Goal: Task Accomplishment & Management: Use online tool/utility

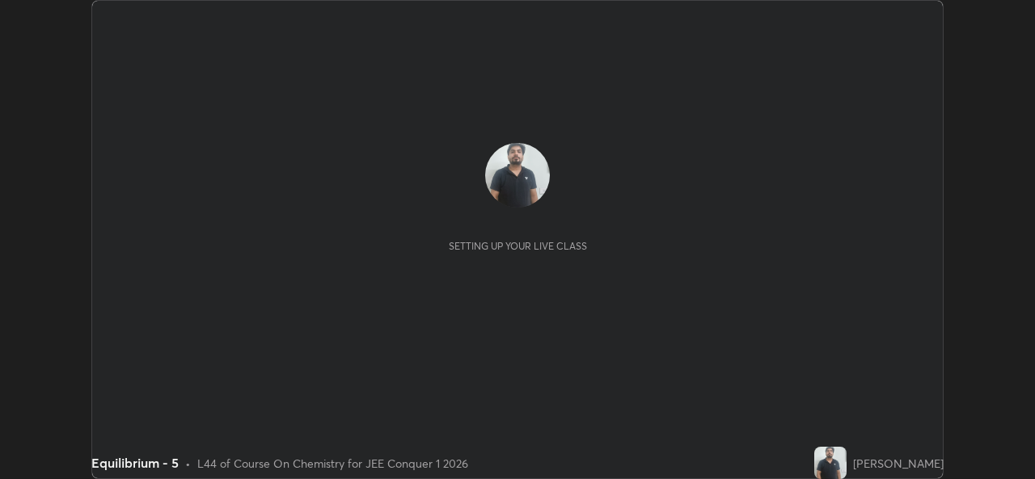
scroll to position [479, 1034]
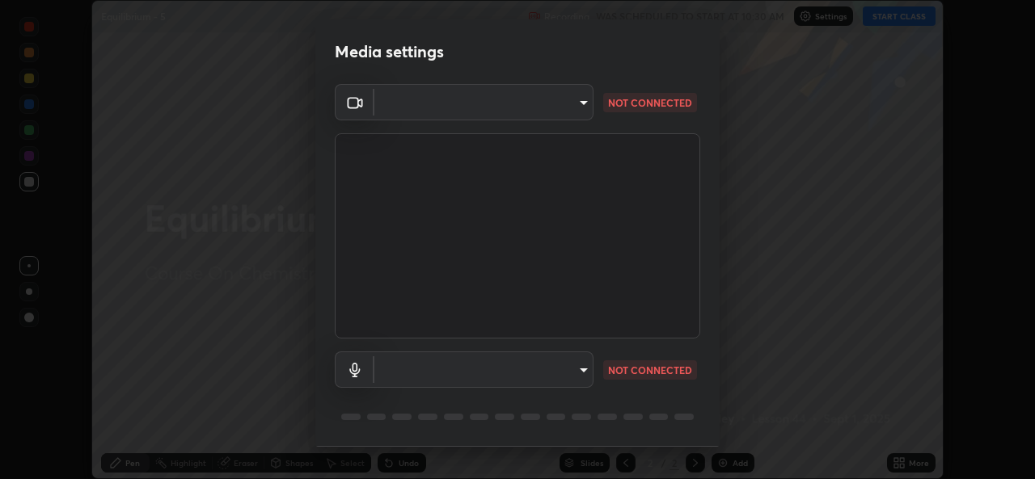
type input "b83fcbaa5aa05f3d9abd7ba45b5566f5f8b9b0dc3c34ab685f1834583bd00222"
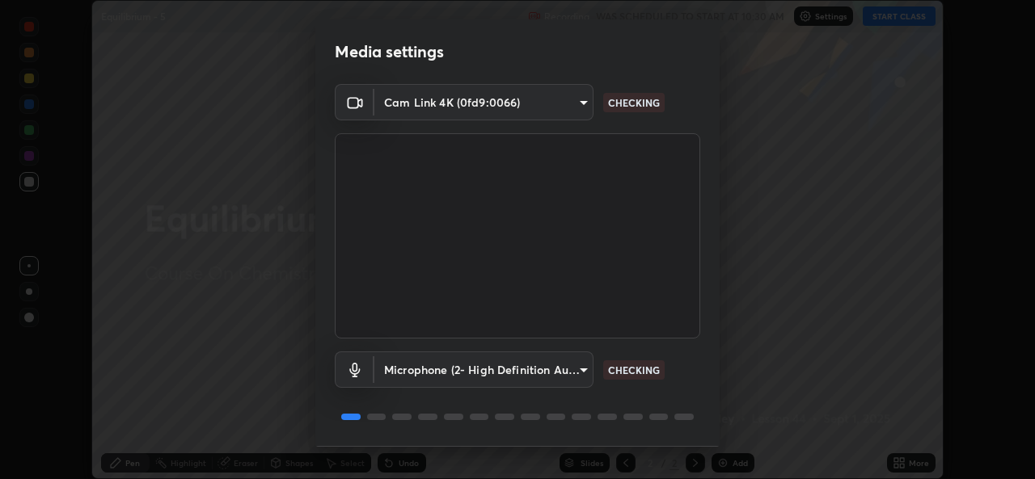
click at [550, 370] on body "Erase all Equilibrium - 5 Recording WAS SCHEDULED TO START AT 10:30 AM Settings…" at bounding box center [517, 239] width 1035 height 479
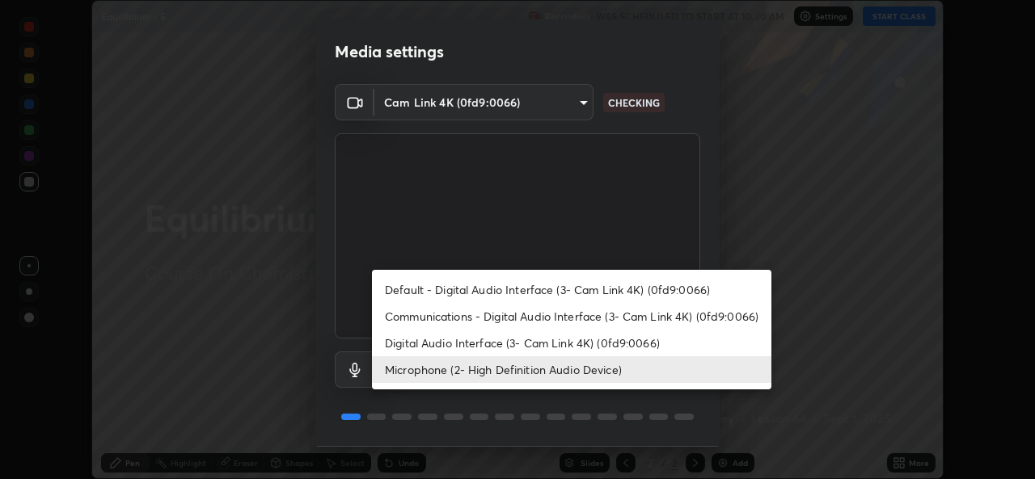
click at [542, 310] on li "Communications - Digital Audio Interface (3- Cam Link 4K) (0fd9:0066)" at bounding box center [571, 316] width 399 height 27
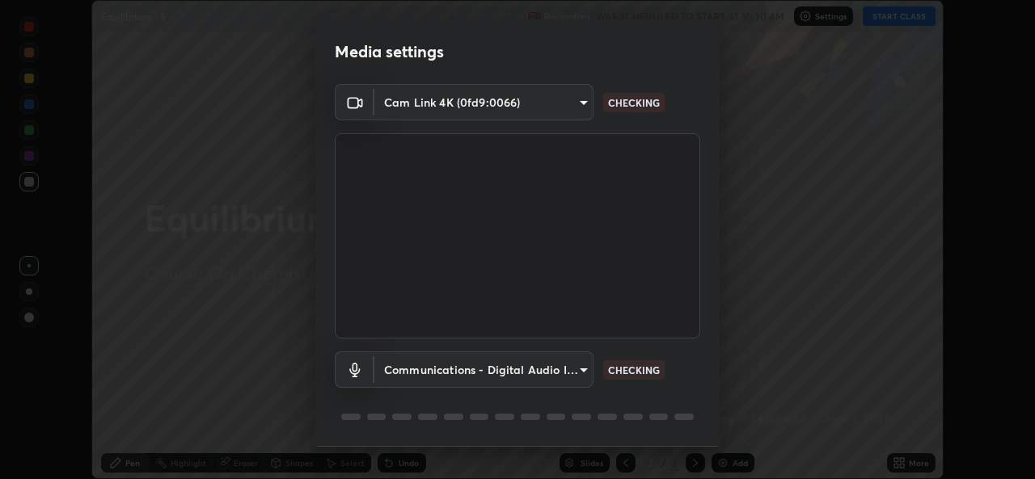
click at [512, 368] on body "Erase all Equilibrium - 5 Recording WAS SCHEDULED TO START AT 10:30 AM Settings…" at bounding box center [517, 239] width 1035 height 479
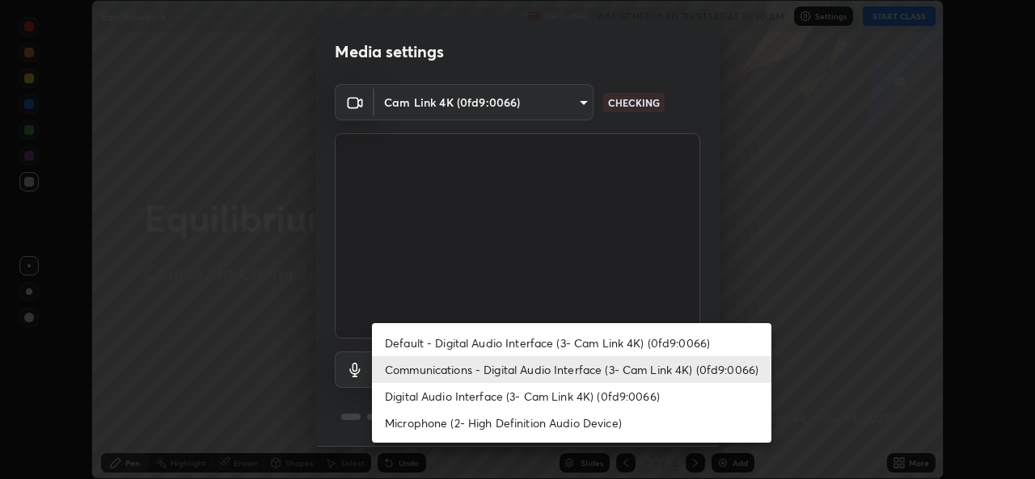
click at [499, 424] on li "Microphone (2- High Definition Audio Device)" at bounding box center [571, 423] width 399 height 27
type input "539d881b07cb98dc2f05a920cbd93df779e06b7cf5a3913fca54a35cce67d67e"
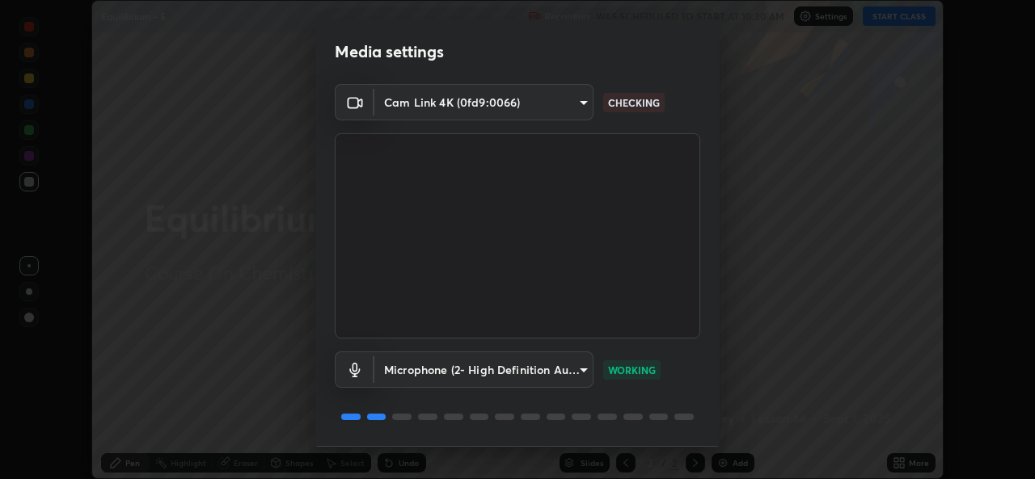
click at [536, 103] on body "Erase all Equilibrium - 5 Recording WAS SCHEDULED TO START AT 10:30 AM Settings…" at bounding box center [517, 239] width 1035 height 479
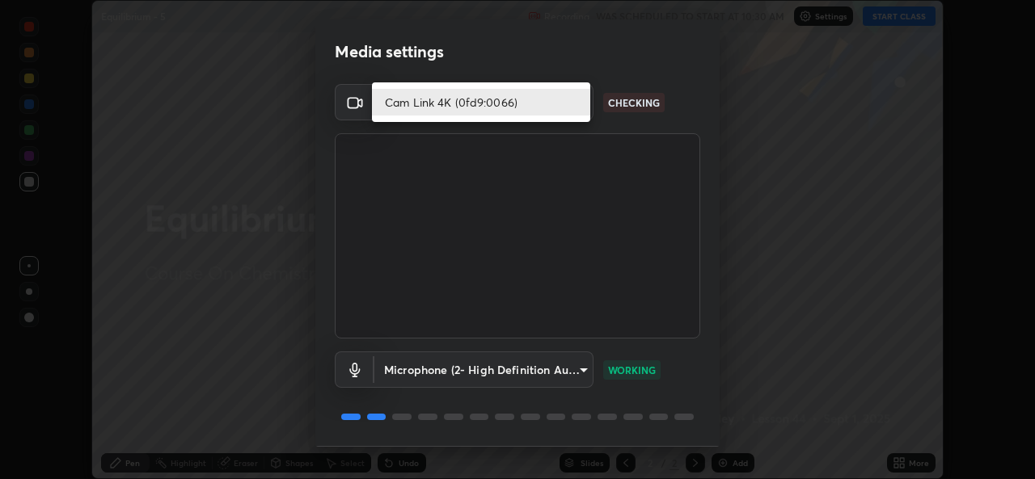
click at [532, 109] on li "Cam Link 4K (0fd9:0066)" at bounding box center [481, 102] width 218 height 27
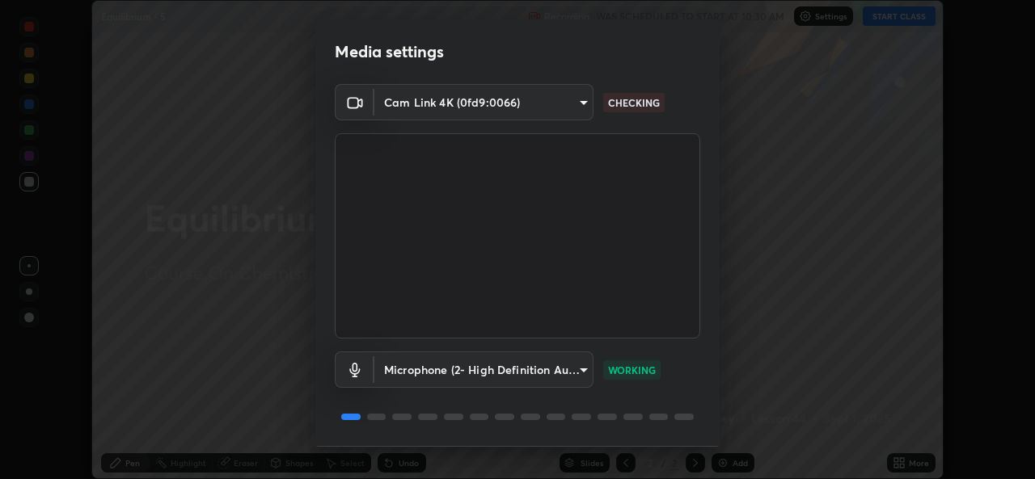
scroll to position [51, 0]
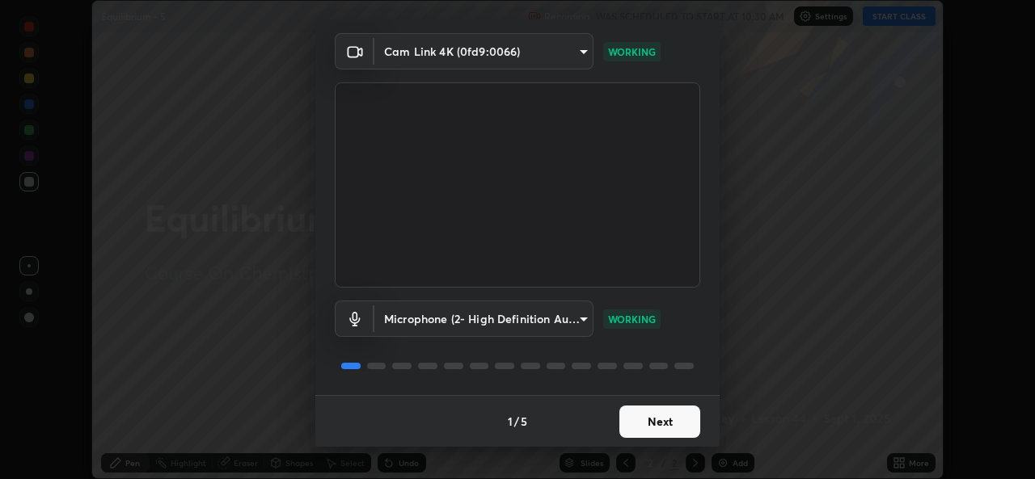
click at [659, 433] on button "Next" at bounding box center [659, 422] width 81 height 32
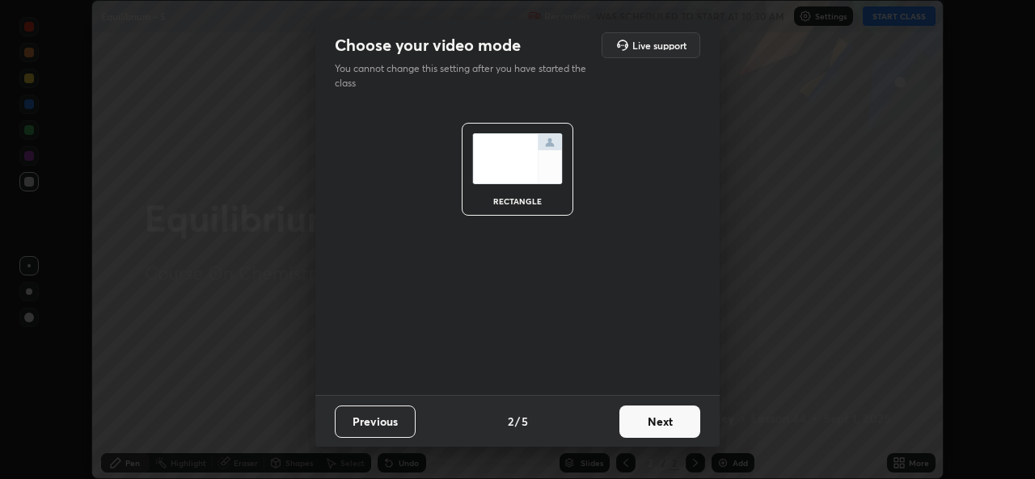
click at [660, 427] on button "Next" at bounding box center [659, 422] width 81 height 32
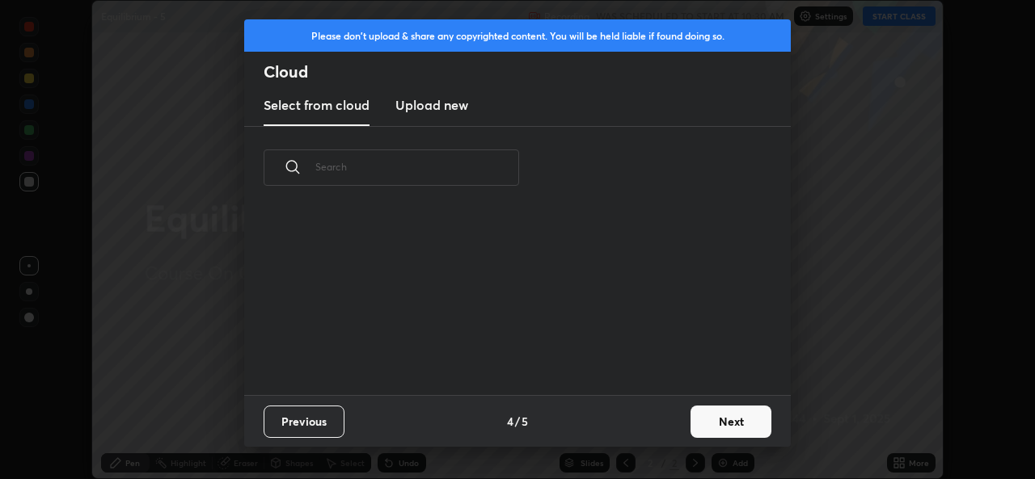
click at [665, 425] on div "Previous 4 / 5 Next" at bounding box center [517, 421] width 546 height 52
click at [718, 420] on button "Next" at bounding box center [730, 422] width 81 height 32
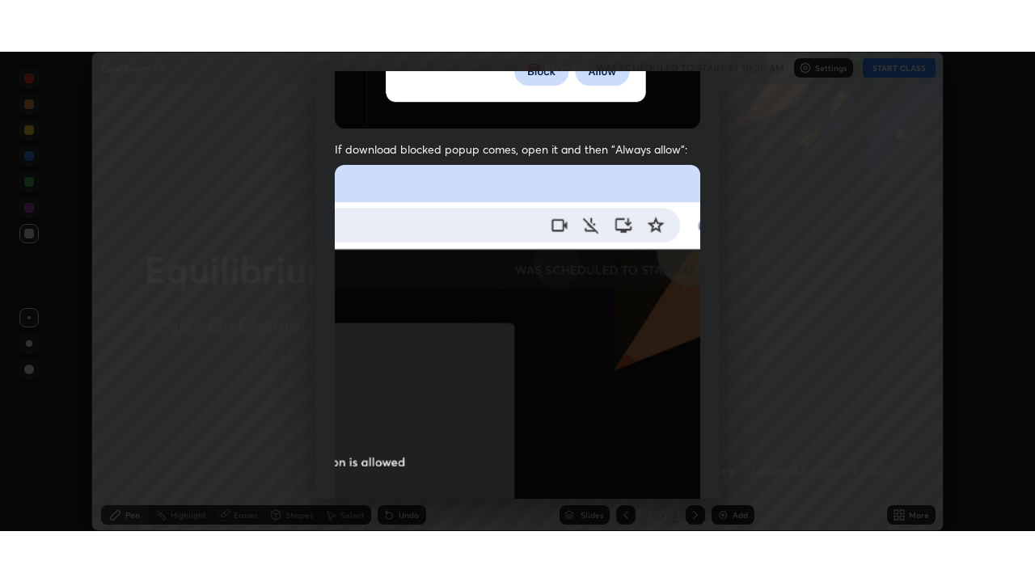
scroll to position [381, 0]
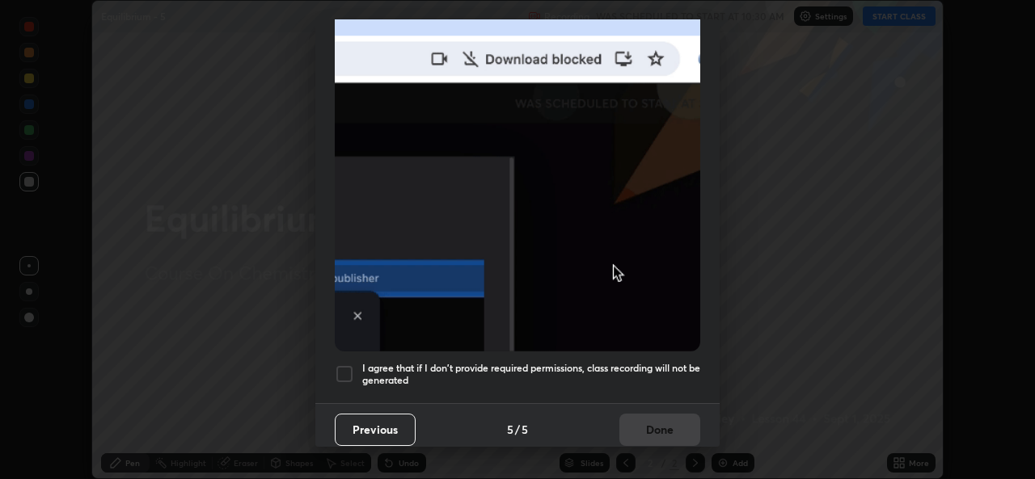
click at [346, 369] on div at bounding box center [344, 374] width 19 height 19
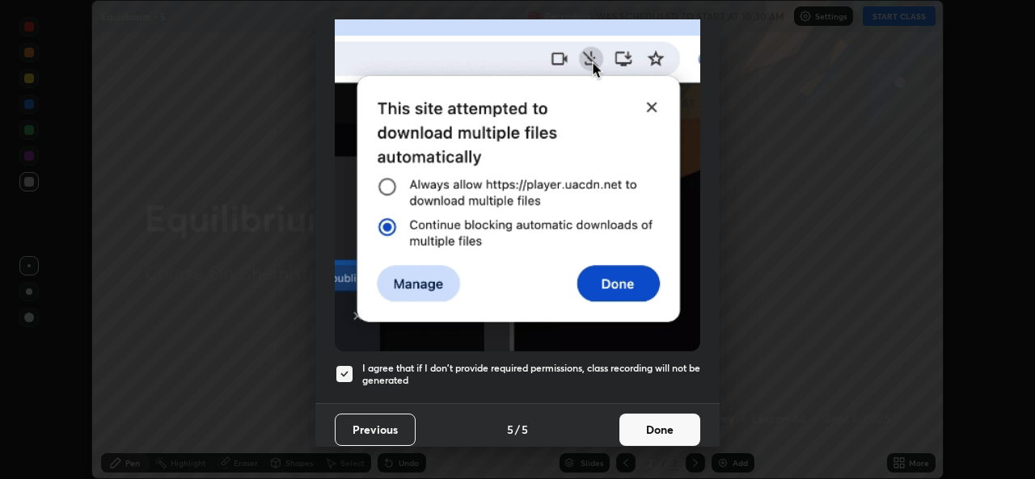
click at [651, 425] on button "Done" at bounding box center [659, 430] width 81 height 32
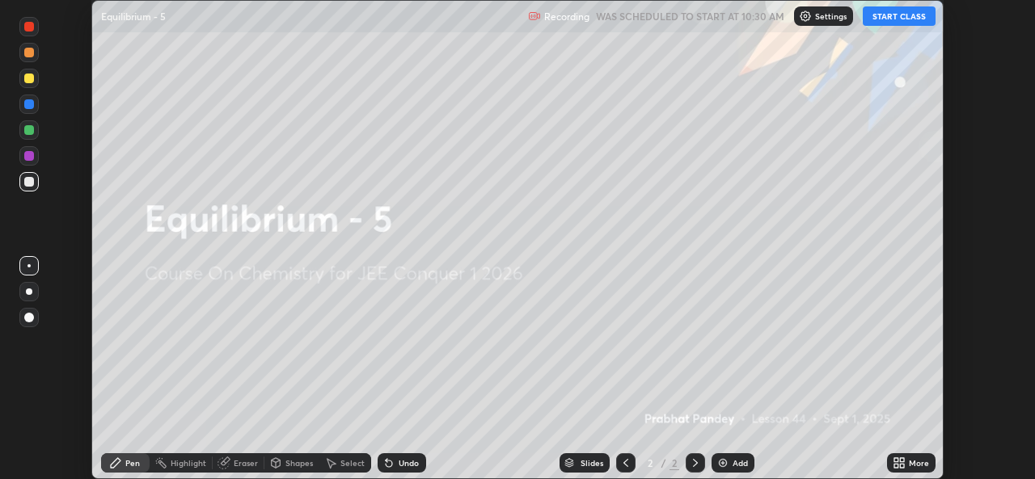
click at [906, 19] on button "START CLASS" at bounding box center [898, 15] width 73 height 19
click at [901, 466] on icon at bounding box center [902, 466] width 4 height 4
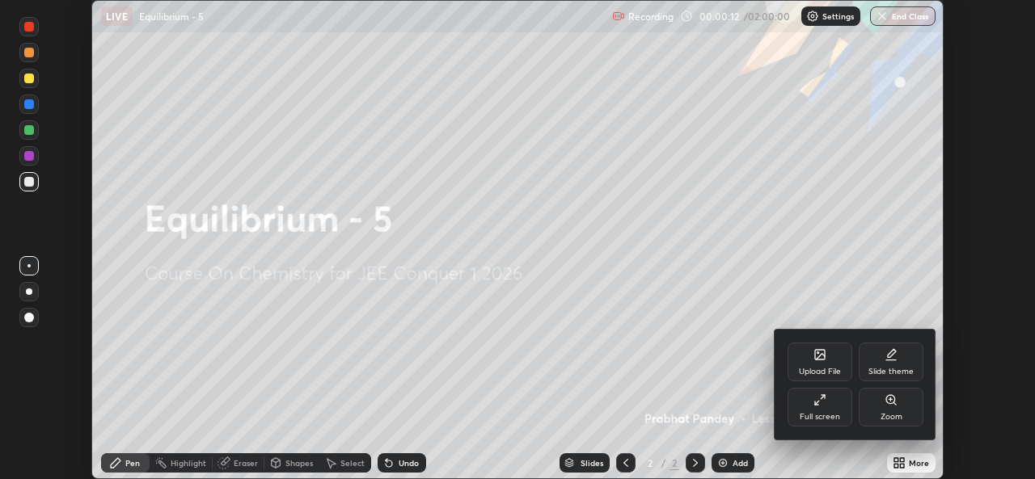
click at [825, 413] on div "Full screen" at bounding box center [819, 417] width 40 height 8
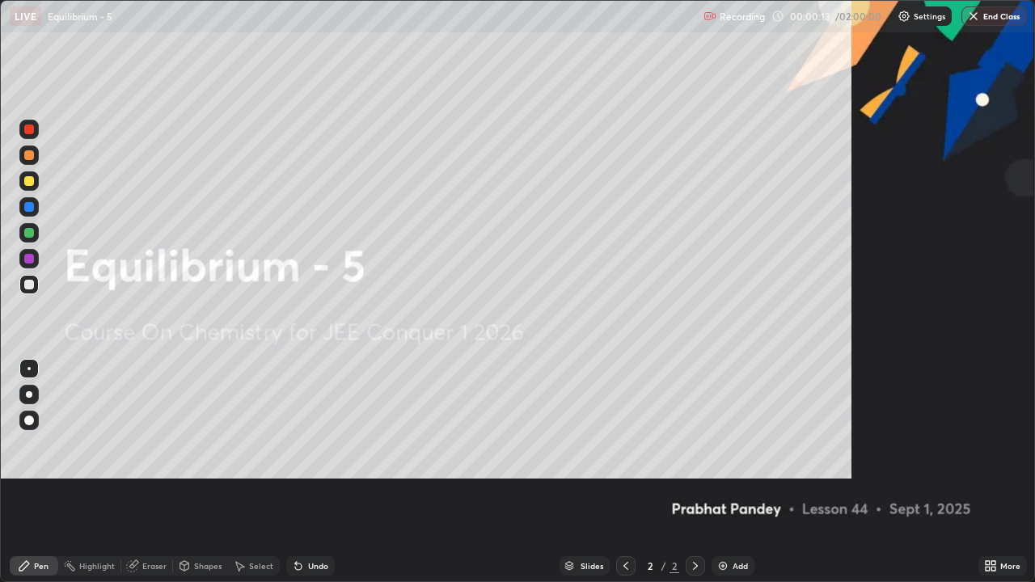
scroll to position [582, 1035]
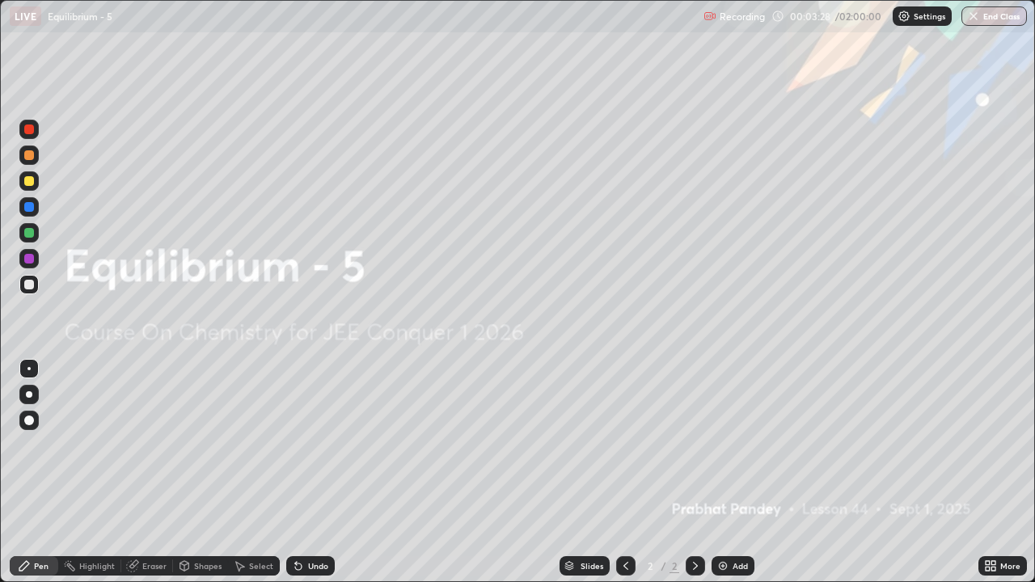
click at [724, 478] on img at bounding box center [722, 565] width 13 height 13
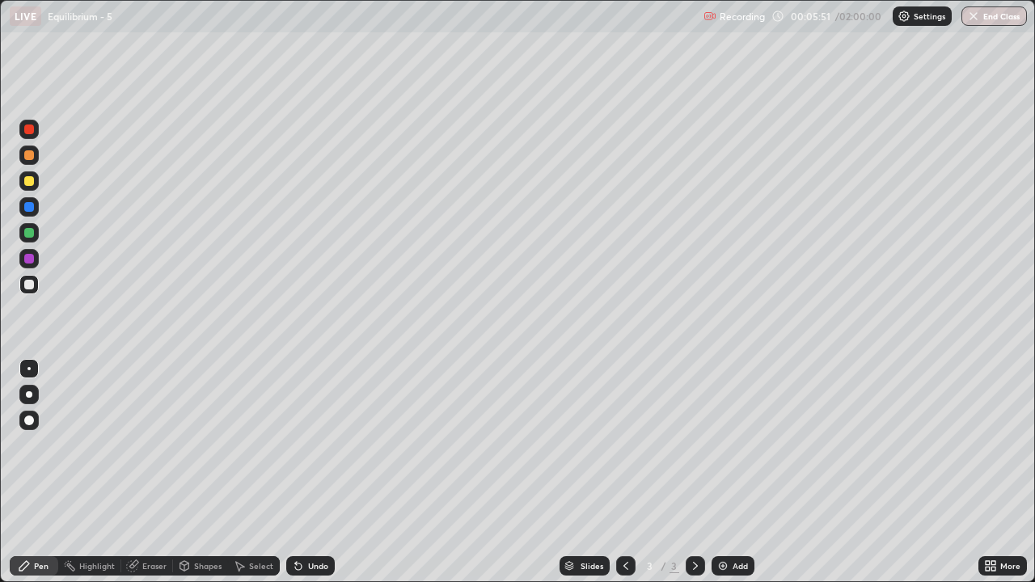
click at [302, 478] on div "Undo" at bounding box center [310, 565] width 48 height 19
click at [308, 478] on div "Undo" at bounding box center [318, 566] width 20 height 8
click at [316, 478] on div "Undo" at bounding box center [310, 565] width 48 height 19
click at [306, 478] on div "Undo" at bounding box center [310, 565] width 48 height 19
click at [324, 478] on div "Undo" at bounding box center [310, 565] width 48 height 19
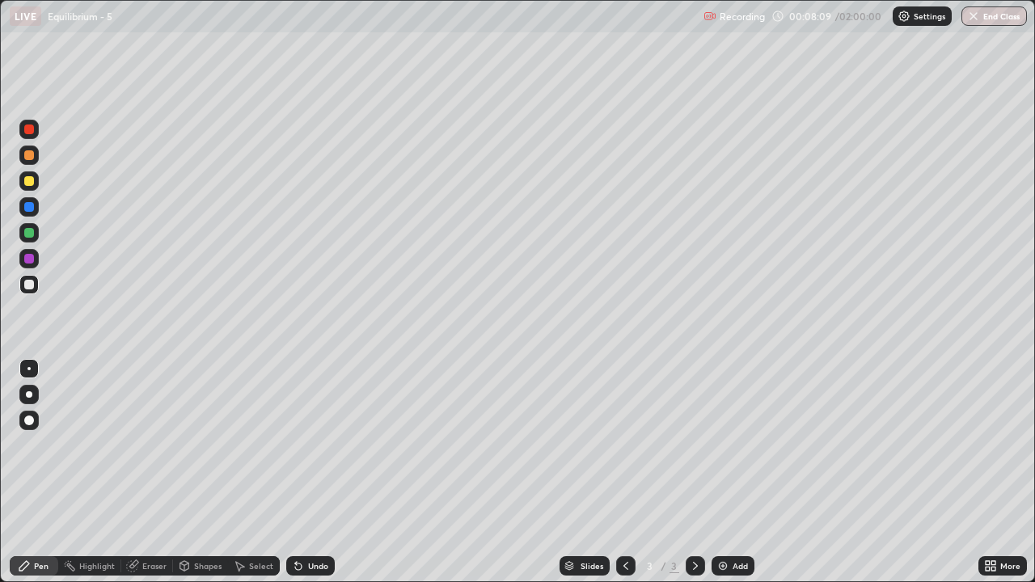
click at [314, 478] on div "Undo" at bounding box center [318, 566] width 20 height 8
click at [302, 478] on div "Undo" at bounding box center [310, 565] width 48 height 19
click at [301, 478] on icon at bounding box center [298, 565] width 13 height 13
click at [306, 478] on div "Undo" at bounding box center [310, 565] width 48 height 19
click at [726, 478] on img at bounding box center [722, 565] width 13 height 13
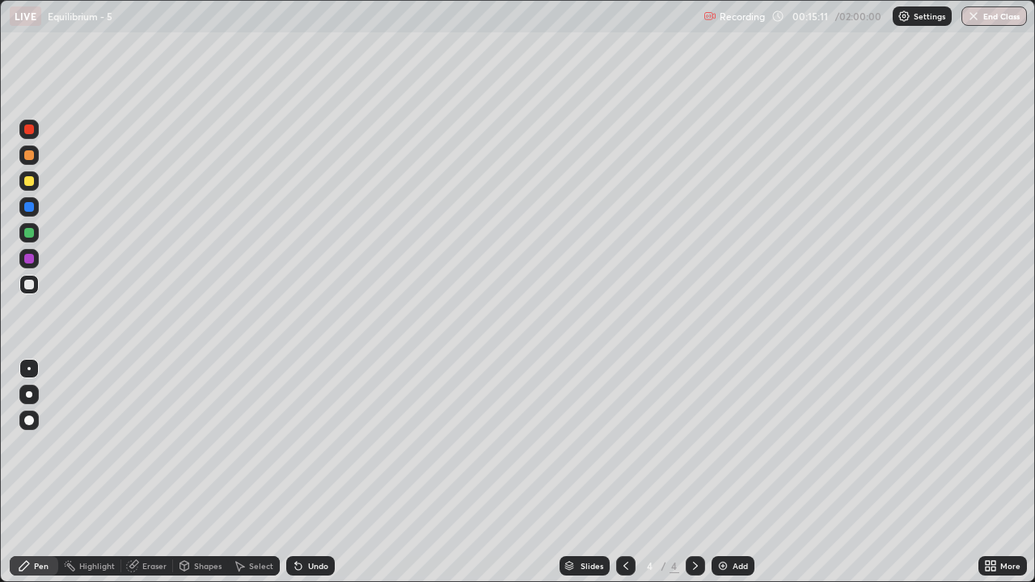
click at [255, 478] on div "Select" at bounding box center [261, 566] width 24 height 8
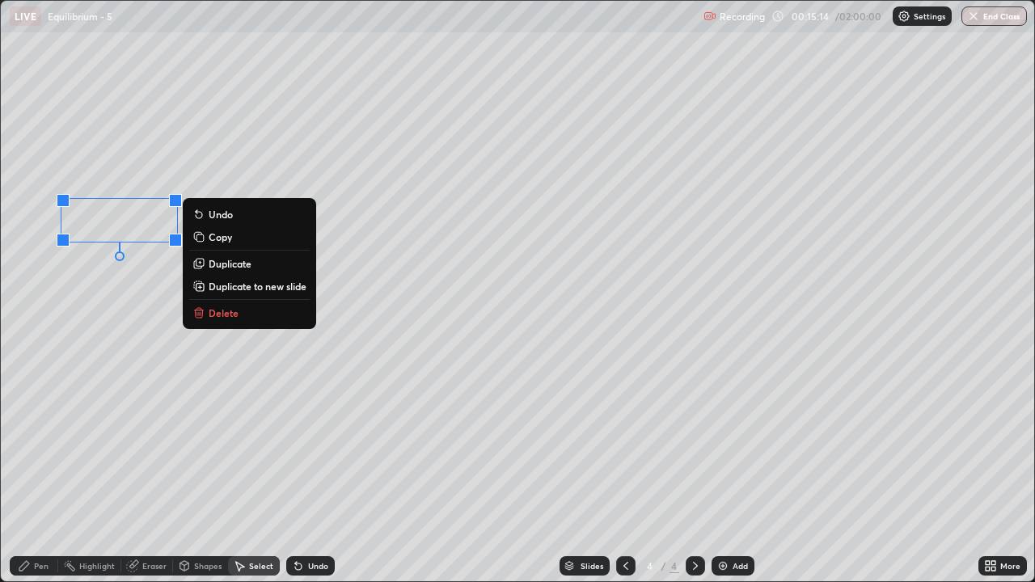
click at [34, 478] on div "Pen" at bounding box center [41, 566] width 15 height 8
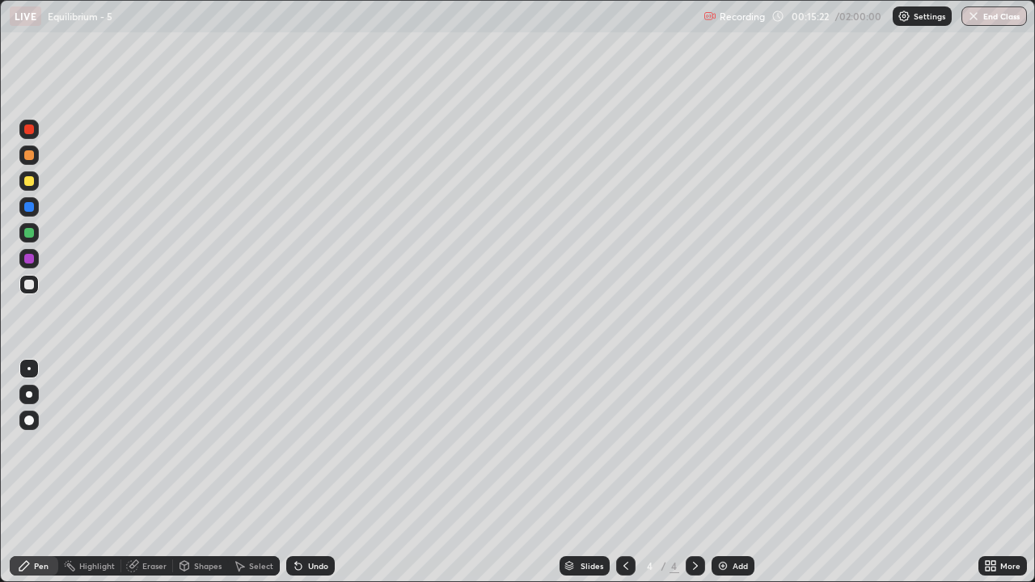
click at [31, 162] on div at bounding box center [28, 154] width 19 height 19
click at [33, 283] on div at bounding box center [29, 285] width 10 height 10
click at [301, 478] on icon at bounding box center [298, 565] width 13 height 13
click at [311, 478] on div "Undo" at bounding box center [310, 565] width 48 height 19
click at [314, 478] on div "Undo" at bounding box center [310, 565] width 48 height 19
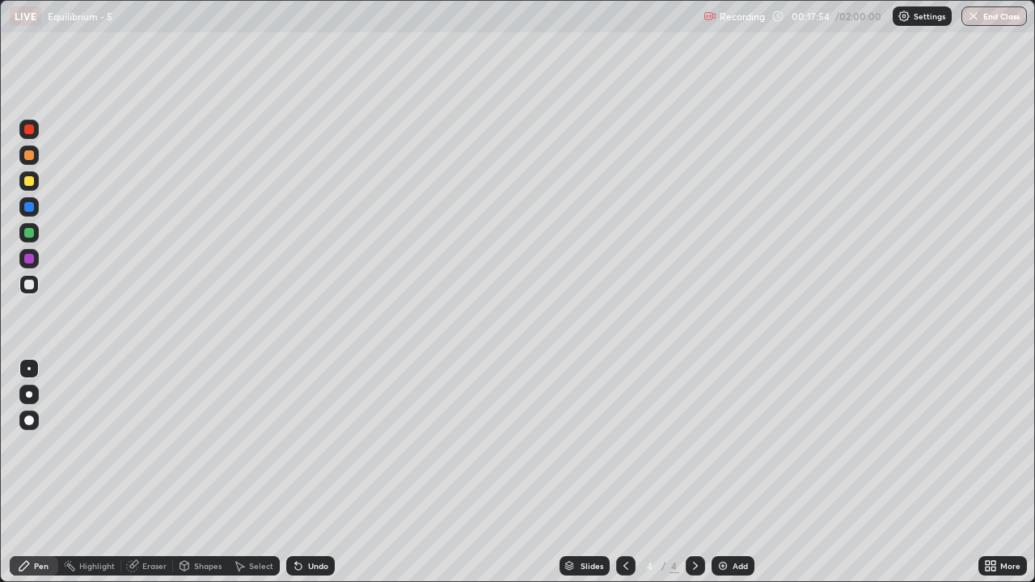
click at [329, 478] on div "Undo" at bounding box center [310, 565] width 48 height 19
click at [625, 478] on icon at bounding box center [625, 565] width 13 height 13
click at [693, 478] on icon at bounding box center [695, 565] width 13 height 13
click at [217, 478] on div "Shapes" at bounding box center [207, 566] width 27 height 8
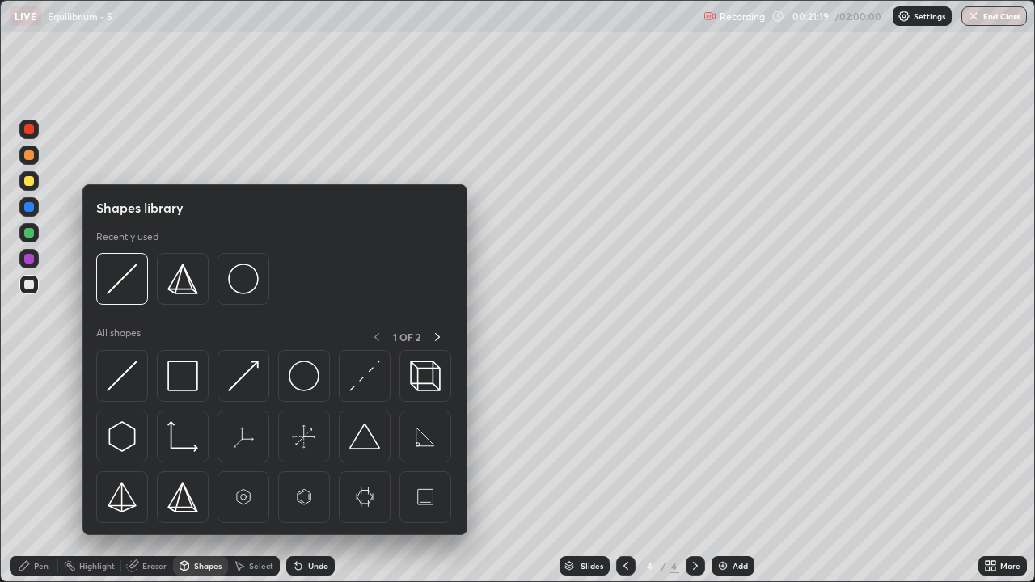
click at [458, 478] on div "Slides 4 / 4 Add" at bounding box center [656, 566] width 643 height 32
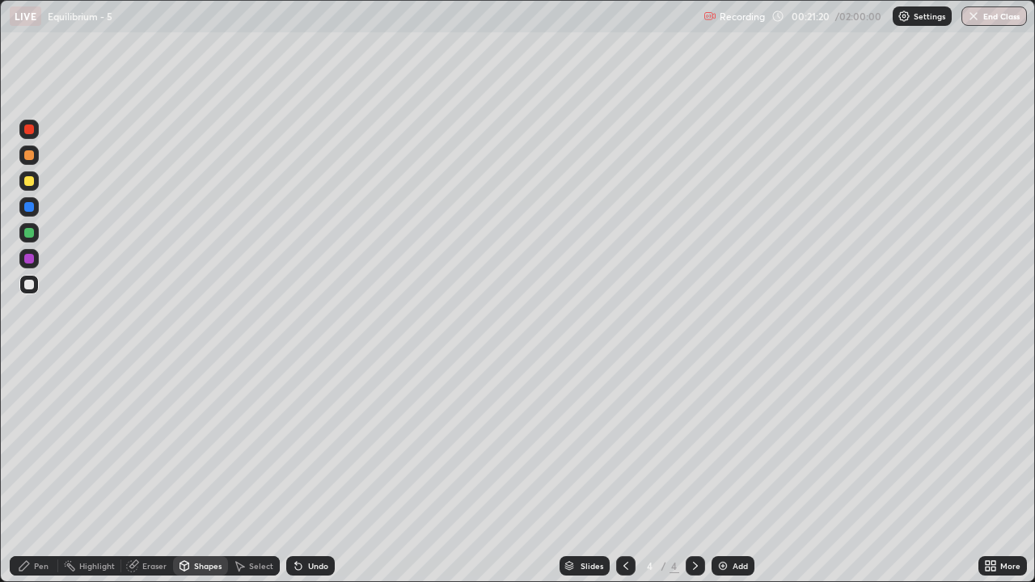
click at [263, 478] on div "Select" at bounding box center [261, 566] width 24 height 8
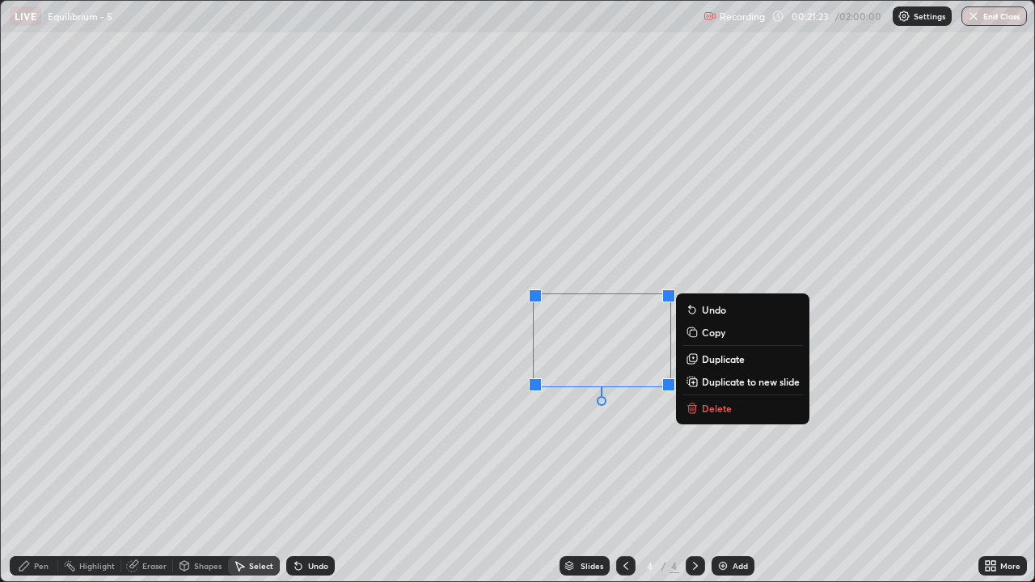
click at [588, 432] on div "0 ° Undo Copy Duplicate Duplicate to new slide Delete" at bounding box center [517, 291] width 1033 height 580
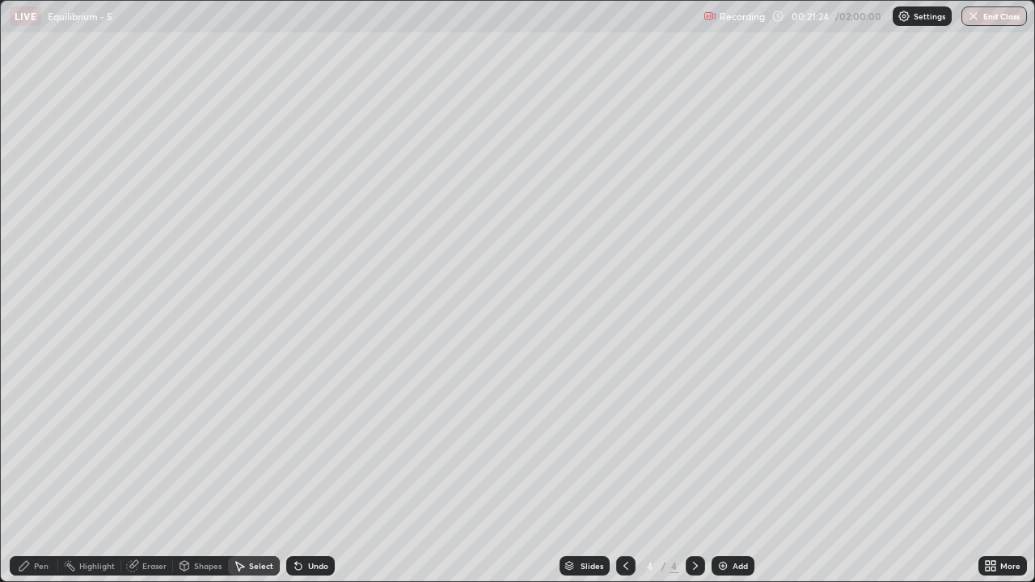
click at [37, 478] on div "Pen" at bounding box center [41, 566] width 15 height 8
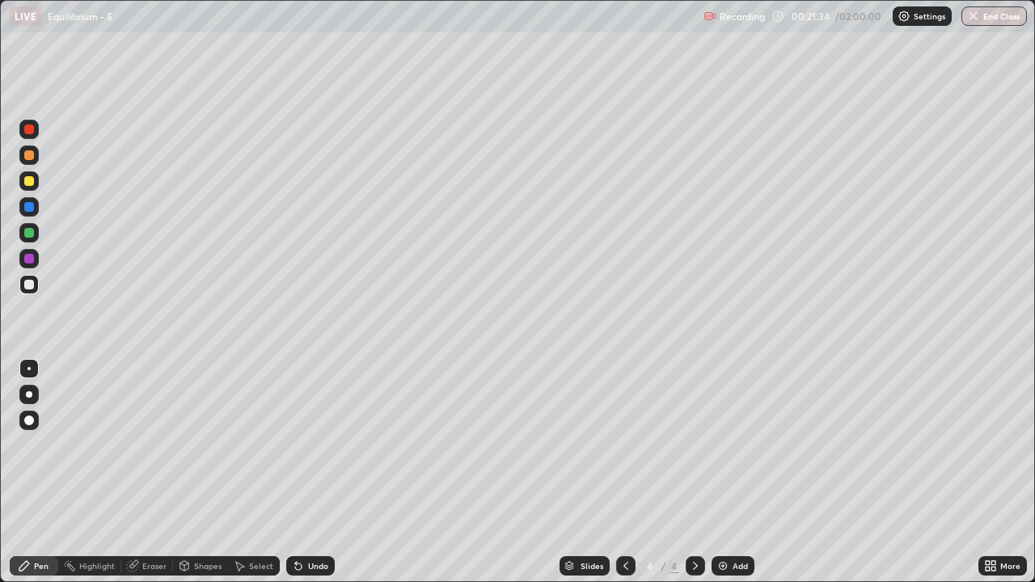
click at [315, 478] on div "Undo" at bounding box center [318, 566] width 20 height 8
click at [258, 478] on div "Select" at bounding box center [261, 566] width 24 height 8
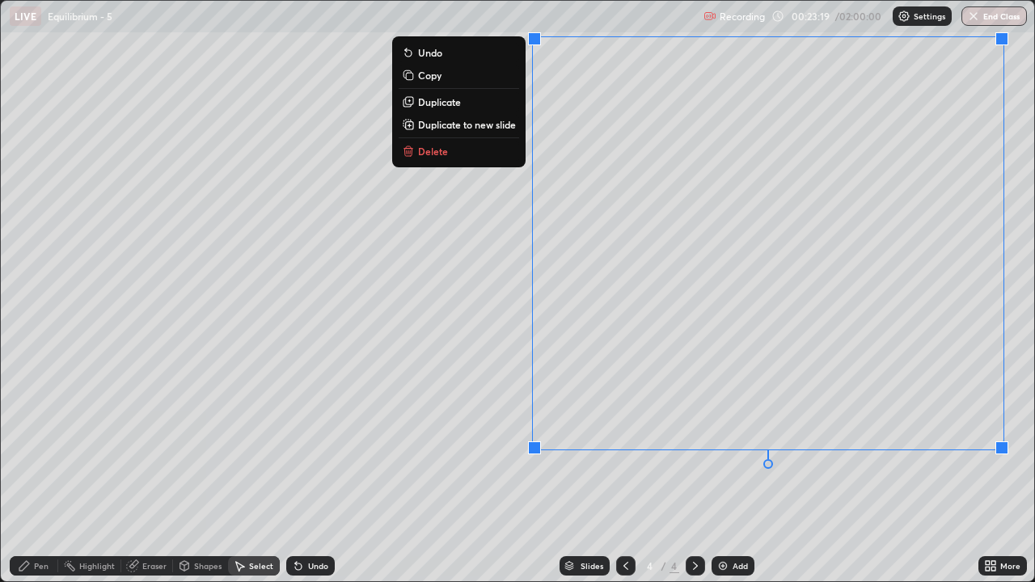
click at [447, 81] on button "Copy" at bounding box center [458, 74] width 120 height 19
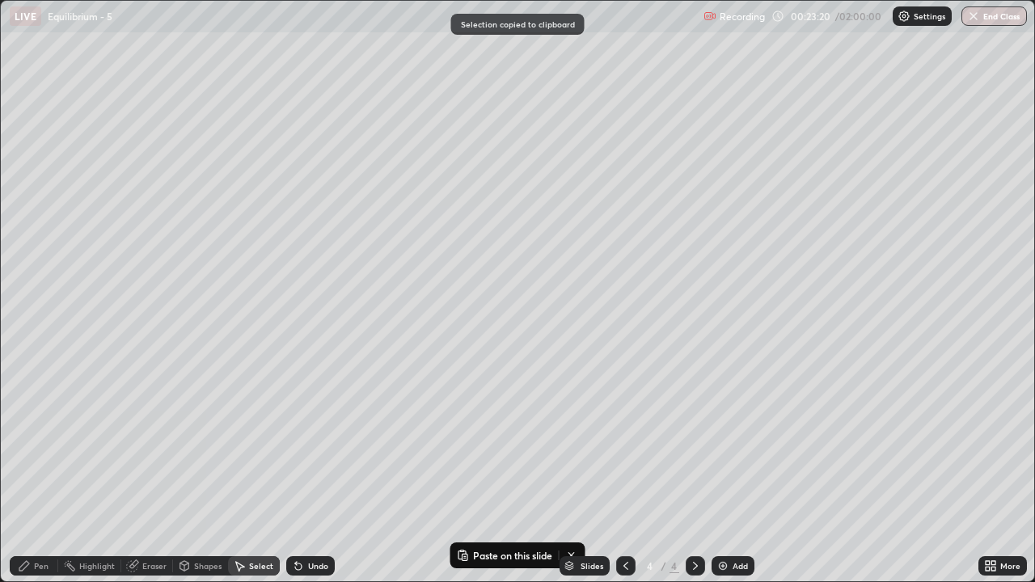
click at [718, 478] on img at bounding box center [722, 565] width 13 height 13
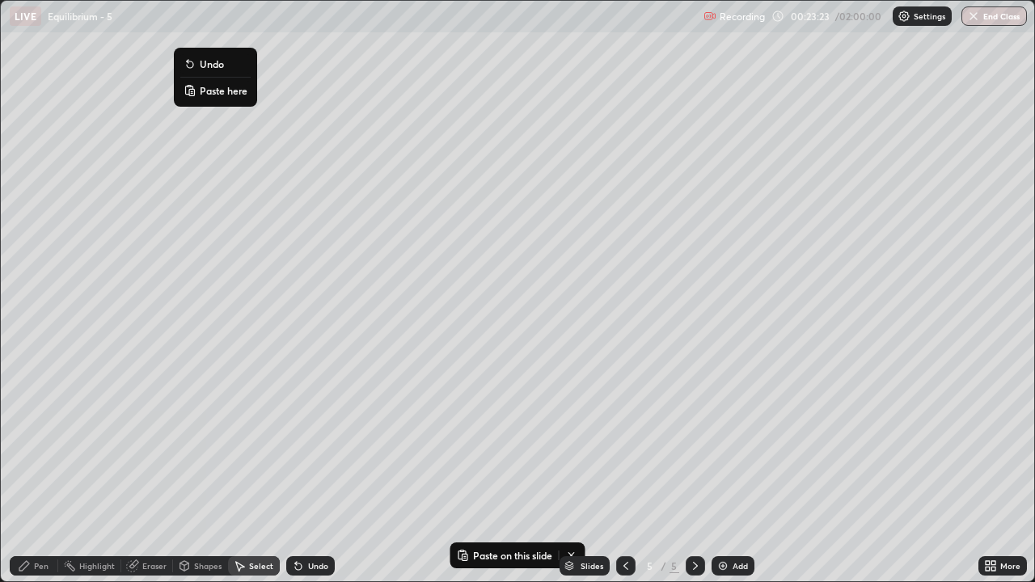
click at [216, 88] on p "Paste here" at bounding box center [224, 90] width 48 height 13
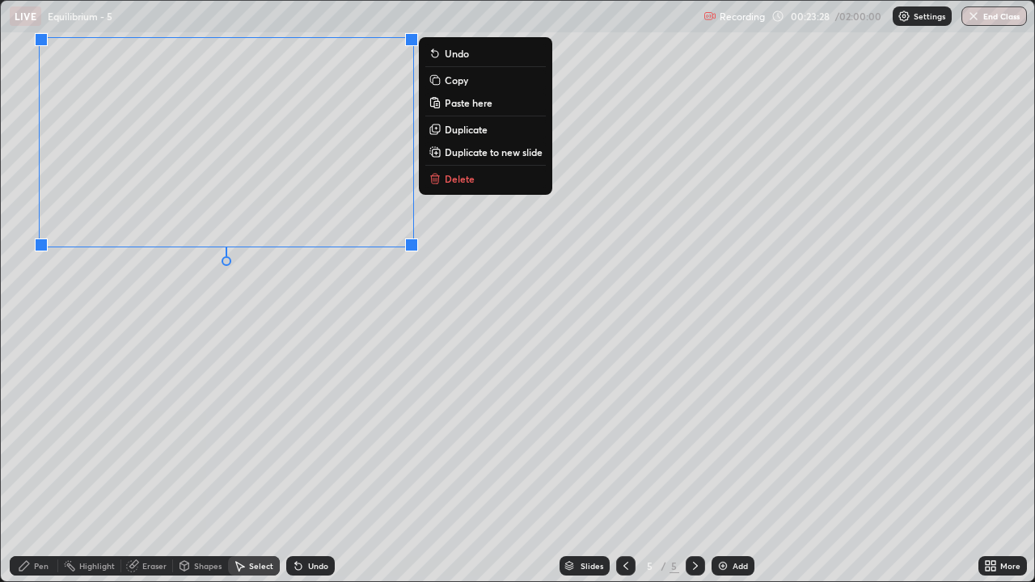
click at [23, 478] on icon at bounding box center [24, 565] width 13 height 13
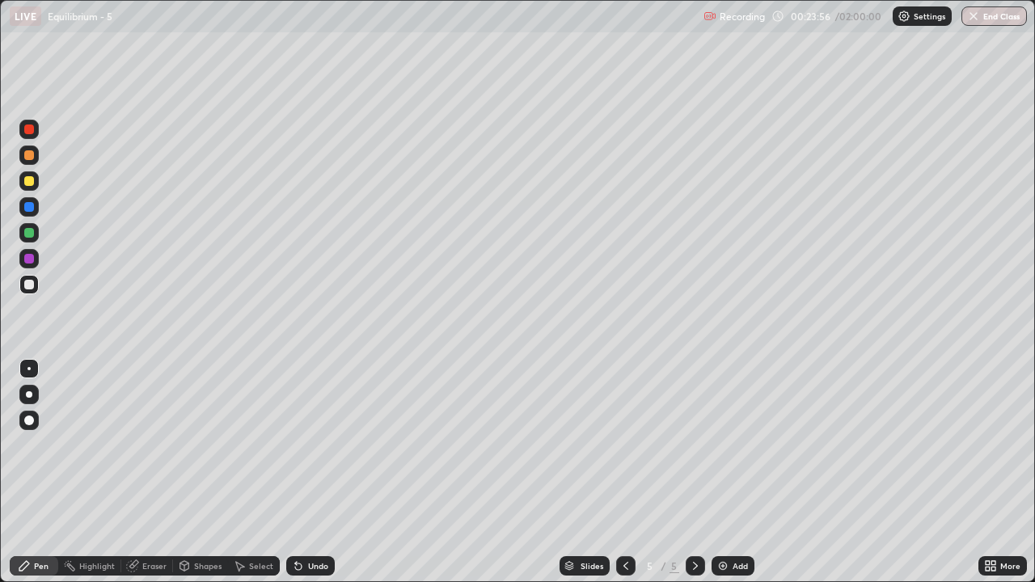
click at [295, 478] on icon at bounding box center [296, 563] width 2 height 2
click at [297, 478] on icon at bounding box center [298, 566] width 6 height 6
click at [295, 478] on icon at bounding box center [296, 563] width 2 height 2
click at [259, 478] on div "Select" at bounding box center [261, 566] width 24 height 8
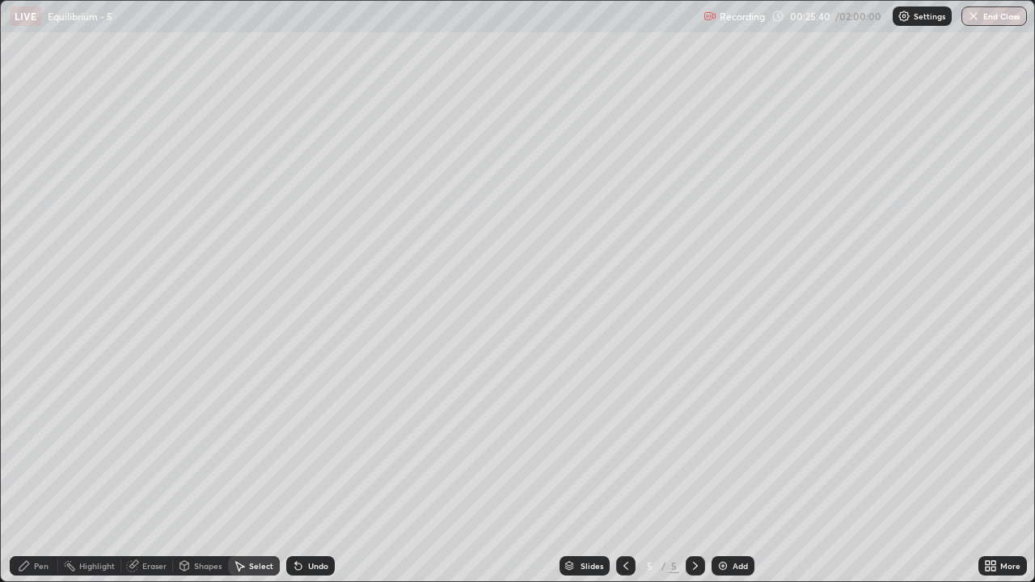
click at [361, 478] on div "0 ° Undo Copy Paste here Duplicate Duplicate to new slide Delete" at bounding box center [517, 291] width 1033 height 580
click at [256, 478] on div "Select" at bounding box center [261, 566] width 24 height 8
click at [209, 478] on div "Shapes" at bounding box center [207, 566] width 27 height 8
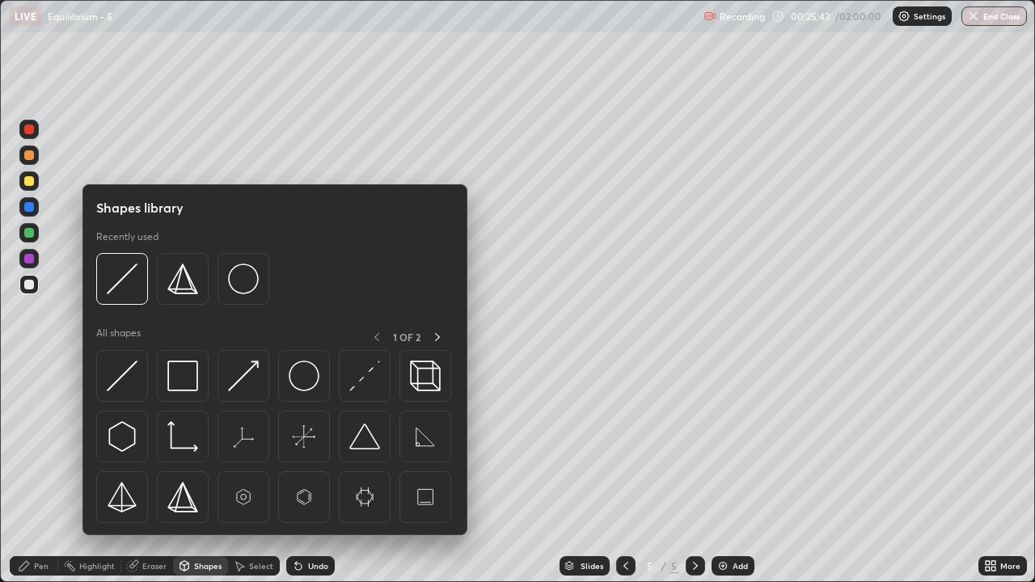
click at [253, 478] on div "Select" at bounding box center [261, 566] width 24 height 8
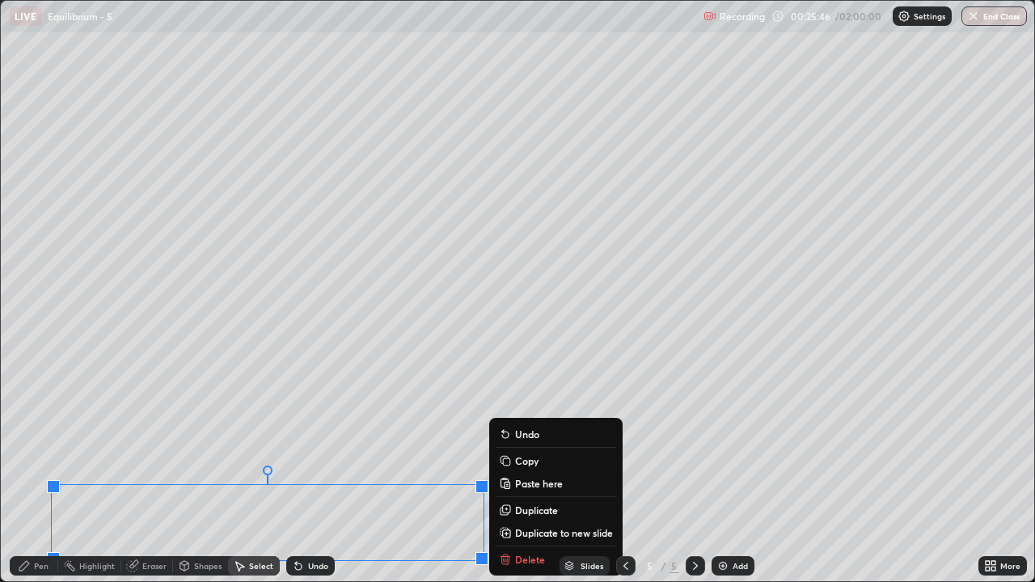
click at [537, 465] on p "Copy" at bounding box center [526, 460] width 23 height 13
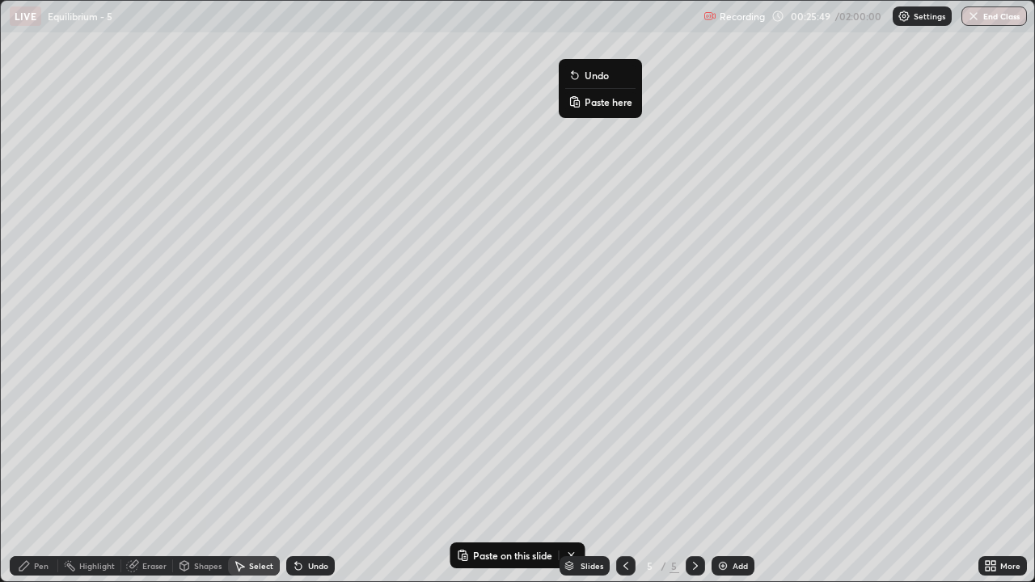
click at [619, 95] on p "Paste here" at bounding box center [608, 101] width 48 height 13
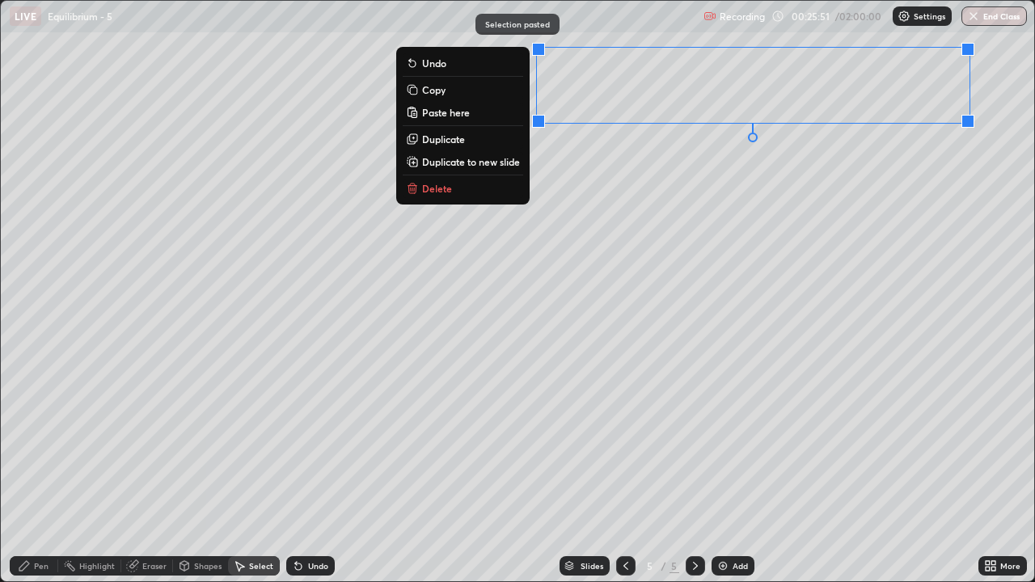
click at [653, 235] on div "0 ° Undo Copy Paste here Duplicate Duplicate to new slide Delete" at bounding box center [517, 291] width 1033 height 580
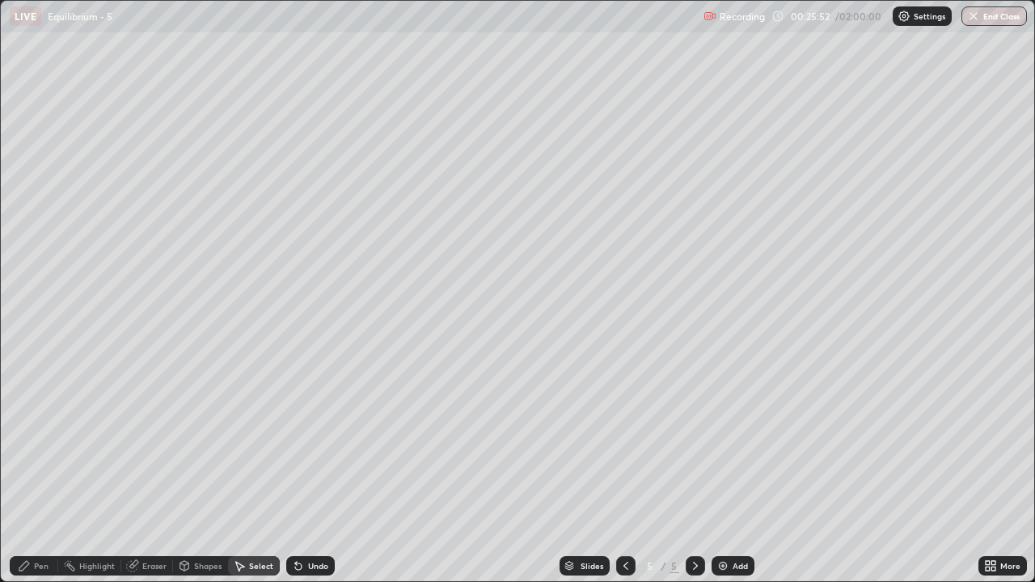
click at [150, 478] on div "Eraser" at bounding box center [154, 566] width 24 height 8
click at [34, 478] on icon at bounding box center [29, 511] width 13 height 14
click at [44, 478] on div "Pen" at bounding box center [34, 565] width 48 height 19
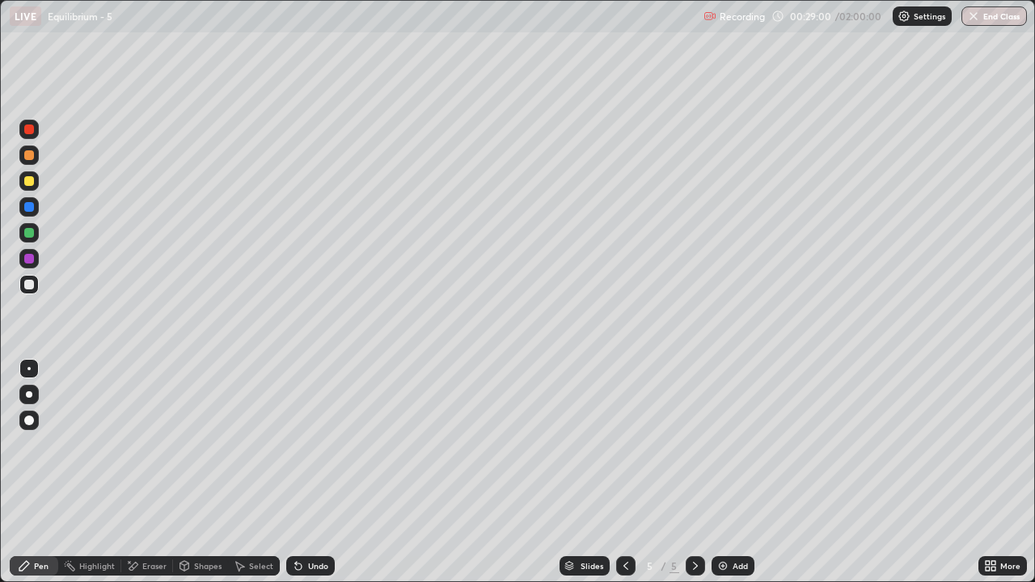
click at [310, 478] on div "Undo" at bounding box center [318, 566] width 20 height 8
click at [314, 478] on div "Undo" at bounding box center [318, 566] width 20 height 8
click at [308, 478] on div "Undo" at bounding box center [318, 566] width 20 height 8
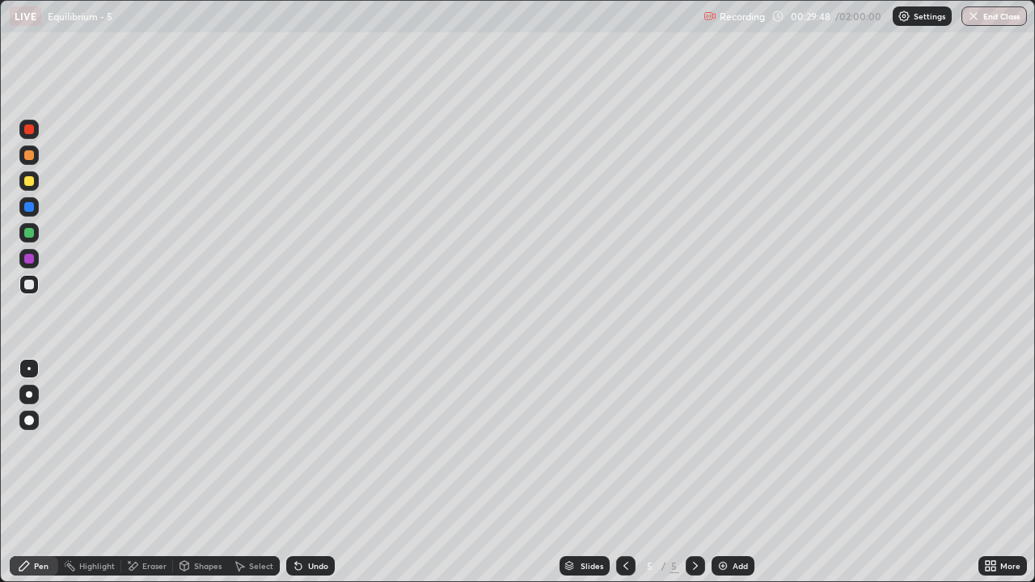
click at [26, 176] on div at bounding box center [29, 181] width 10 height 10
click at [32, 285] on div at bounding box center [29, 285] width 10 height 10
click at [623, 478] on icon at bounding box center [625, 565] width 13 height 13
click at [693, 478] on icon at bounding box center [695, 565] width 13 height 13
click at [626, 478] on div at bounding box center [625, 565] width 19 height 19
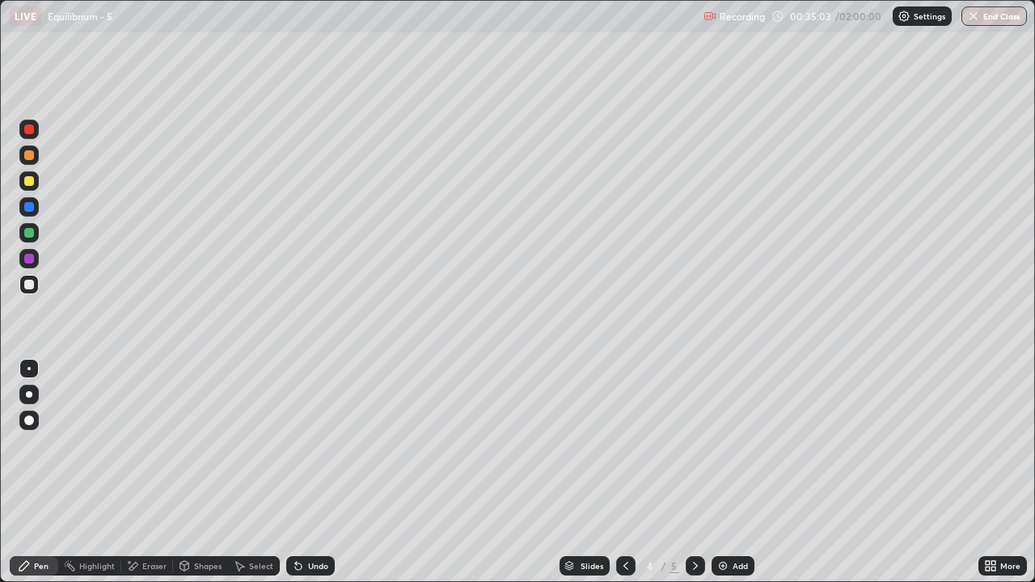
click at [630, 478] on div at bounding box center [625, 565] width 19 height 19
click at [624, 478] on icon at bounding box center [625, 565] width 13 height 13
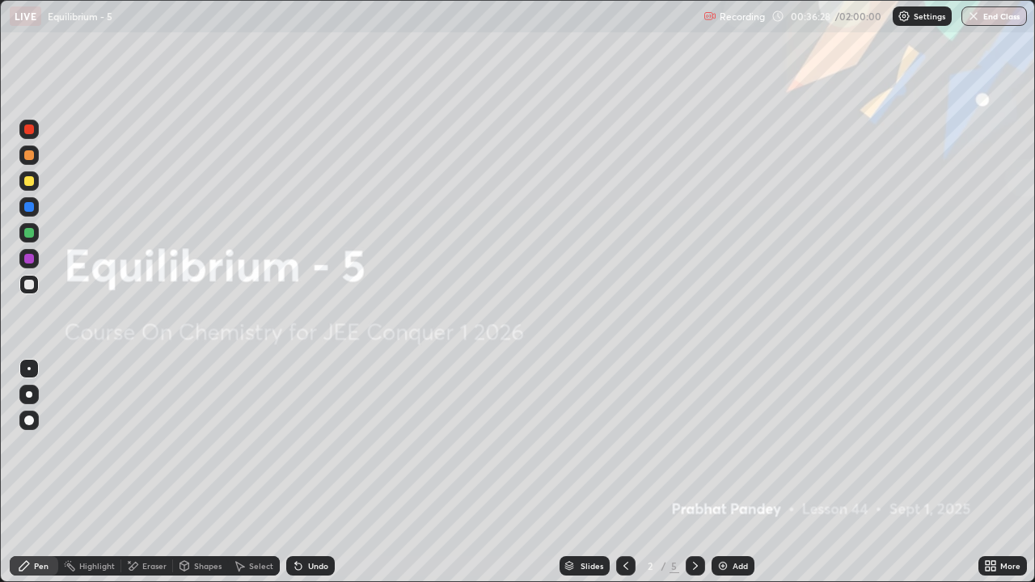
click at [694, 478] on icon at bounding box center [695, 565] width 13 height 13
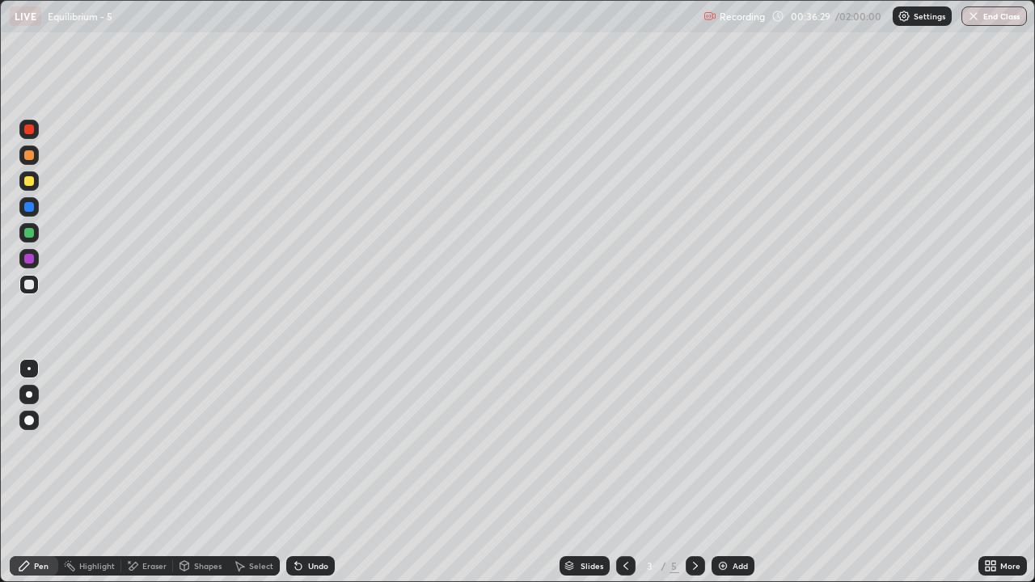
click at [693, 478] on div at bounding box center [694, 565] width 19 height 19
click at [624, 478] on icon at bounding box center [625, 565] width 13 height 13
click at [702, 478] on div at bounding box center [694, 565] width 19 height 19
click at [693, 478] on icon at bounding box center [695, 565] width 13 height 13
click at [727, 478] on img at bounding box center [722, 565] width 13 height 13
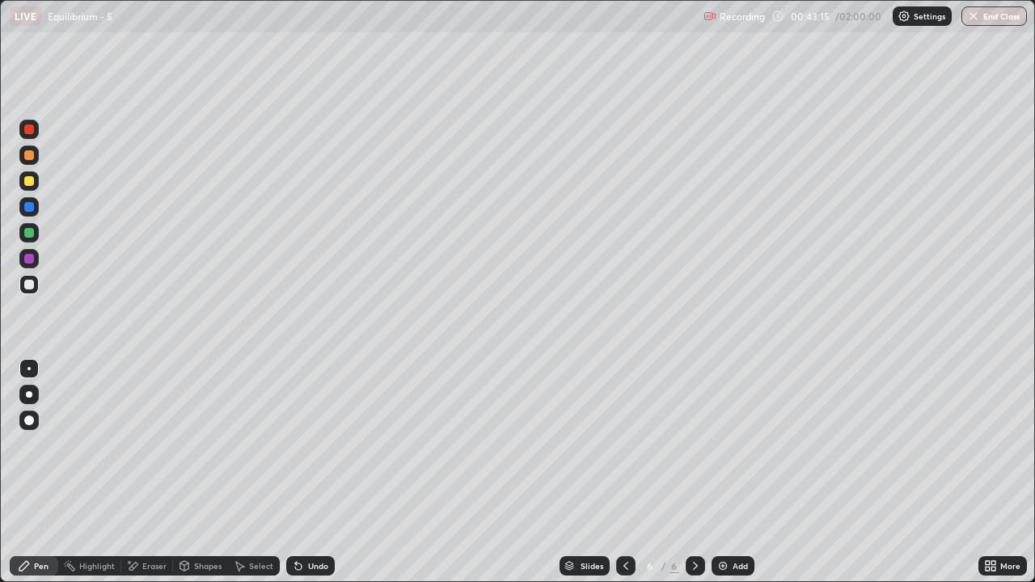
click at [308, 478] on div "Undo" at bounding box center [318, 566] width 20 height 8
click at [31, 151] on div at bounding box center [29, 155] width 10 height 10
click at [196, 478] on div "Shapes" at bounding box center [207, 566] width 27 height 8
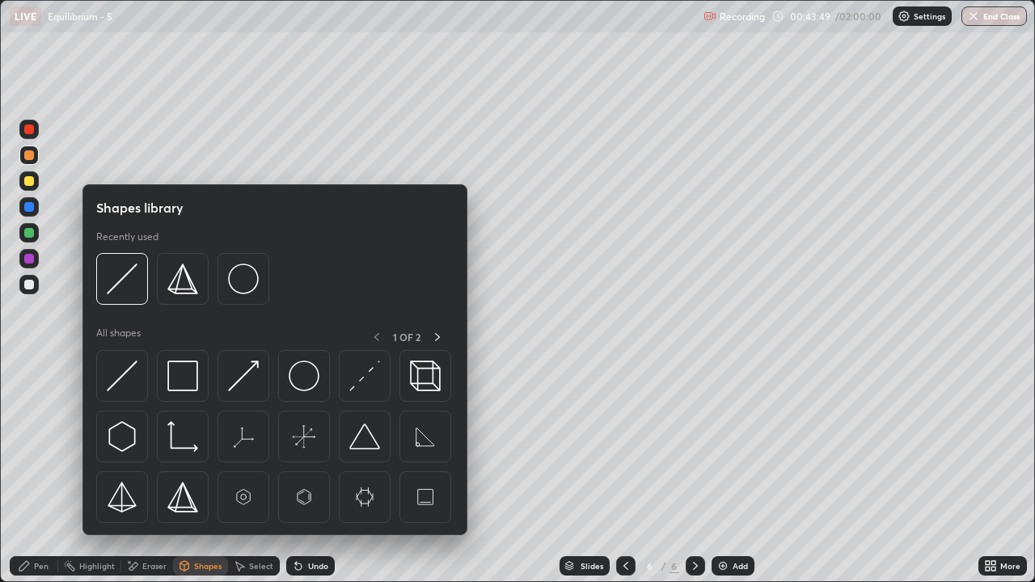
click at [163, 478] on div "Eraser" at bounding box center [154, 566] width 24 height 8
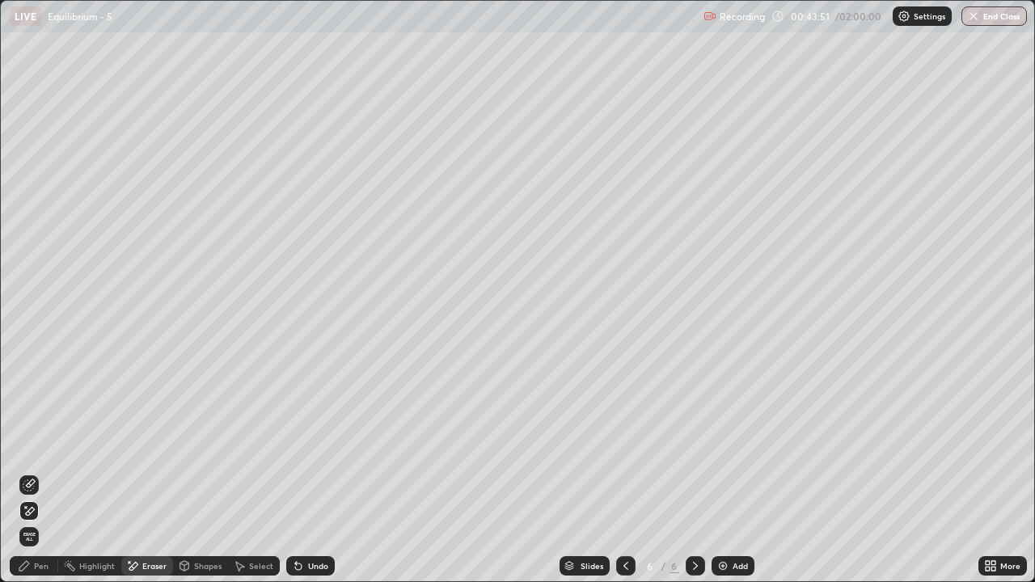
click at [35, 478] on div "Pen" at bounding box center [41, 566] width 15 height 8
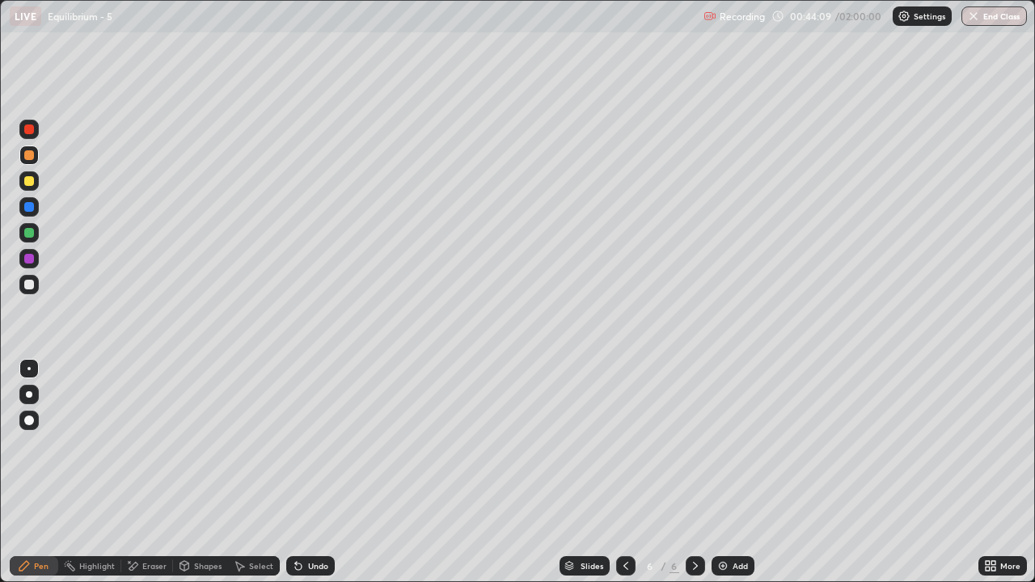
click at [36, 234] on div at bounding box center [28, 232] width 19 height 19
click at [625, 478] on icon at bounding box center [625, 565] width 13 height 13
click at [623, 478] on icon at bounding box center [625, 566] width 5 height 8
click at [693, 478] on icon at bounding box center [695, 565] width 13 height 13
click at [691, 478] on icon at bounding box center [695, 565] width 13 height 13
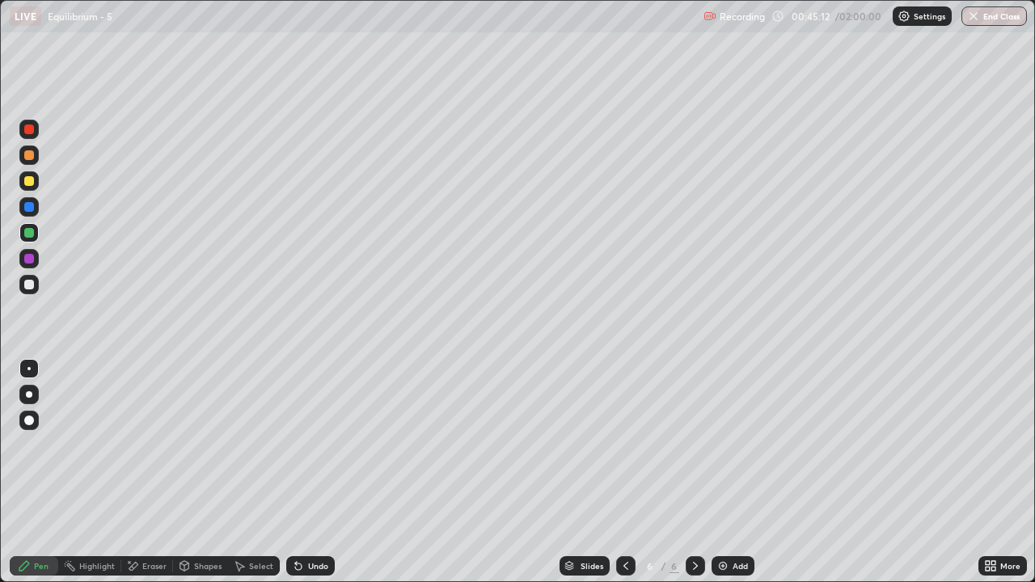
click at [691, 478] on icon at bounding box center [695, 565] width 13 height 13
click at [726, 478] on img at bounding box center [722, 565] width 13 height 13
click at [36, 286] on div at bounding box center [28, 284] width 19 height 19
click at [155, 478] on div "Eraser" at bounding box center [154, 566] width 24 height 8
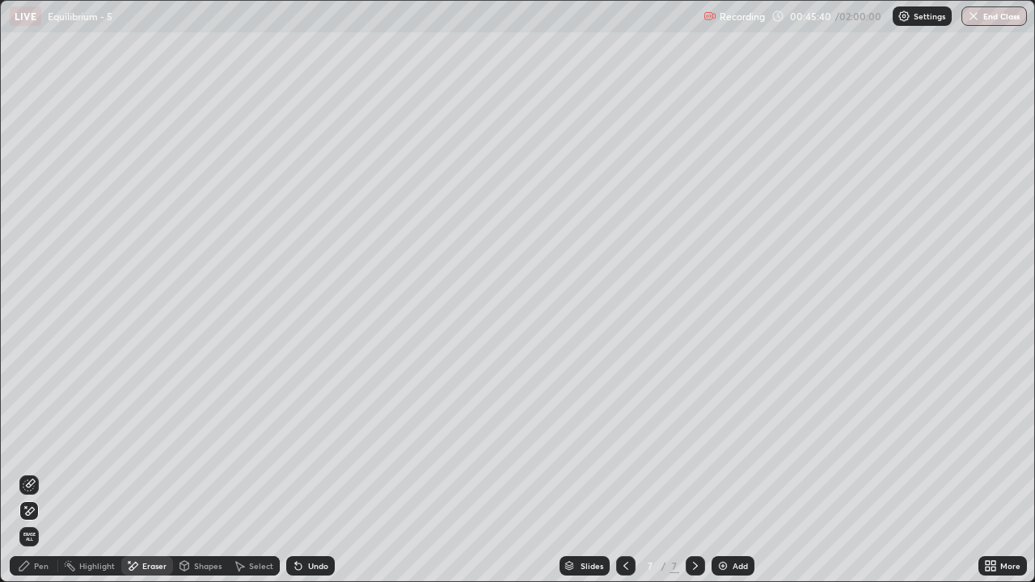
click at [37, 478] on div "Pen" at bounding box center [41, 566] width 15 height 8
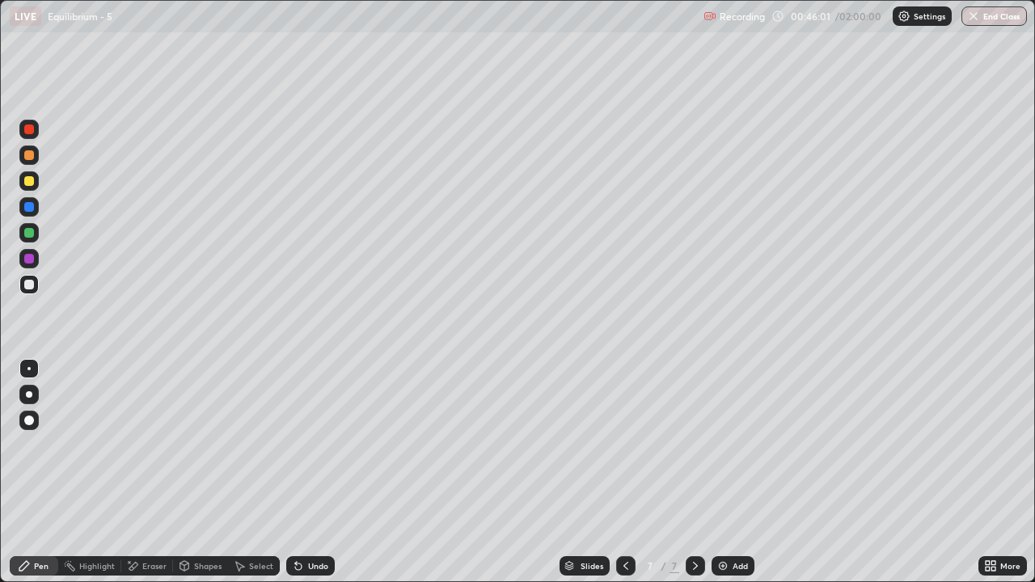
click at [624, 478] on icon at bounding box center [625, 565] width 13 height 13
click at [693, 478] on icon at bounding box center [695, 565] width 13 height 13
click at [295, 478] on icon at bounding box center [296, 563] width 2 height 2
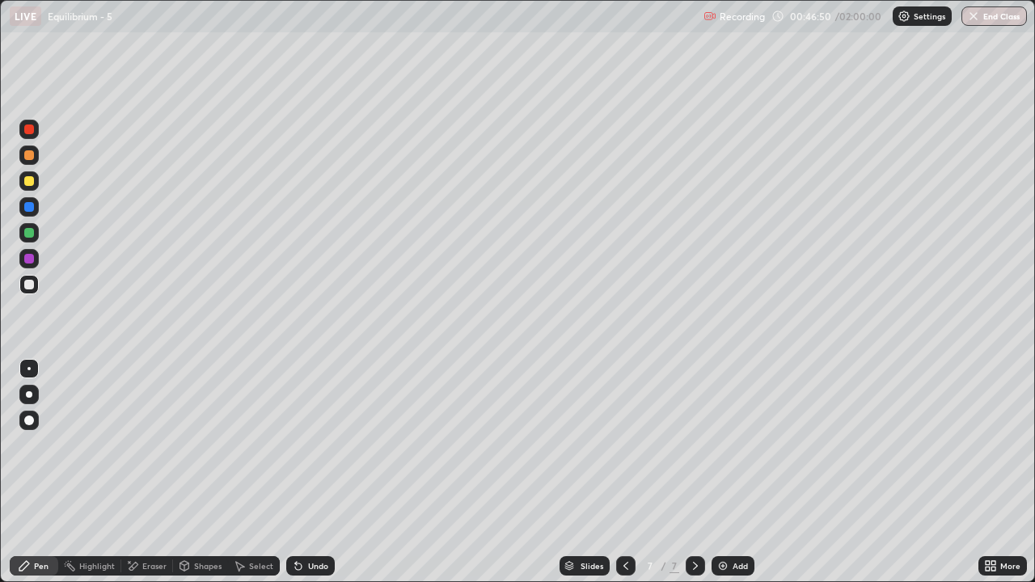
click at [295, 478] on icon at bounding box center [298, 566] width 6 height 6
click at [36, 282] on div at bounding box center [28, 284] width 19 height 19
click at [310, 478] on div "Undo" at bounding box center [318, 566] width 20 height 8
click at [308, 478] on div "Undo" at bounding box center [318, 566] width 20 height 8
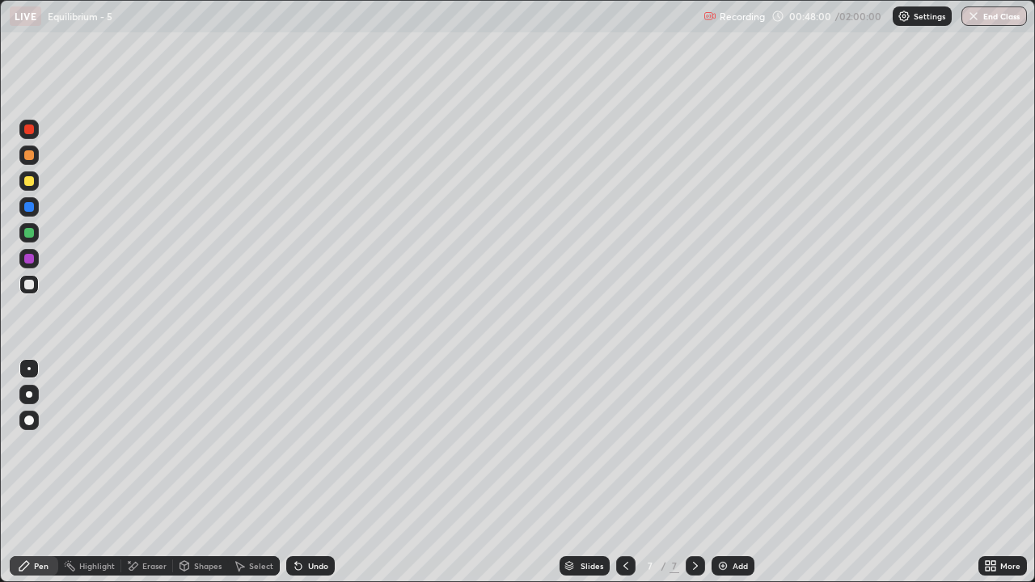
click at [631, 478] on div at bounding box center [625, 565] width 19 height 19
click at [624, 478] on icon at bounding box center [625, 565] width 13 height 13
click at [255, 478] on div "Select" at bounding box center [261, 566] width 24 height 8
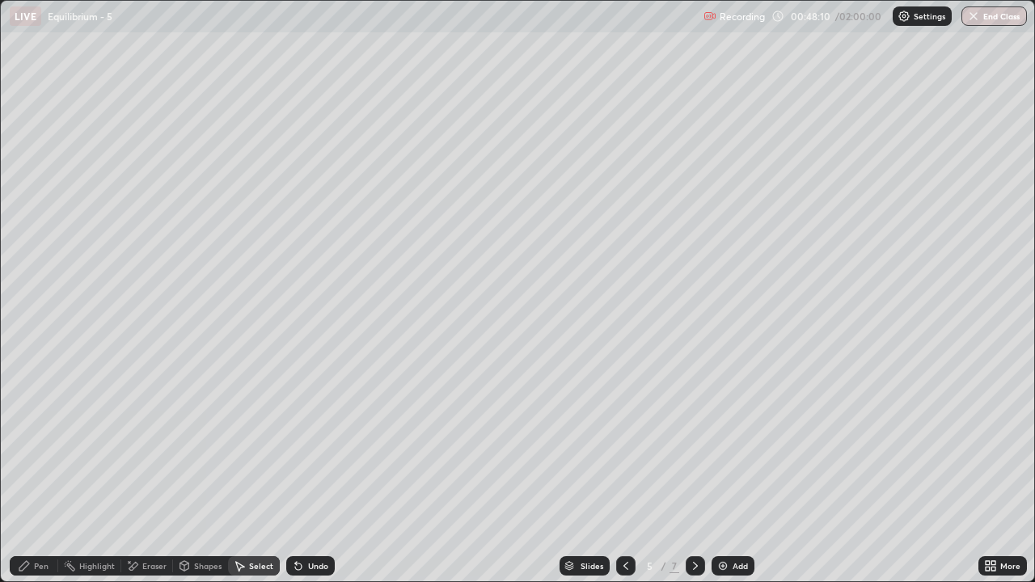
click at [205, 478] on div "Shapes" at bounding box center [207, 566] width 27 height 8
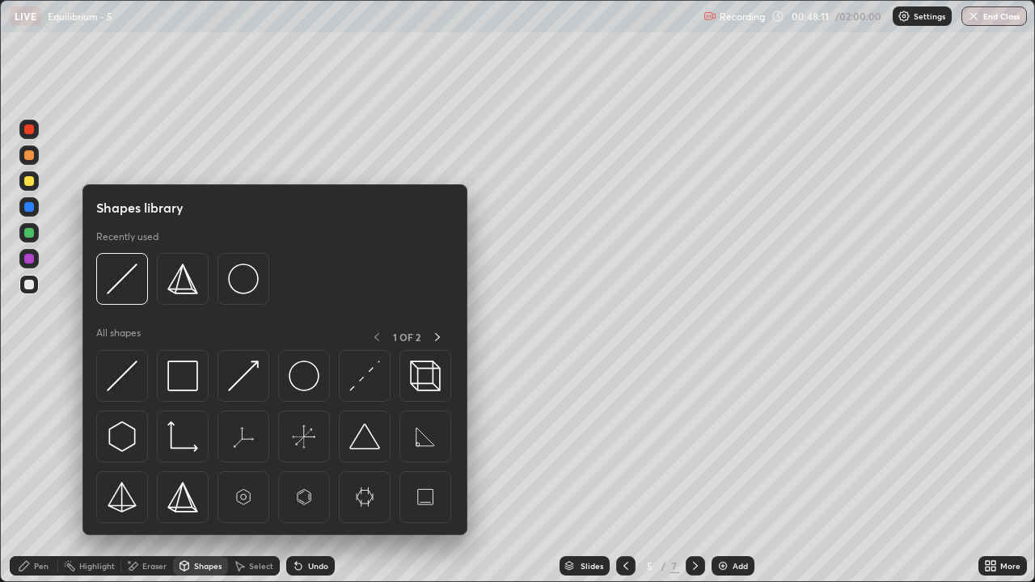
click at [257, 478] on div "Select" at bounding box center [261, 566] width 24 height 8
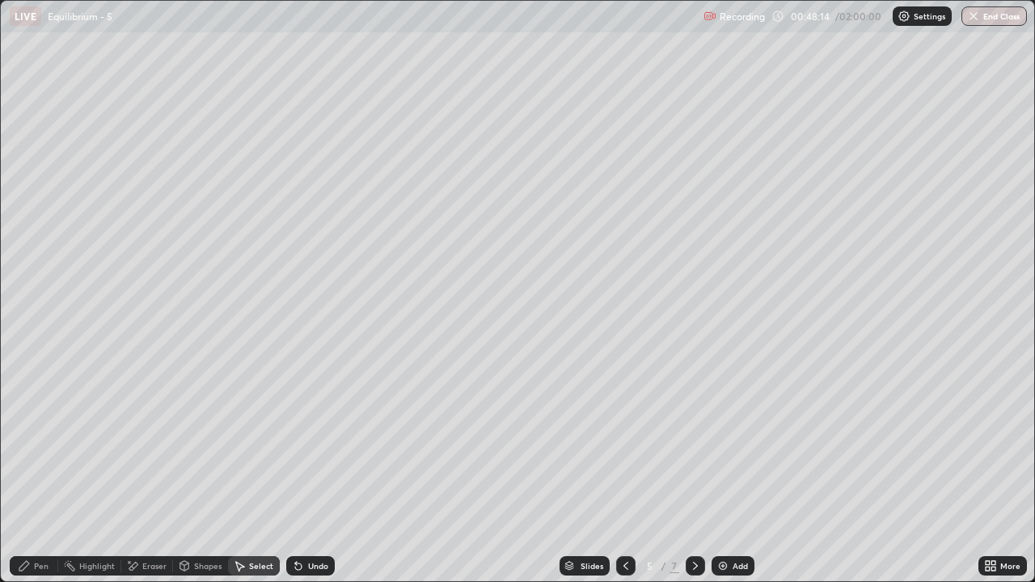
click at [622, 478] on icon at bounding box center [625, 565] width 13 height 13
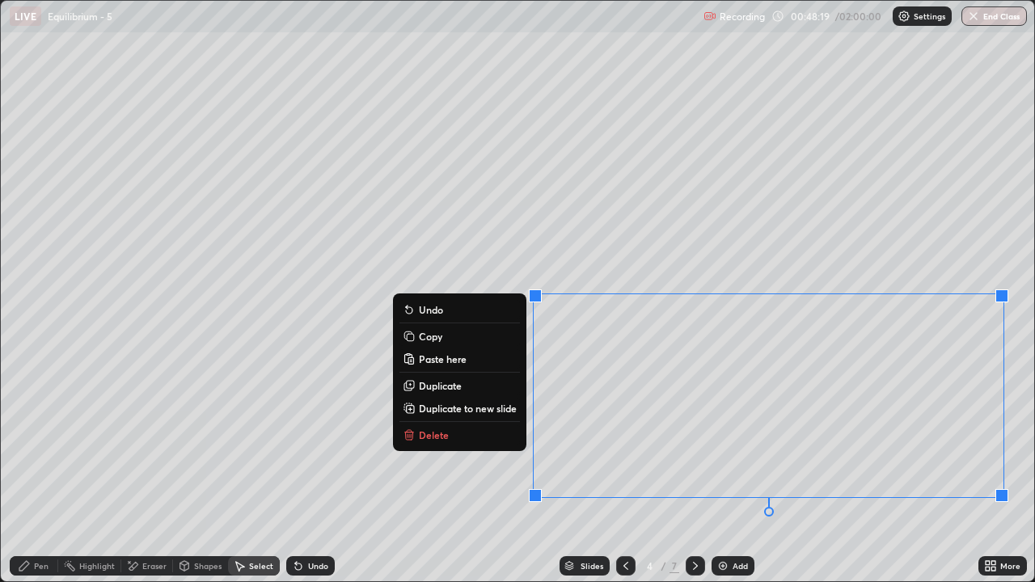
click at [450, 334] on button "Copy" at bounding box center [459, 336] width 120 height 19
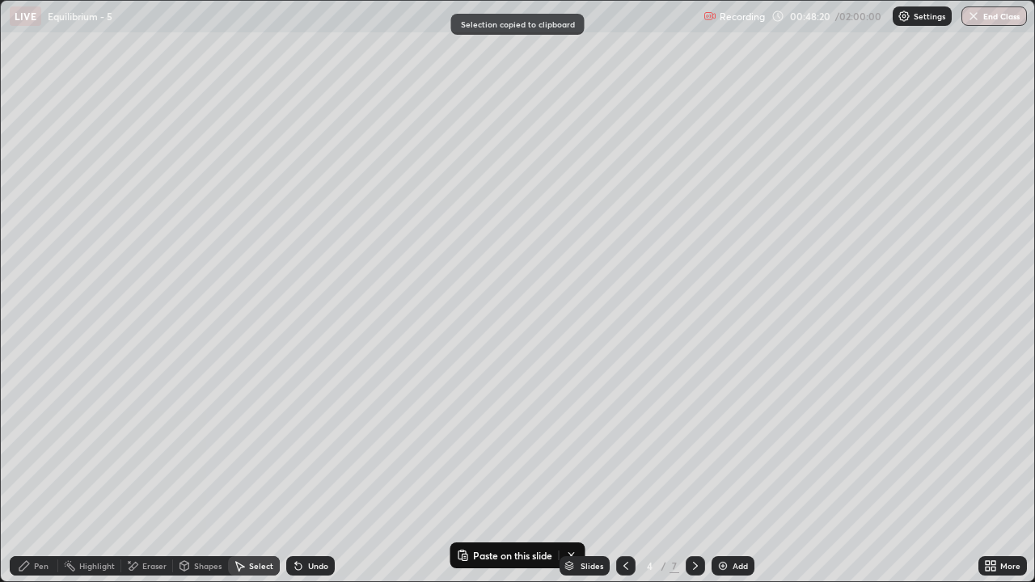
click at [693, 478] on icon at bounding box center [695, 565] width 13 height 13
click at [693, 478] on icon at bounding box center [695, 566] width 5 height 8
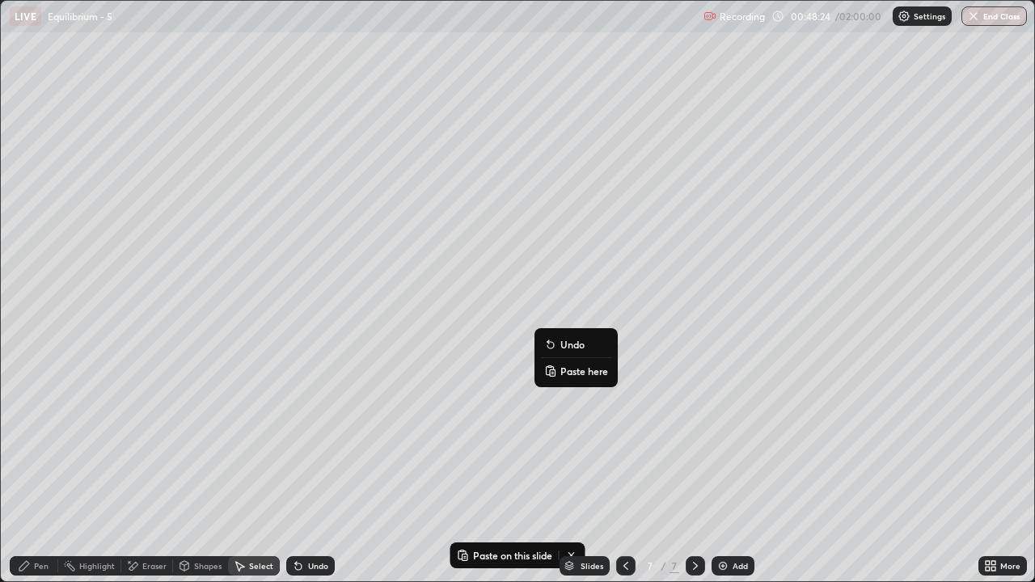
click at [588, 368] on p "Paste here" at bounding box center [584, 371] width 48 height 13
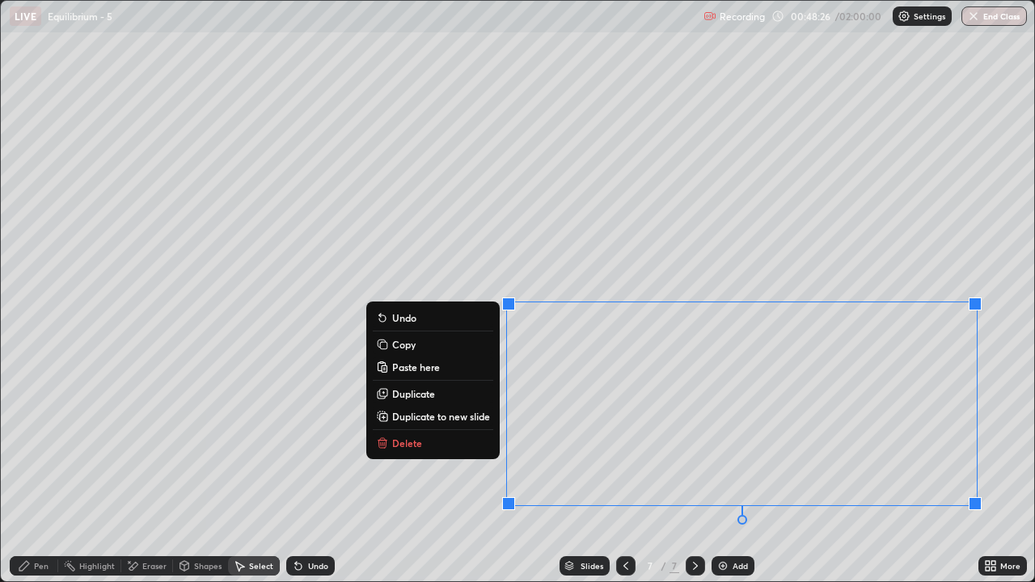
click at [483, 419] on p "Duplicate to new slide" at bounding box center [441, 416] width 98 height 13
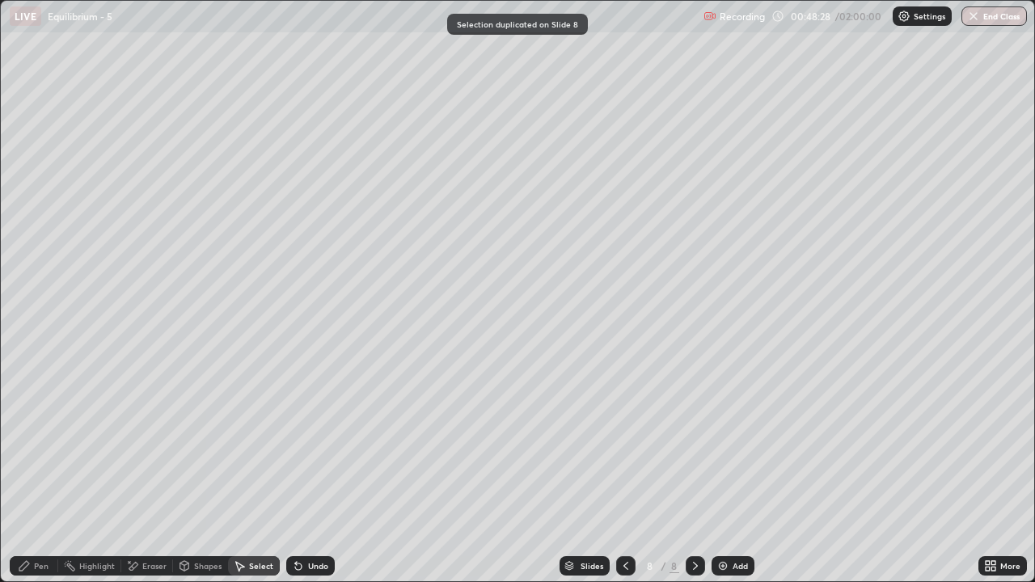
click at [624, 478] on icon at bounding box center [625, 565] width 13 height 13
click at [697, 478] on icon at bounding box center [695, 565] width 13 height 13
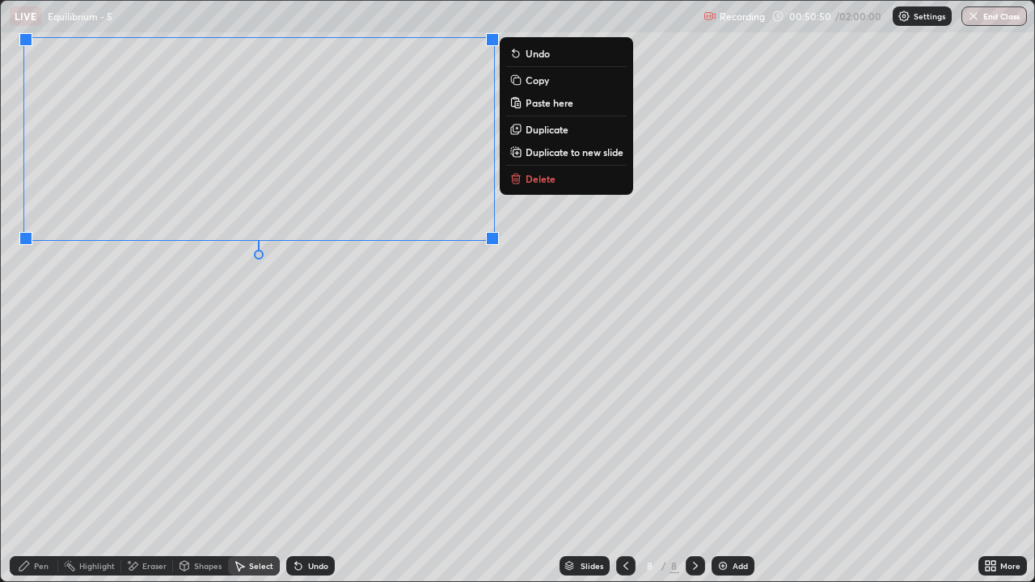
click at [44, 478] on div "Pen" at bounding box center [41, 566] width 15 height 8
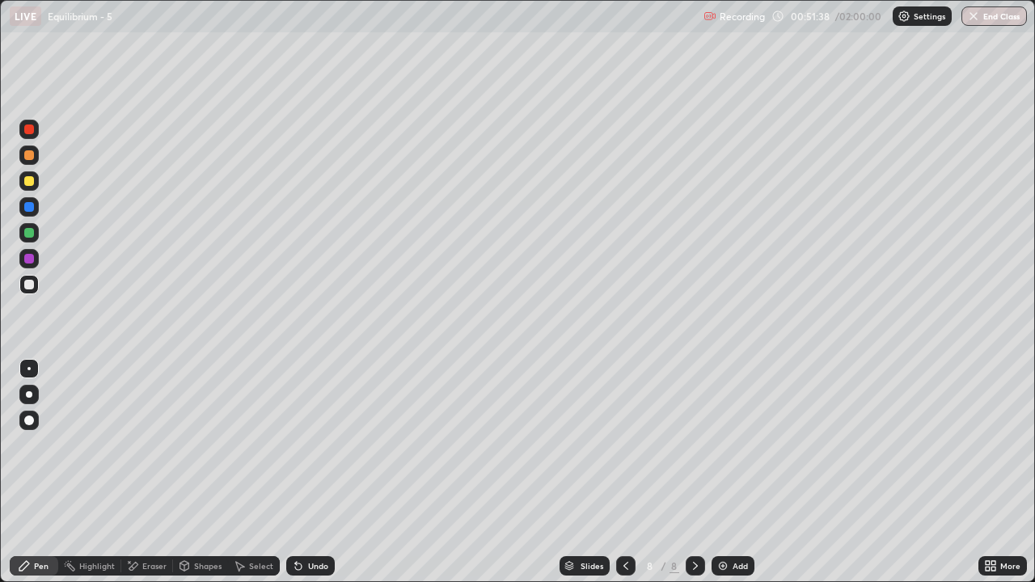
click at [310, 478] on div "Undo" at bounding box center [318, 566] width 20 height 8
click at [624, 478] on icon at bounding box center [625, 565] width 13 height 13
click at [699, 478] on icon at bounding box center [695, 565] width 13 height 13
click at [701, 478] on div at bounding box center [694, 565] width 19 height 19
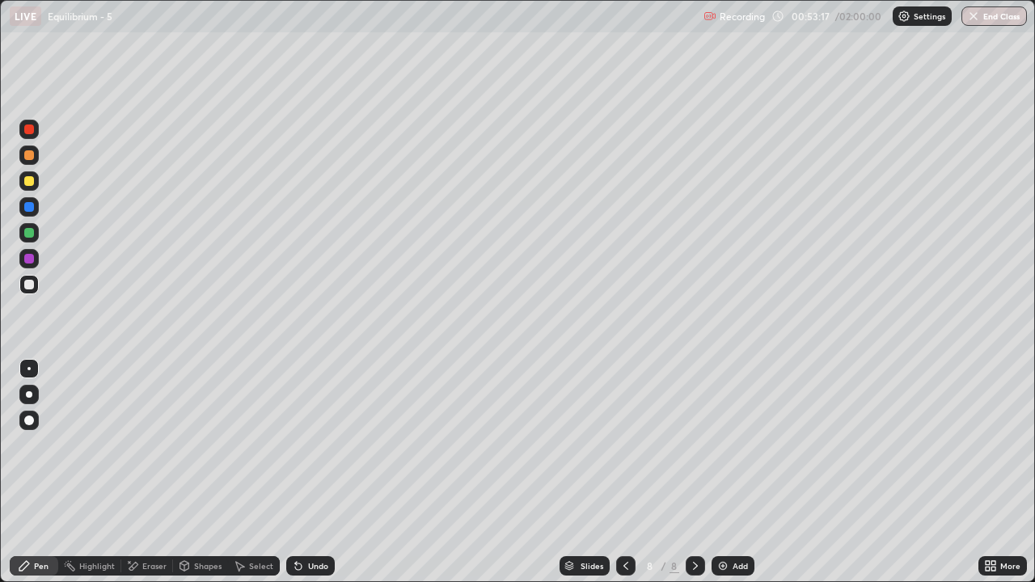
click at [30, 179] on div at bounding box center [29, 181] width 10 height 10
click at [30, 229] on div at bounding box center [29, 233] width 10 height 10
click at [301, 478] on icon at bounding box center [298, 565] width 13 height 13
click at [304, 478] on div "Undo" at bounding box center [310, 565] width 48 height 19
click at [28, 158] on div at bounding box center [29, 155] width 10 height 10
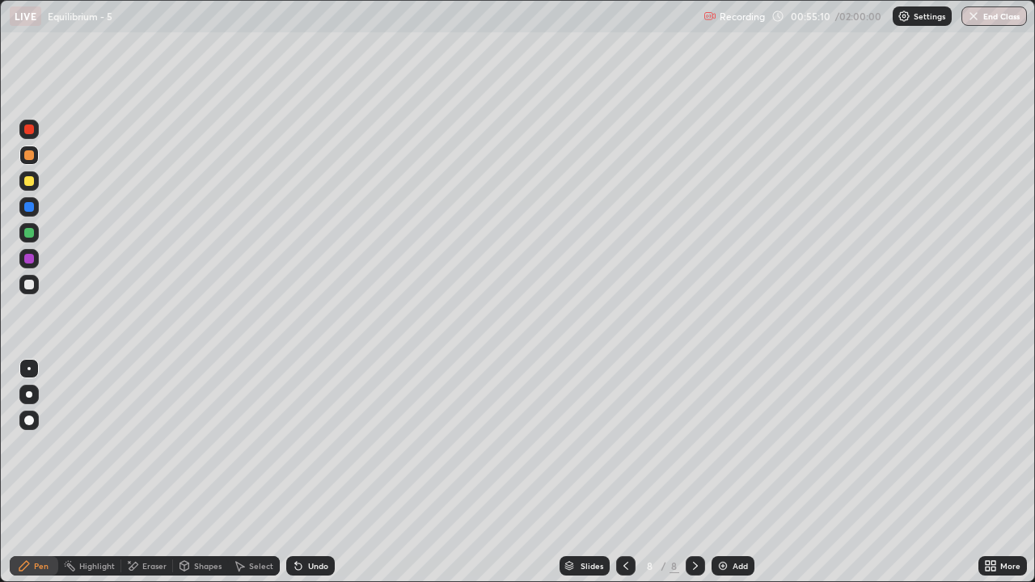
click at [115, 478] on div "Highlight" at bounding box center [89, 566] width 63 height 32
click at [142, 478] on div "Eraser" at bounding box center [147, 565] width 52 height 19
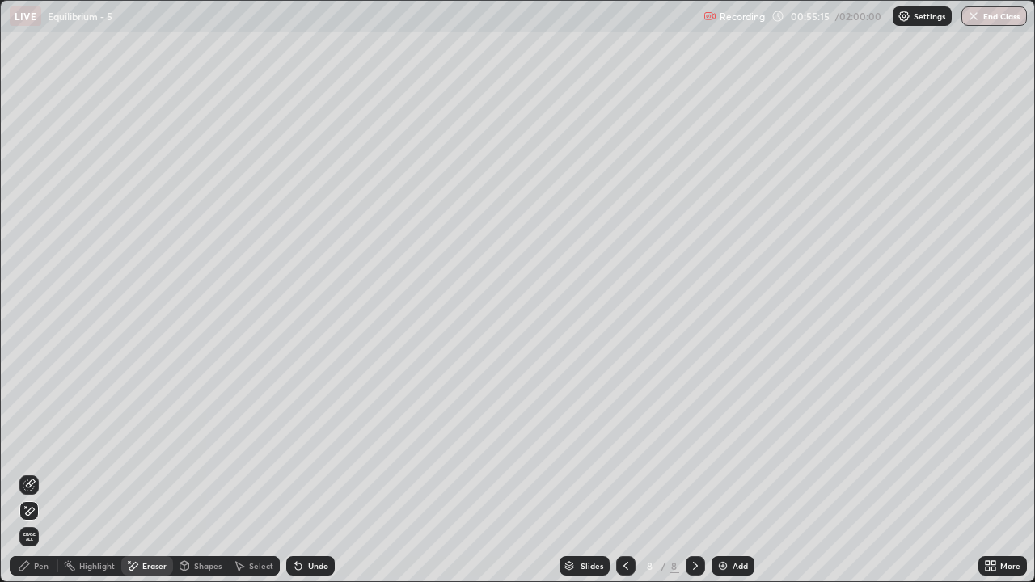
click at [32, 478] on icon at bounding box center [29, 484] width 13 height 13
click at [35, 478] on div "Pen" at bounding box center [41, 566] width 15 height 8
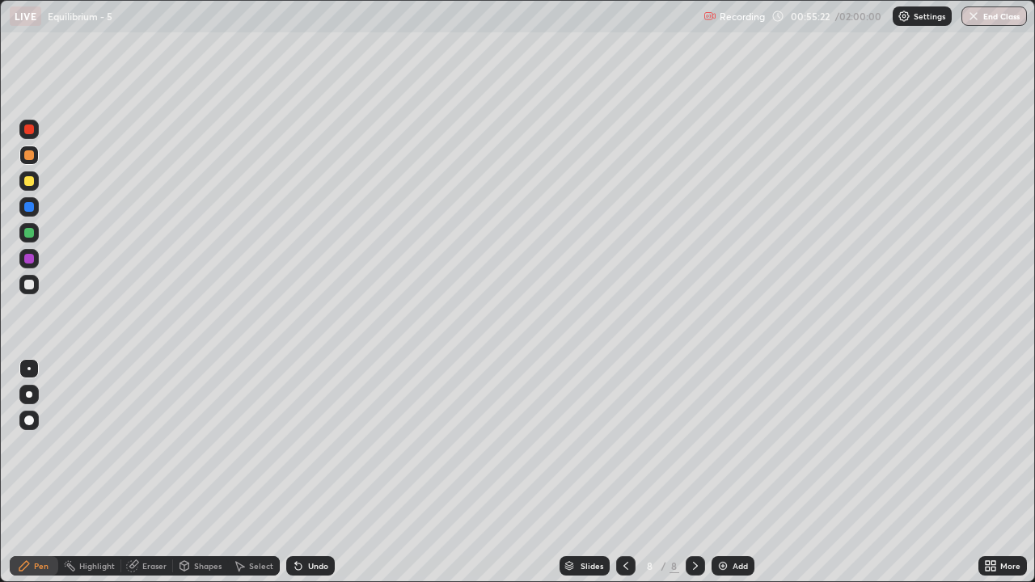
click at [298, 478] on icon at bounding box center [298, 565] width 13 height 13
click at [296, 478] on icon at bounding box center [298, 566] width 6 height 6
click at [295, 478] on icon at bounding box center [298, 566] width 6 height 6
click at [28, 285] on div at bounding box center [29, 285] width 10 height 10
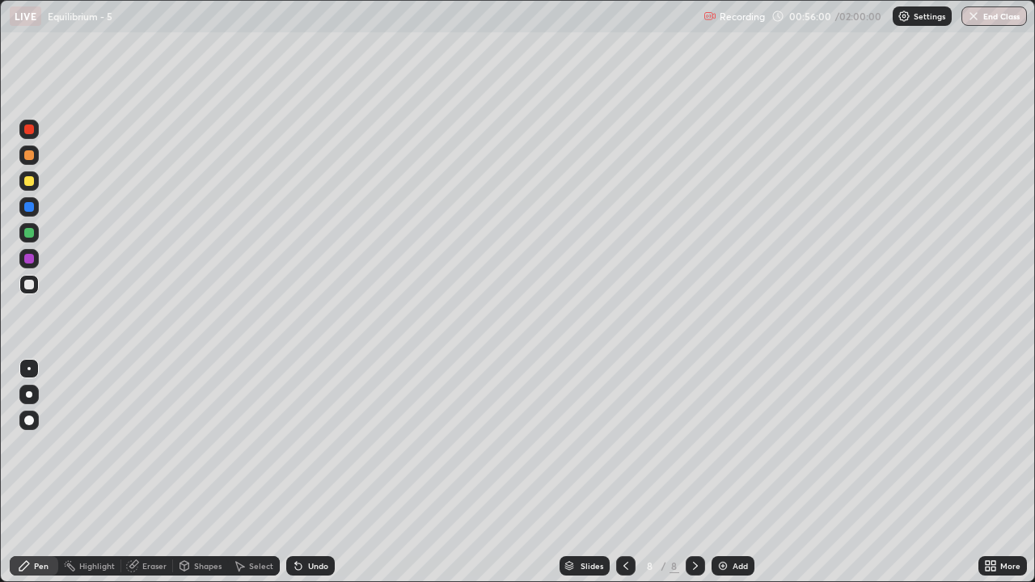
click at [23, 213] on div at bounding box center [28, 206] width 19 height 19
click at [331, 478] on div "Undo" at bounding box center [307, 566] width 55 height 32
click at [721, 478] on img at bounding box center [722, 565] width 13 height 13
click at [32, 285] on div at bounding box center [29, 285] width 10 height 10
click at [200, 478] on div "Shapes" at bounding box center [207, 566] width 27 height 8
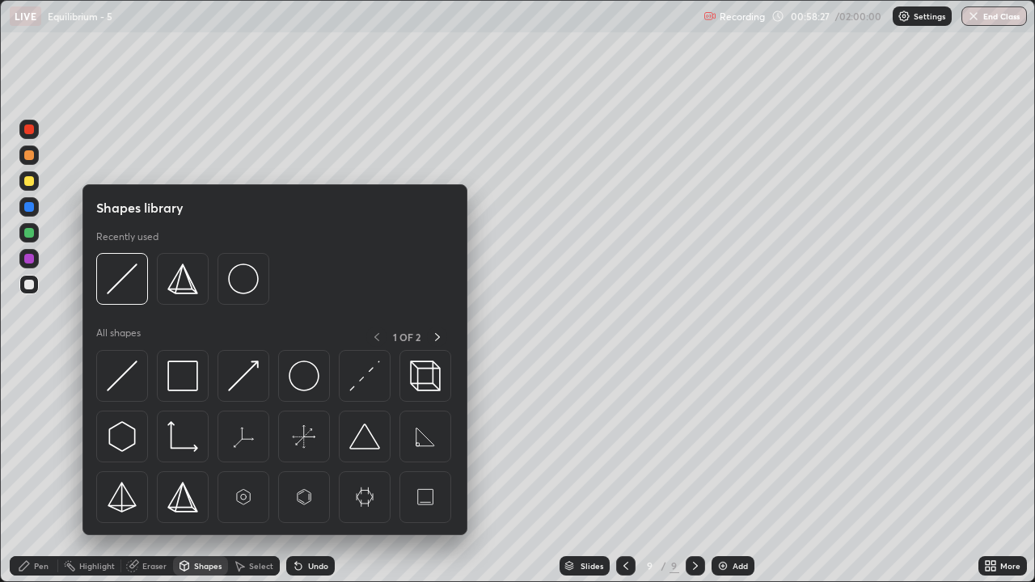
click at [254, 478] on div "Select" at bounding box center [261, 566] width 24 height 8
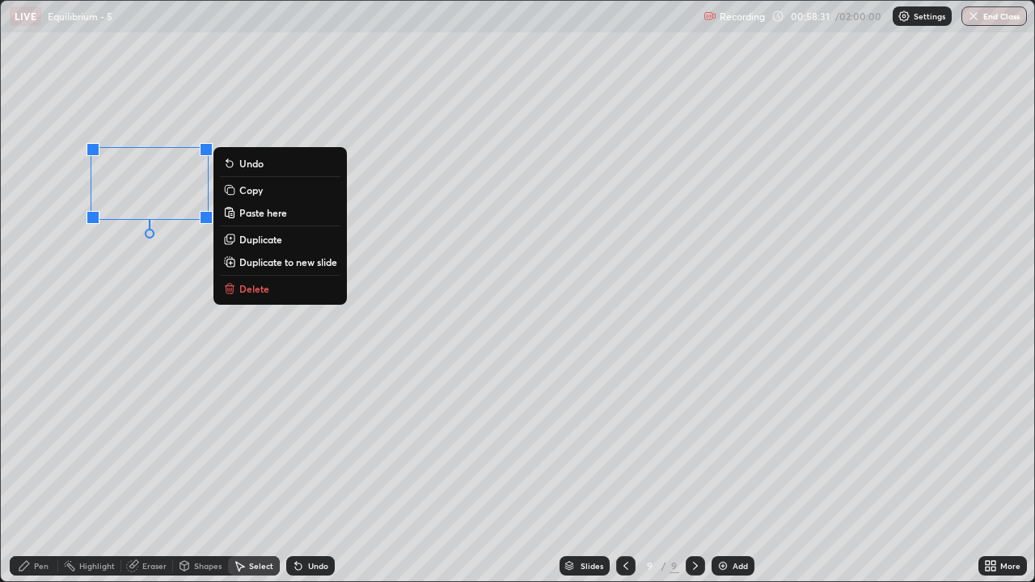
click at [42, 478] on div "Pen" at bounding box center [41, 566] width 15 height 8
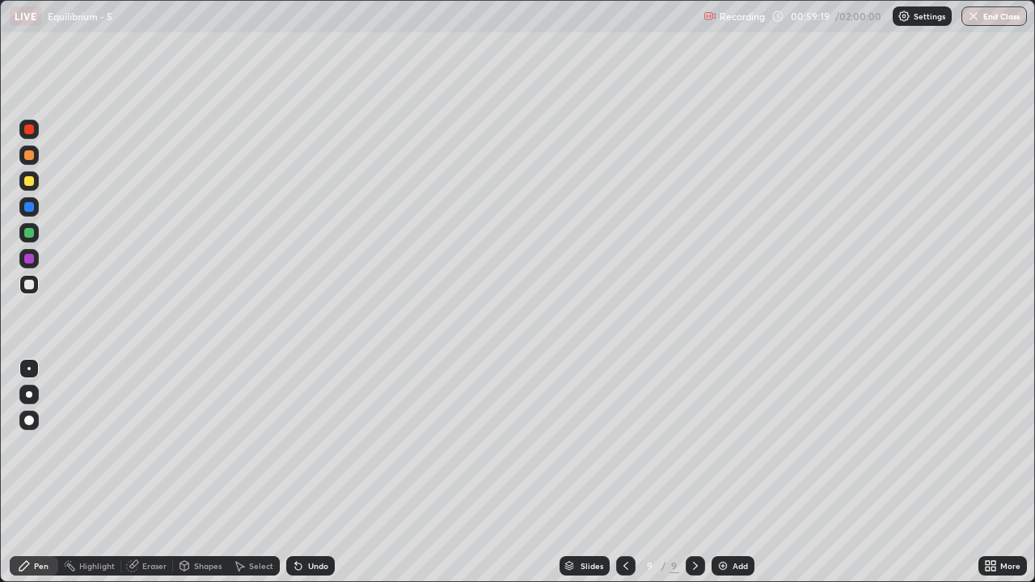
click at [314, 478] on div "Undo" at bounding box center [310, 565] width 48 height 19
click at [316, 478] on div "Undo" at bounding box center [310, 565] width 48 height 19
click at [36, 155] on div at bounding box center [28, 154] width 19 height 19
click at [30, 129] on div at bounding box center [29, 129] width 10 height 10
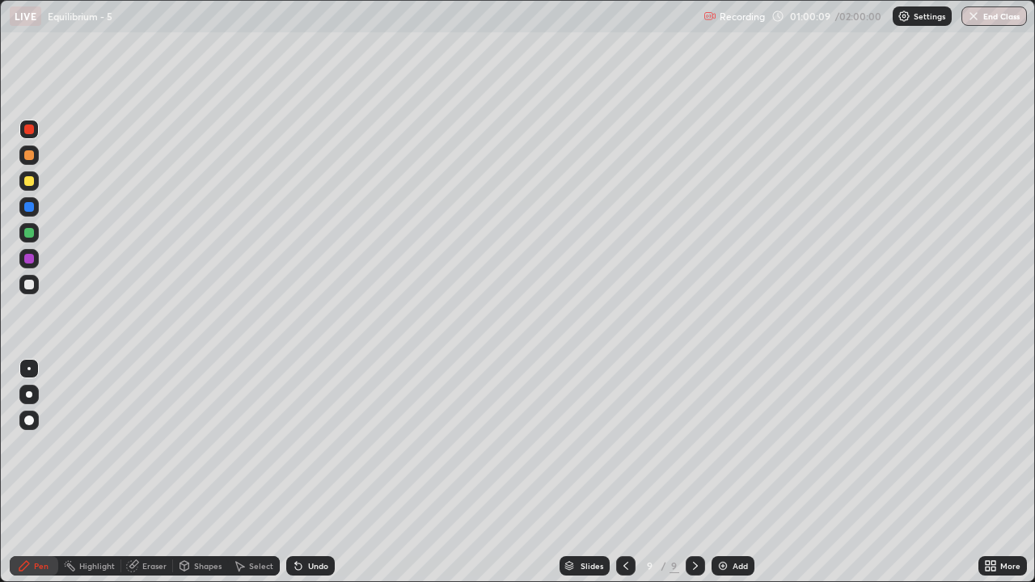
click at [31, 232] on div at bounding box center [29, 233] width 10 height 10
click at [36, 289] on div at bounding box center [28, 284] width 19 height 19
click at [29, 183] on div at bounding box center [29, 181] width 10 height 10
click at [26, 288] on div at bounding box center [29, 285] width 10 height 10
click at [31, 154] on div at bounding box center [29, 155] width 10 height 10
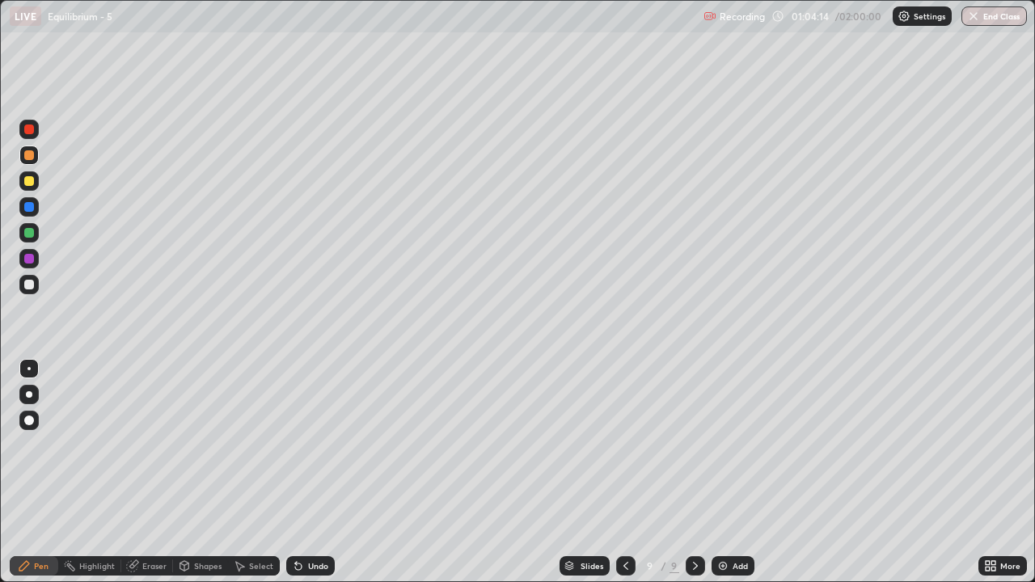
click at [30, 179] on div at bounding box center [29, 181] width 10 height 10
click at [28, 234] on div at bounding box center [29, 233] width 10 height 10
click at [30, 232] on div at bounding box center [29, 233] width 10 height 10
click at [295, 478] on icon at bounding box center [298, 566] width 6 height 6
click at [29, 204] on div at bounding box center [29, 207] width 10 height 10
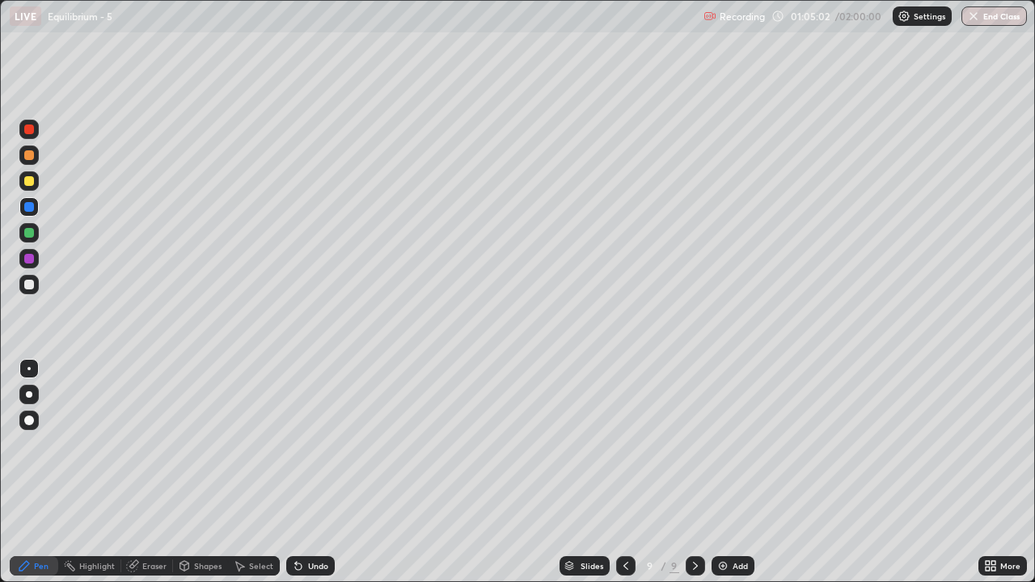
click at [295, 478] on icon at bounding box center [298, 566] width 6 height 6
click at [30, 286] on div at bounding box center [29, 285] width 10 height 10
click at [308, 478] on div "Undo" at bounding box center [318, 566] width 20 height 8
click at [721, 478] on img at bounding box center [722, 565] width 13 height 13
click at [36, 181] on div at bounding box center [28, 180] width 19 height 19
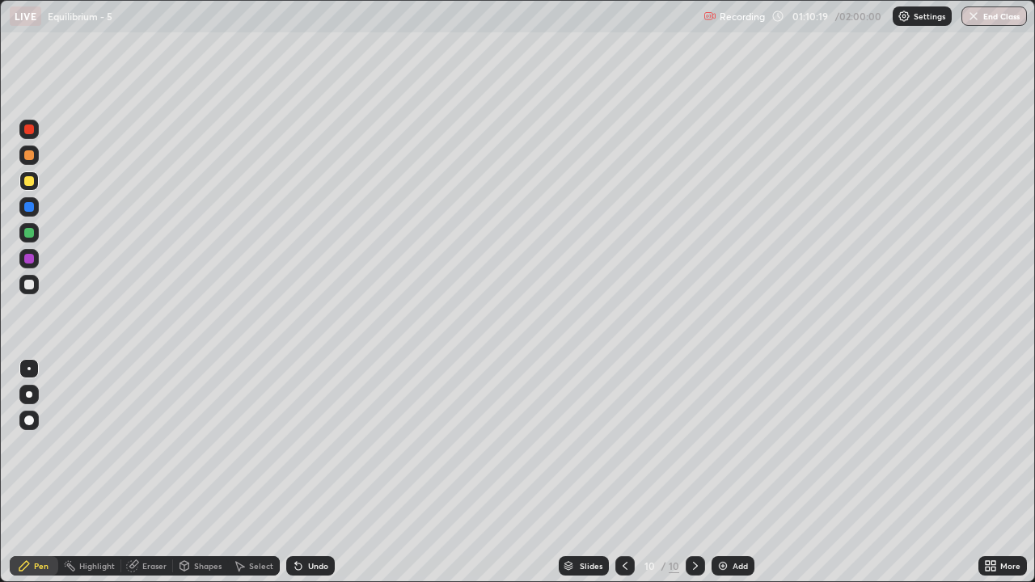
click at [32, 284] on div at bounding box center [29, 285] width 10 height 10
click at [302, 478] on div "Undo" at bounding box center [310, 565] width 48 height 19
click at [27, 177] on div at bounding box center [29, 181] width 10 height 10
click at [623, 478] on icon at bounding box center [624, 565] width 13 height 13
click at [693, 478] on icon at bounding box center [695, 565] width 13 height 13
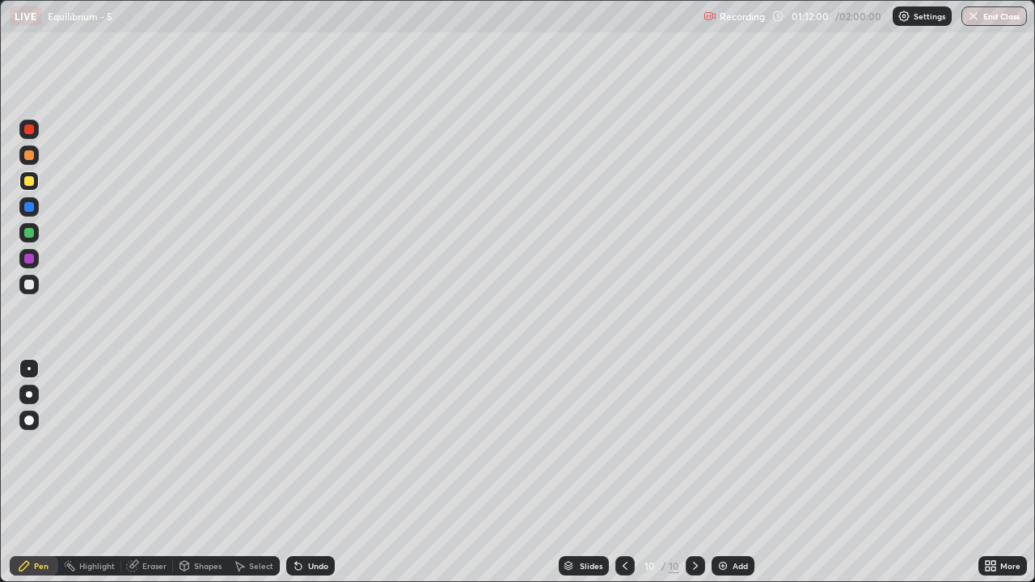
click at [623, 478] on icon at bounding box center [624, 565] width 13 height 13
click at [693, 478] on icon at bounding box center [695, 565] width 13 height 13
click at [35, 232] on div at bounding box center [28, 232] width 19 height 19
click at [36, 283] on div at bounding box center [28, 284] width 19 height 19
click at [304, 478] on div "Undo" at bounding box center [310, 565] width 48 height 19
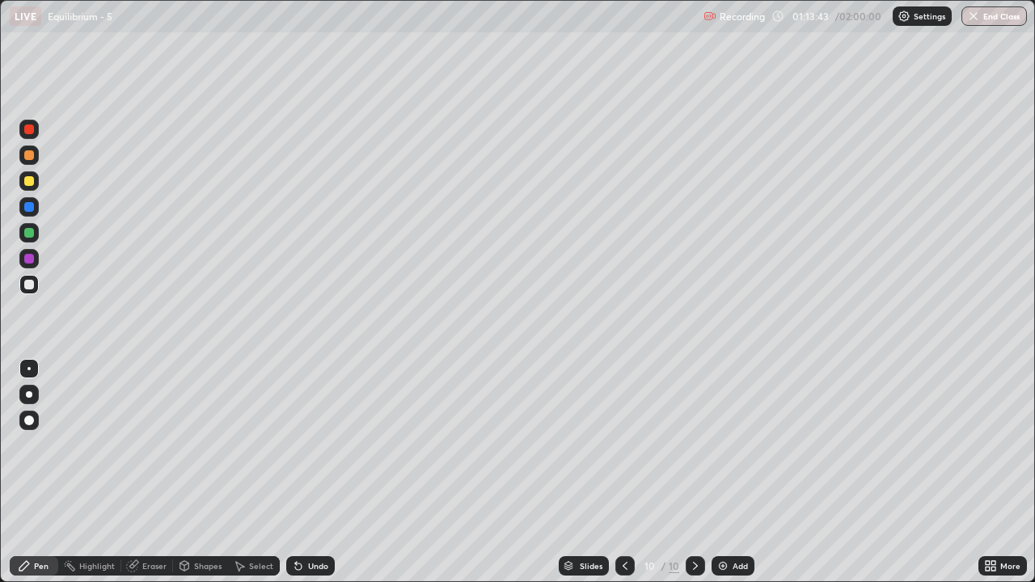
click at [31, 235] on div at bounding box center [29, 233] width 10 height 10
click at [311, 478] on div "Undo" at bounding box center [310, 565] width 48 height 19
click at [310, 478] on div "Undo" at bounding box center [318, 566] width 20 height 8
click at [30, 179] on div at bounding box center [29, 181] width 10 height 10
click at [313, 478] on div "Undo" at bounding box center [310, 565] width 48 height 19
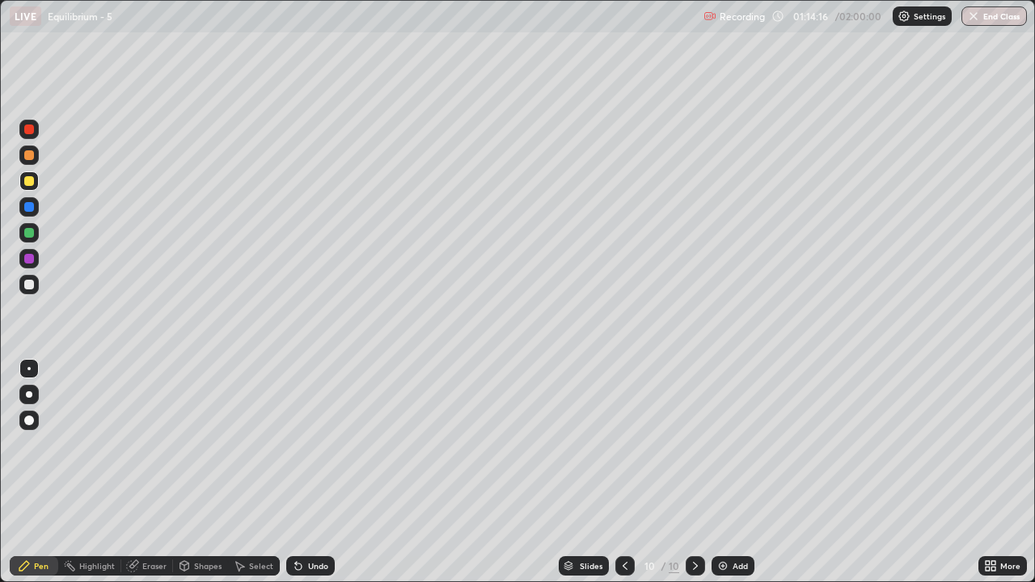
click at [38, 282] on div at bounding box center [28, 284] width 19 height 19
click at [27, 259] on div at bounding box center [29, 259] width 10 height 10
click at [308, 478] on div "Undo" at bounding box center [318, 566] width 20 height 8
click at [317, 478] on div "Undo" at bounding box center [318, 566] width 20 height 8
click at [304, 478] on div "Undo" at bounding box center [310, 565] width 48 height 19
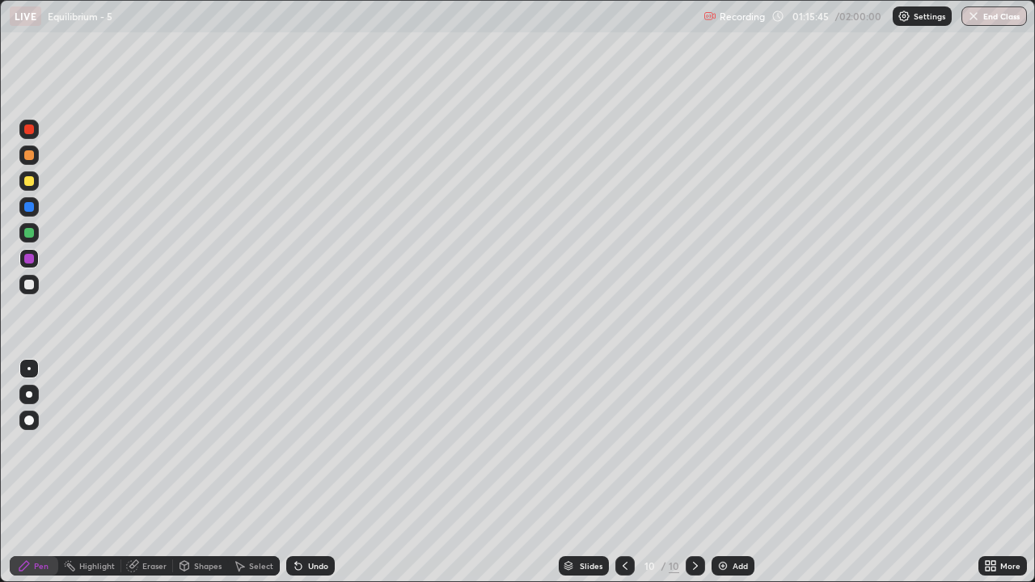
click at [30, 284] on div at bounding box center [29, 285] width 10 height 10
click at [28, 230] on div at bounding box center [29, 233] width 10 height 10
click at [293, 478] on icon at bounding box center [298, 565] width 13 height 13
click at [297, 478] on icon at bounding box center [298, 566] width 6 height 6
click at [625, 478] on icon at bounding box center [624, 565] width 13 height 13
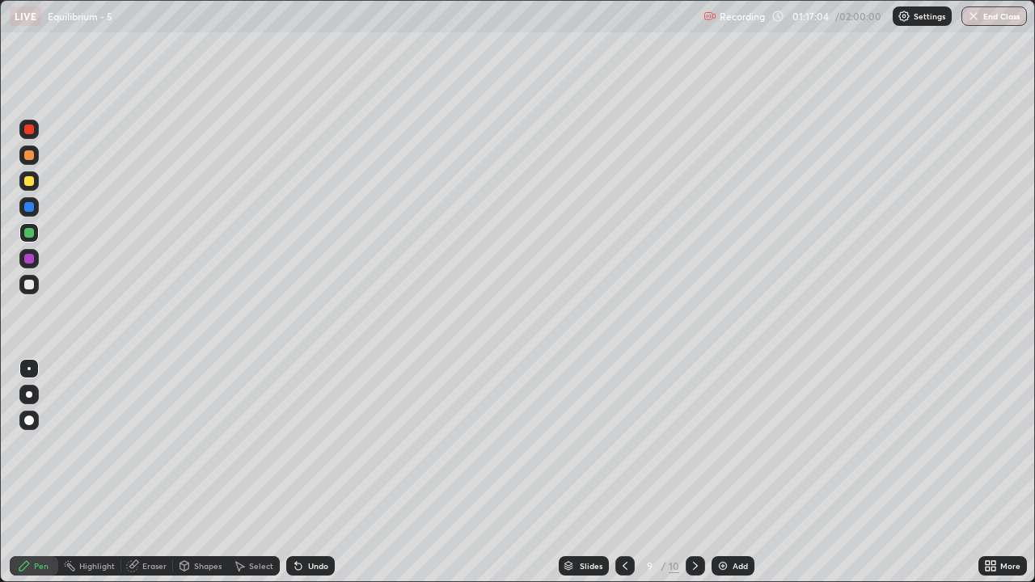
click at [694, 478] on icon at bounding box center [695, 565] width 13 height 13
click at [623, 478] on icon at bounding box center [624, 565] width 13 height 13
click at [693, 478] on icon at bounding box center [695, 565] width 13 height 13
click at [732, 478] on div "Add" at bounding box center [739, 566] width 15 height 8
click at [32, 288] on div at bounding box center [29, 285] width 10 height 10
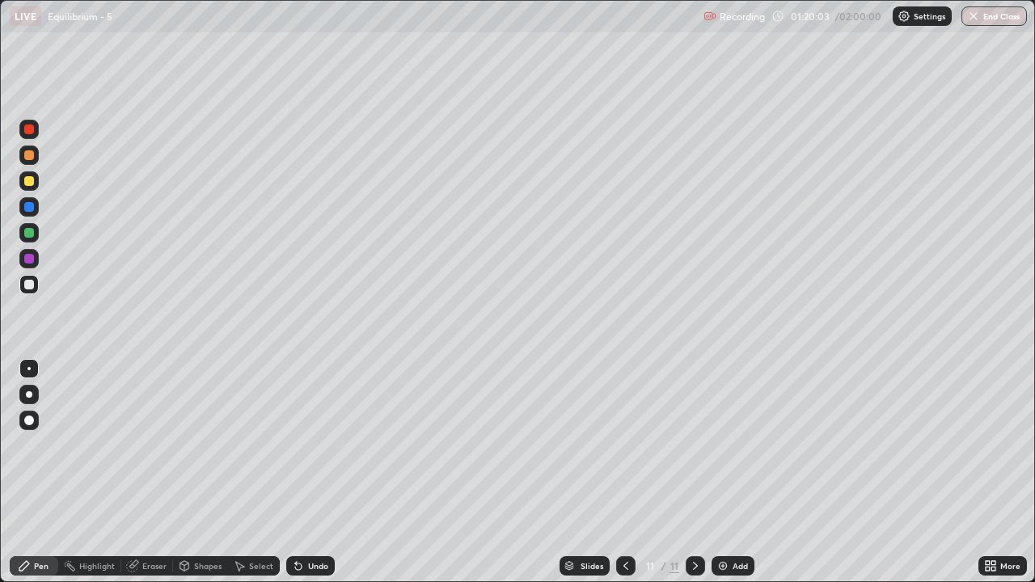
click at [28, 152] on div at bounding box center [29, 155] width 10 height 10
click at [314, 478] on div "Undo" at bounding box center [318, 566] width 20 height 8
click at [32, 289] on div at bounding box center [29, 285] width 10 height 10
click at [316, 478] on div "Undo" at bounding box center [318, 566] width 20 height 8
click at [266, 478] on div "Select" at bounding box center [261, 566] width 24 height 8
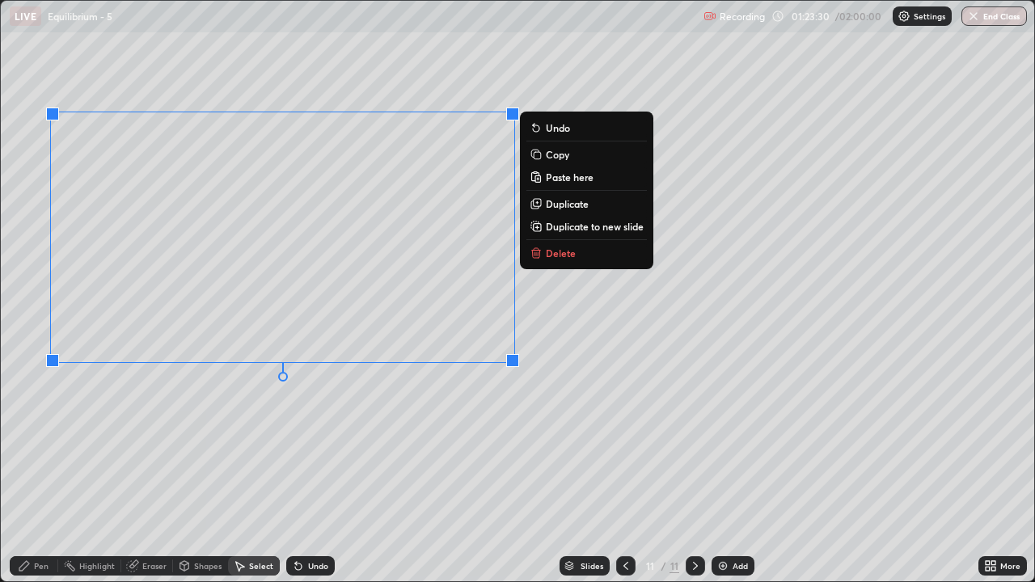
click at [567, 155] on p "Copy" at bounding box center [557, 154] width 23 height 13
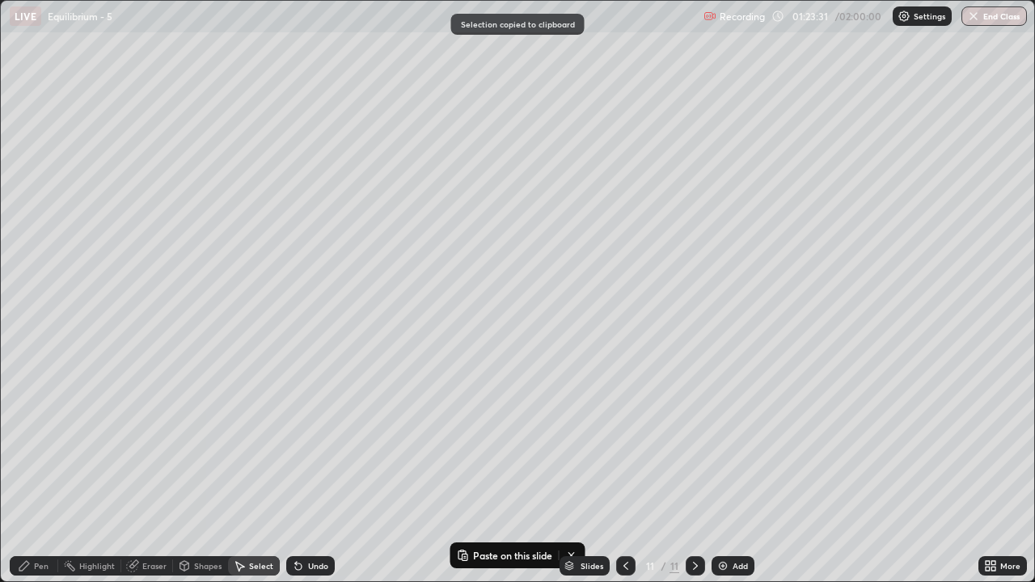
click at [721, 478] on img at bounding box center [722, 565] width 13 height 13
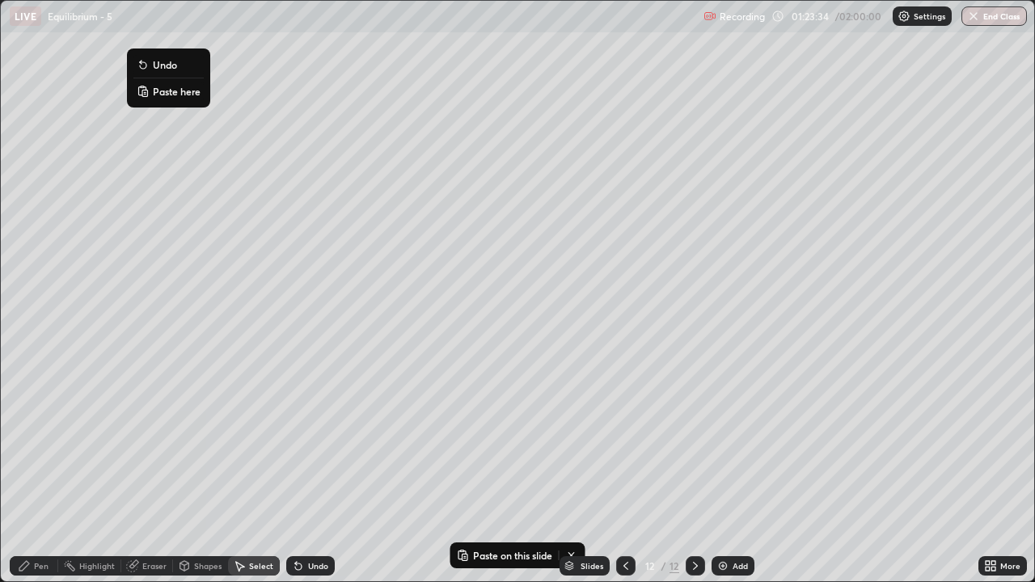
click at [174, 85] on p "Paste here" at bounding box center [177, 91] width 48 height 13
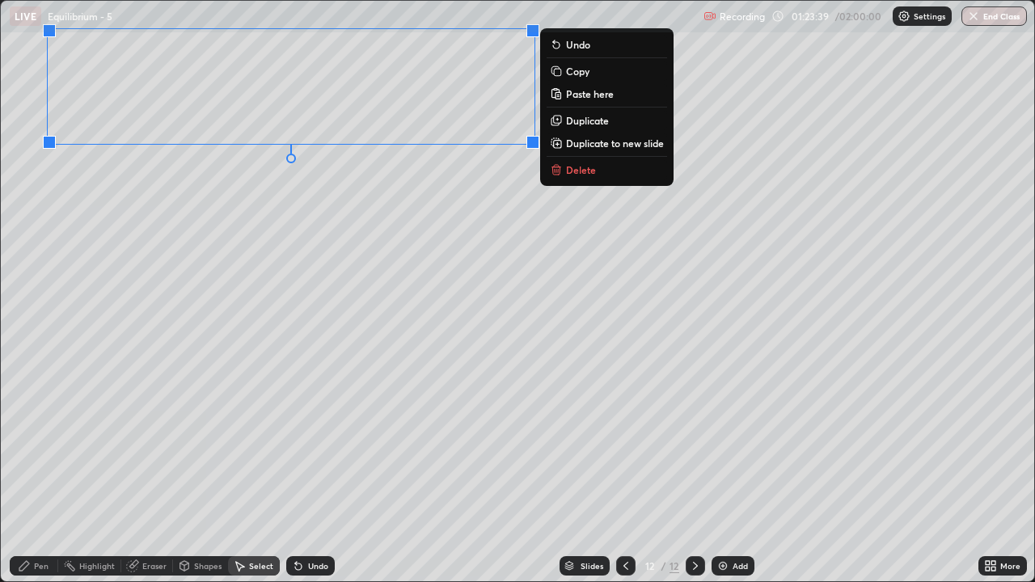
click at [353, 178] on div "0 ° Undo Copy Paste here Duplicate Duplicate to new slide Delete" at bounding box center [517, 291] width 1033 height 580
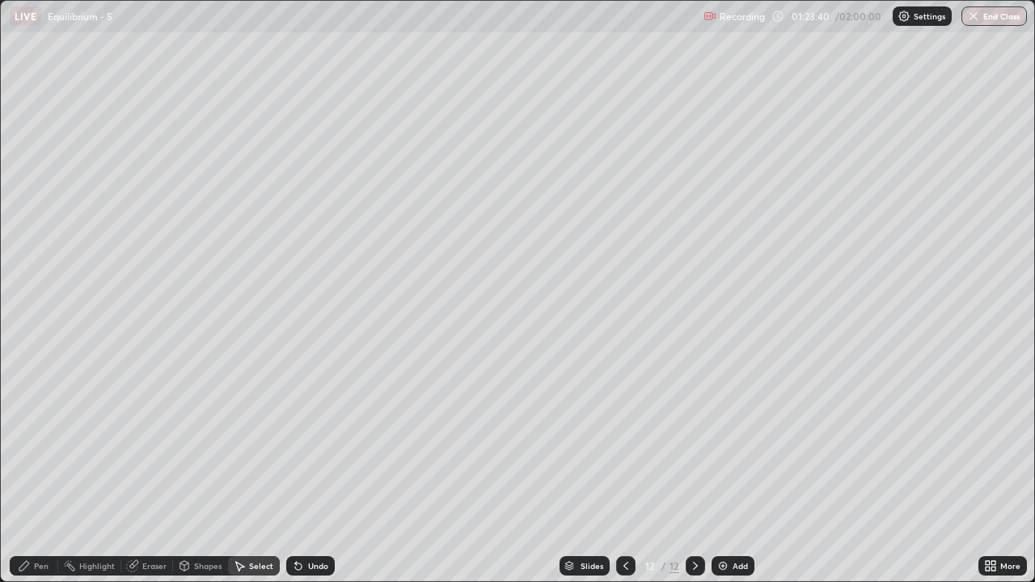
click at [39, 478] on div "Pen" at bounding box center [41, 566] width 15 height 8
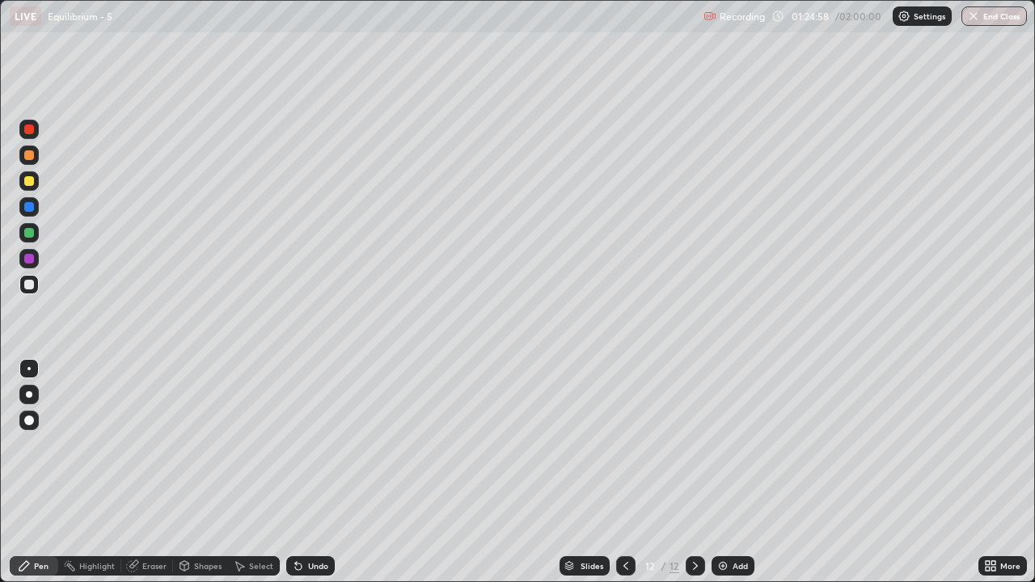
click at [28, 179] on div at bounding box center [29, 181] width 10 height 10
click at [37, 293] on div at bounding box center [28, 285] width 19 height 26
click at [32, 182] on div at bounding box center [29, 181] width 10 height 10
click at [32, 287] on div at bounding box center [29, 285] width 10 height 10
click at [31, 180] on div at bounding box center [29, 181] width 10 height 10
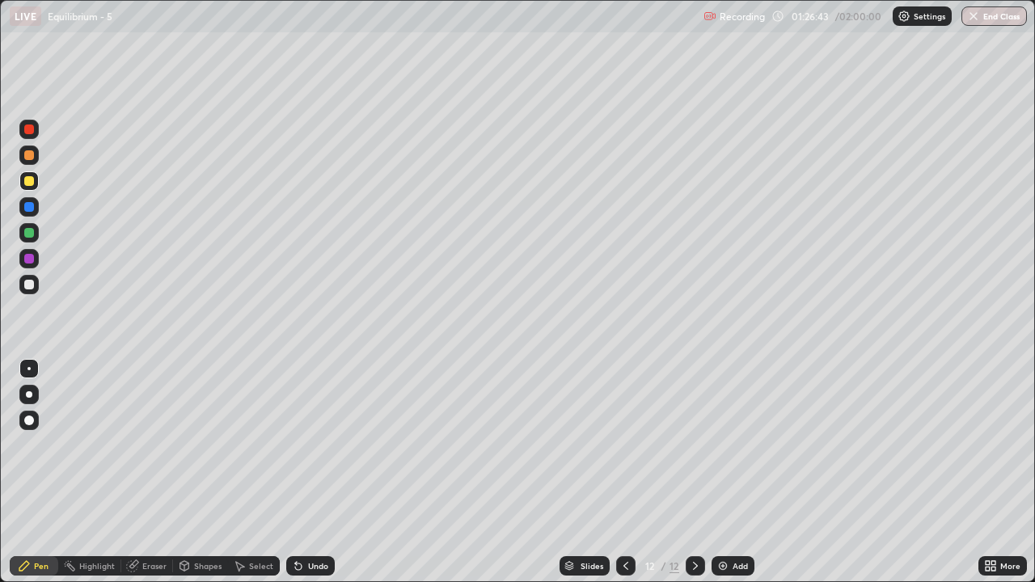
click at [28, 234] on div at bounding box center [29, 233] width 10 height 10
click at [36, 281] on div at bounding box center [28, 284] width 19 height 19
click at [27, 204] on div at bounding box center [29, 207] width 10 height 10
click at [29, 259] on div at bounding box center [29, 259] width 10 height 10
click at [247, 478] on div "Select" at bounding box center [254, 565] width 52 height 19
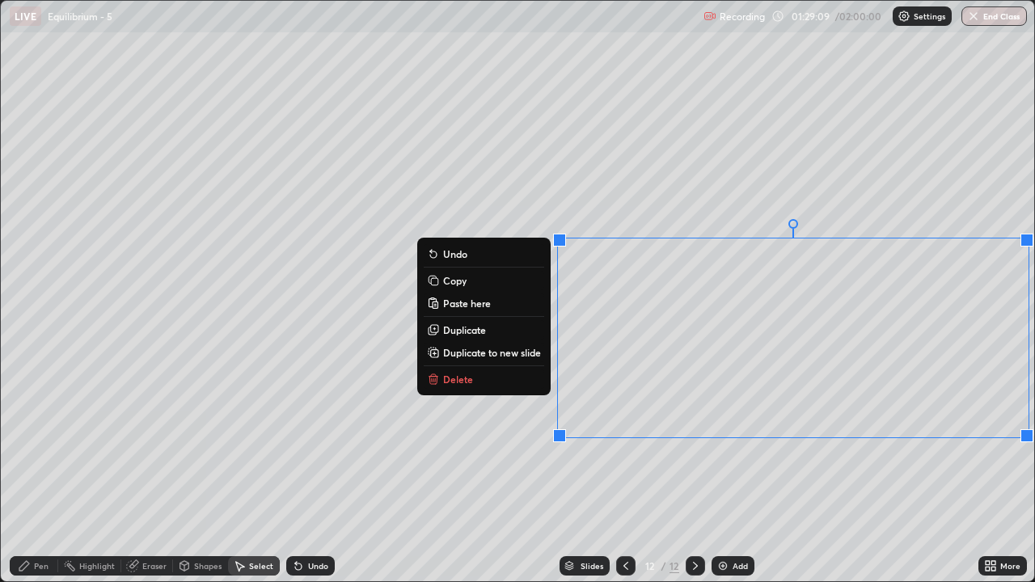
click at [995, 478] on div "0 ° Undo Copy Paste here Duplicate Duplicate to new slide Delete" at bounding box center [517, 291] width 1033 height 580
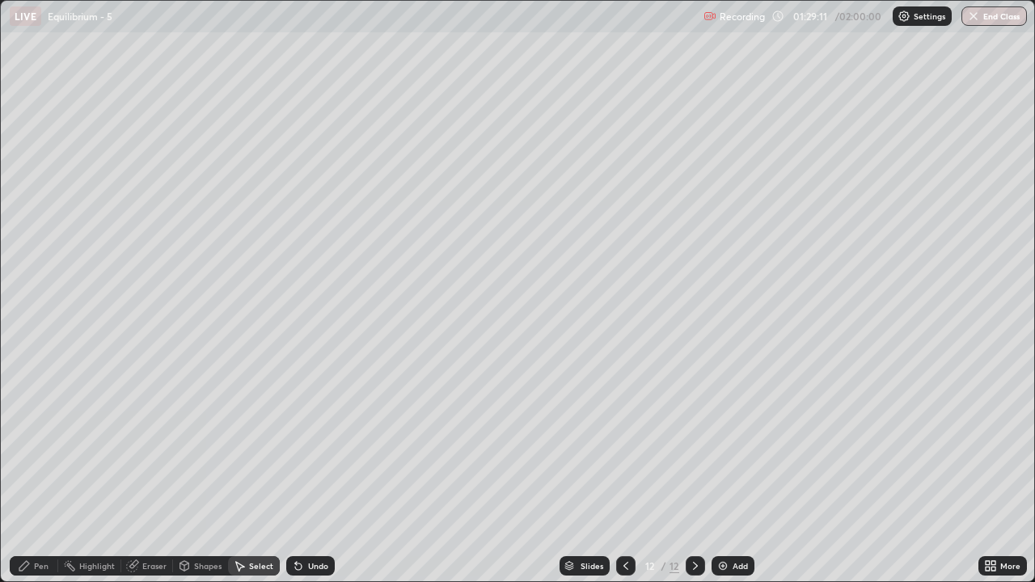
click at [154, 478] on div "Eraser" at bounding box center [154, 566] width 24 height 8
click at [40, 478] on div "Pen" at bounding box center [41, 566] width 15 height 8
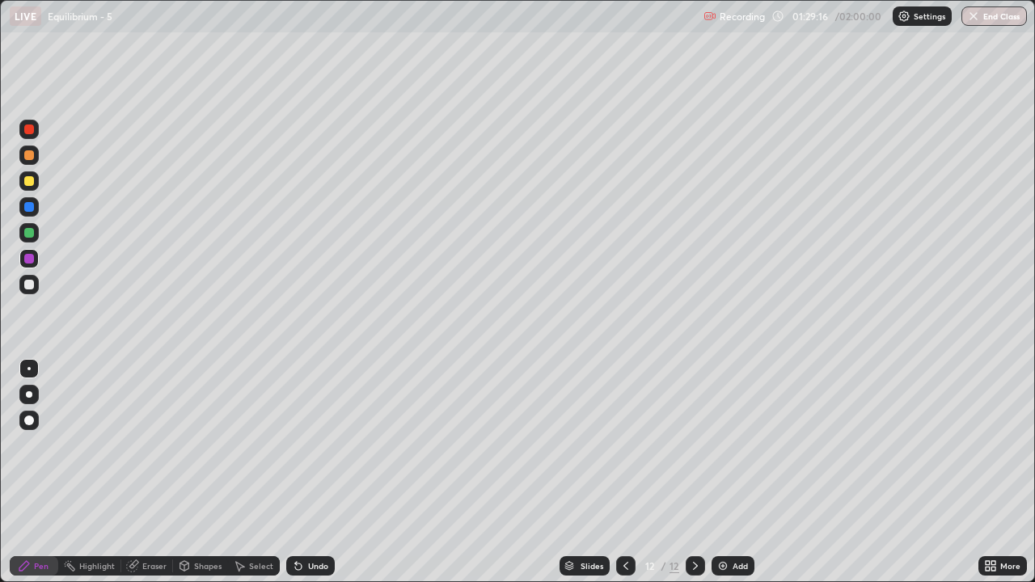
click at [37, 207] on div at bounding box center [28, 206] width 19 height 19
click at [27, 288] on div at bounding box center [29, 285] width 10 height 10
click at [32, 188] on div at bounding box center [28, 180] width 19 height 19
click at [30, 207] on div at bounding box center [29, 207] width 10 height 10
click at [32, 234] on div at bounding box center [29, 233] width 10 height 10
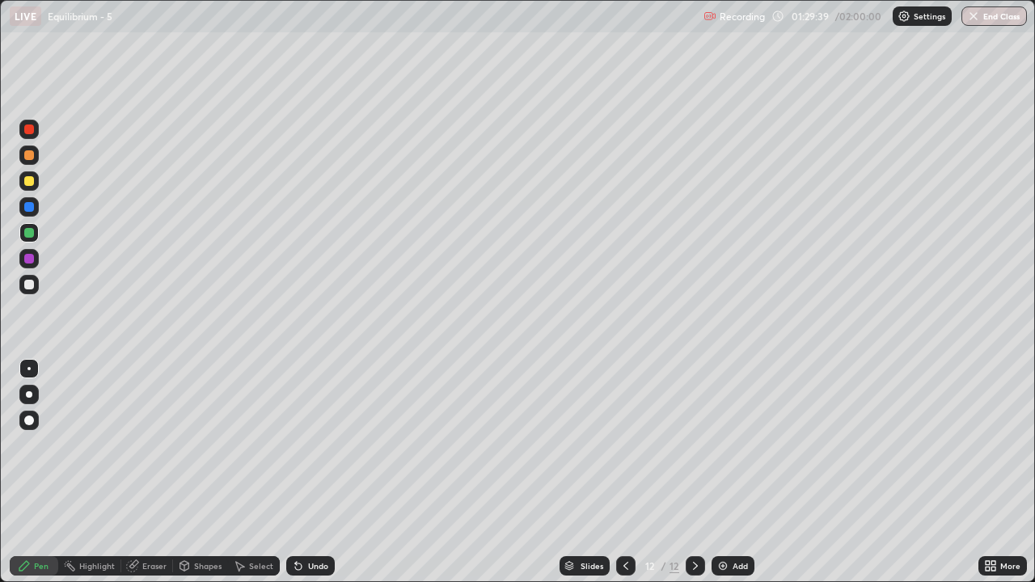
click at [314, 478] on div "Undo" at bounding box center [318, 566] width 20 height 8
click at [303, 478] on div "Undo" at bounding box center [310, 565] width 48 height 19
click at [312, 478] on div "Undo" at bounding box center [318, 566] width 20 height 8
click at [26, 289] on div at bounding box center [29, 285] width 10 height 10
click at [28, 232] on div at bounding box center [29, 233] width 10 height 10
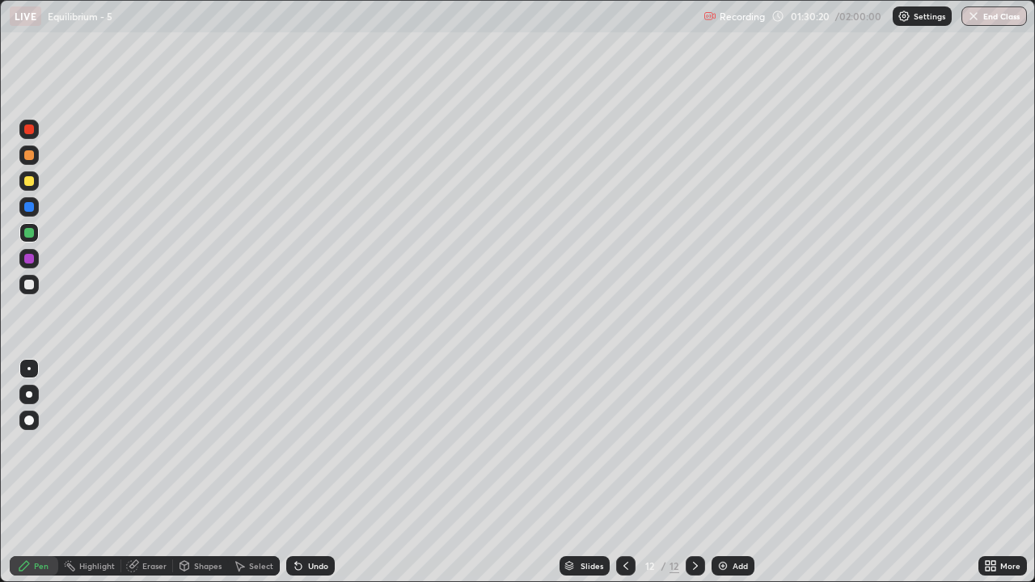
click at [30, 179] on div at bounding box center [29, 181] width 10 height 10
click at [297, 478] on icon at bounding box center [298, 566] width 6 height 6
click at [304, 478] on div "Undo" at bounding box center [310, 565] width 48 height 19
click at [720, 478] on img at bounding box center [722, 565] width 13 height 13
click at [33, 285] on div at bounding box center [29, 285] width 10 height 10
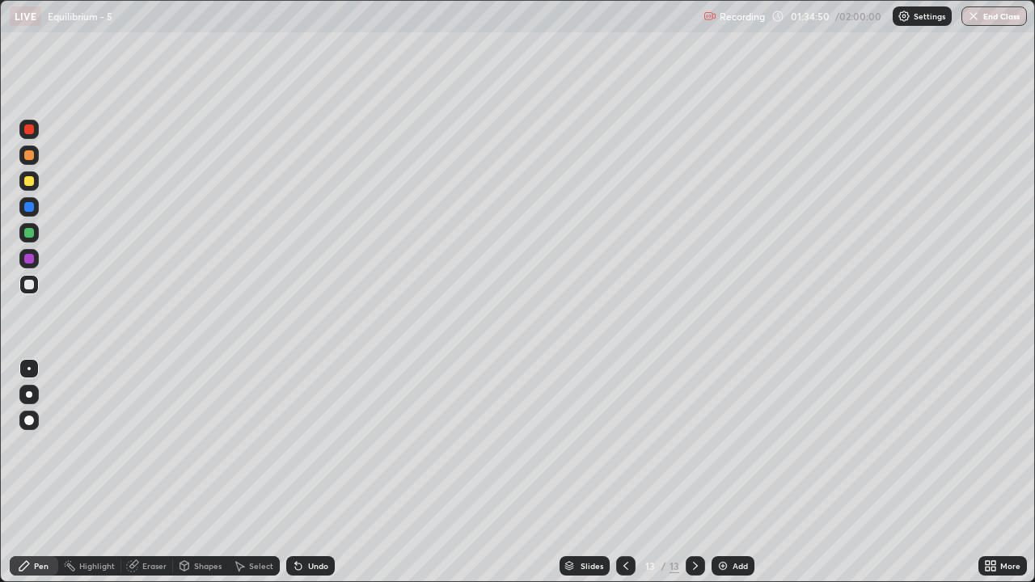
click at [32, 234] on div at bounding box center [29, 233] width 10 height 10
click at [33, 284] on div at bounding box center [29, 285] width 10 height 10
click at [305, 478] on div "Undo" at bounding box center [310, 565] width 48 height 19
click at [301, 478] on icon at bounding box center [298, 565] width 13 height 13
click at [293, 478] on div "Undo" at bounding box center [310, 565] width 48 height 19
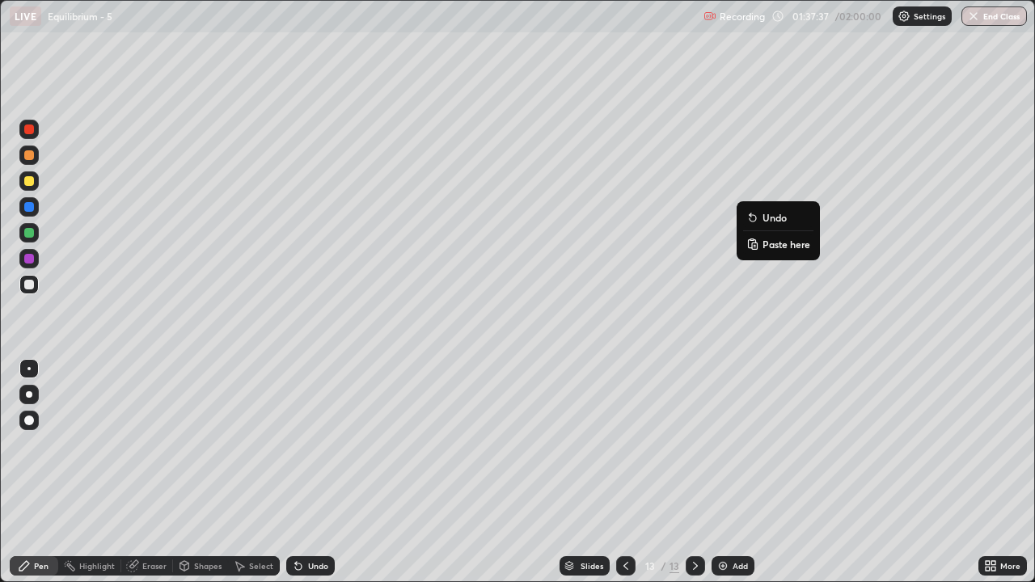
click at [748, 210] on button "Undo" at bounding box center [778, 217] width 70 height 19
click at [29, 283] on div at bounding box center [29, 285] width 10 height 10
click at [263, 478] on div "Select" at bounding box center [261, 566] width 24 height 8
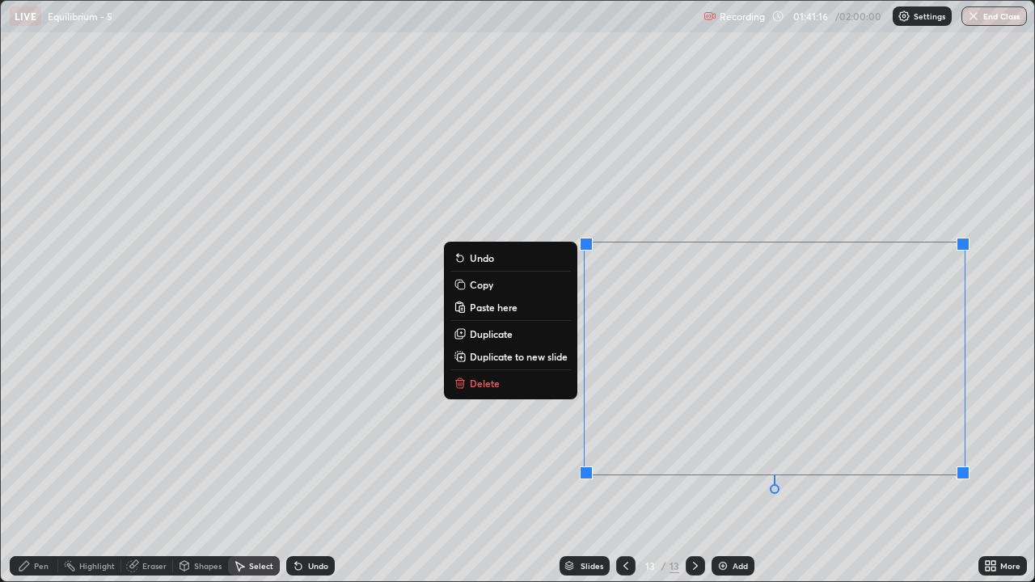
click at [1014, 461] on div "0 ° Undo Copy Paste here Duplicate Duplicate to new slide Delete" at bounding box center [517, 291] width 1033 height 580
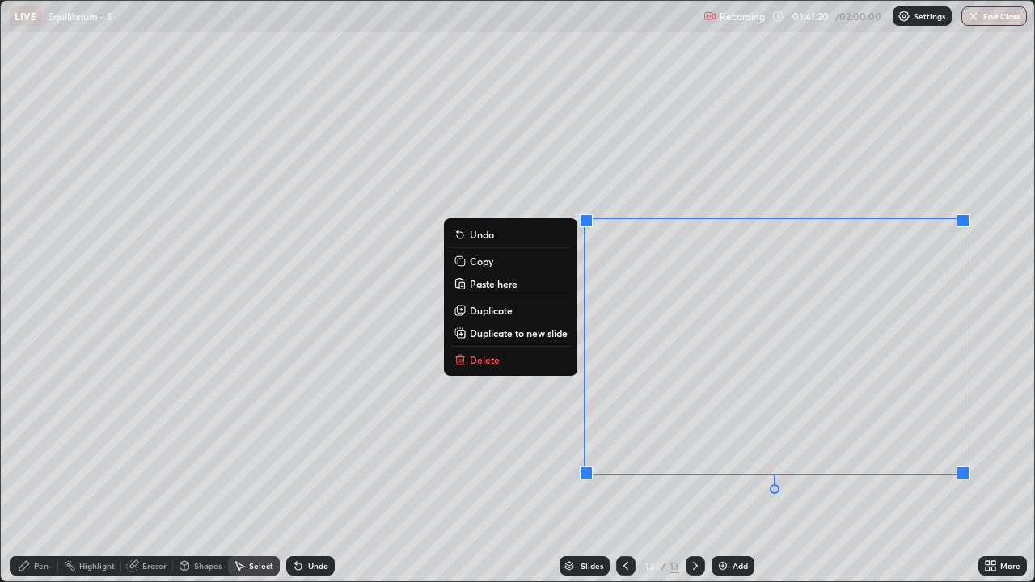
click at [493, 262] on button "Copy" at bounding box center [510, 260] width 120 height 19
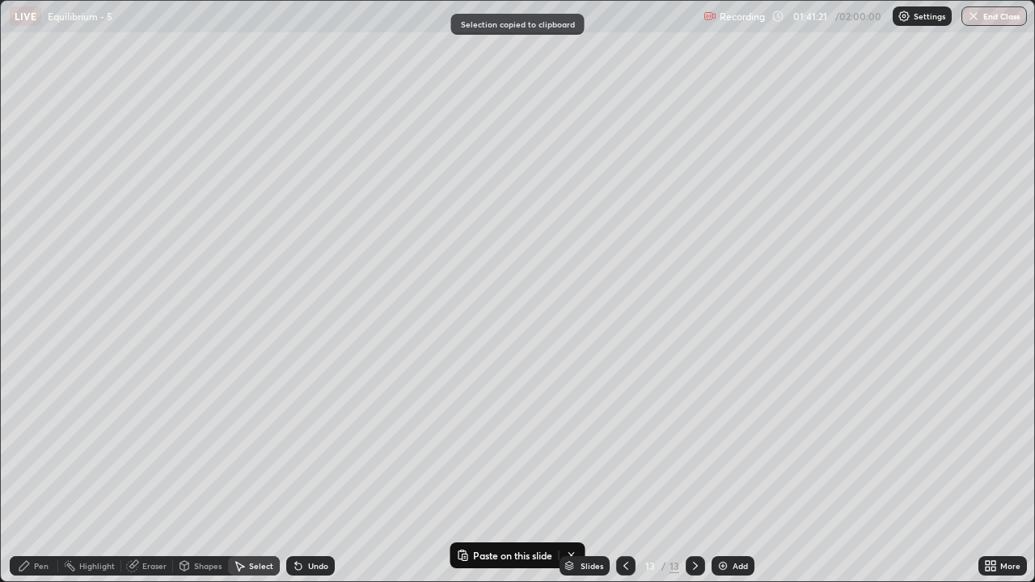
click at [725, 478] on img at bounding box center [722, 565] width 13 height 13
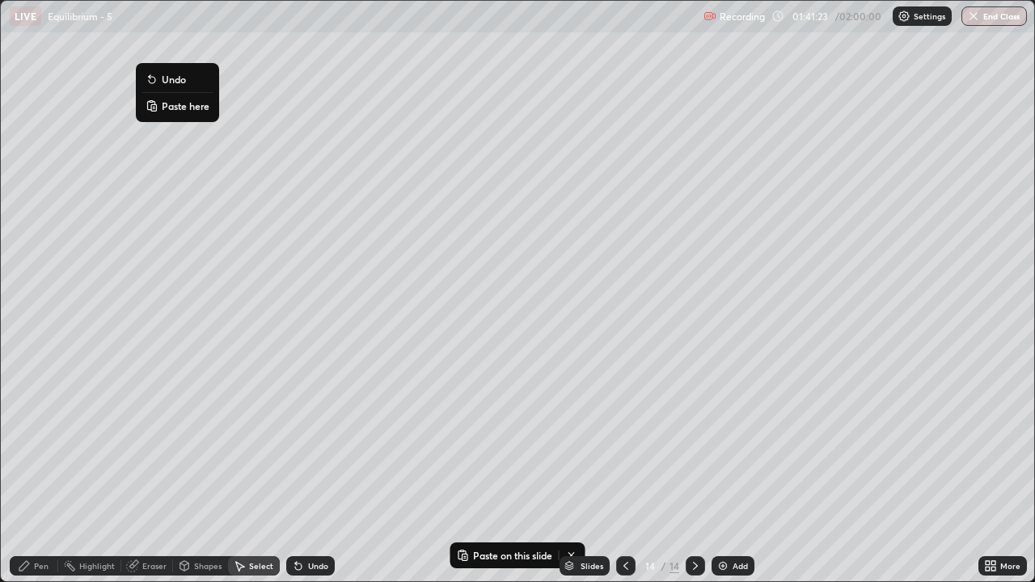
click at [196, 105] on p "Paste here" at bounding box center [186, 105] width 48 height 13
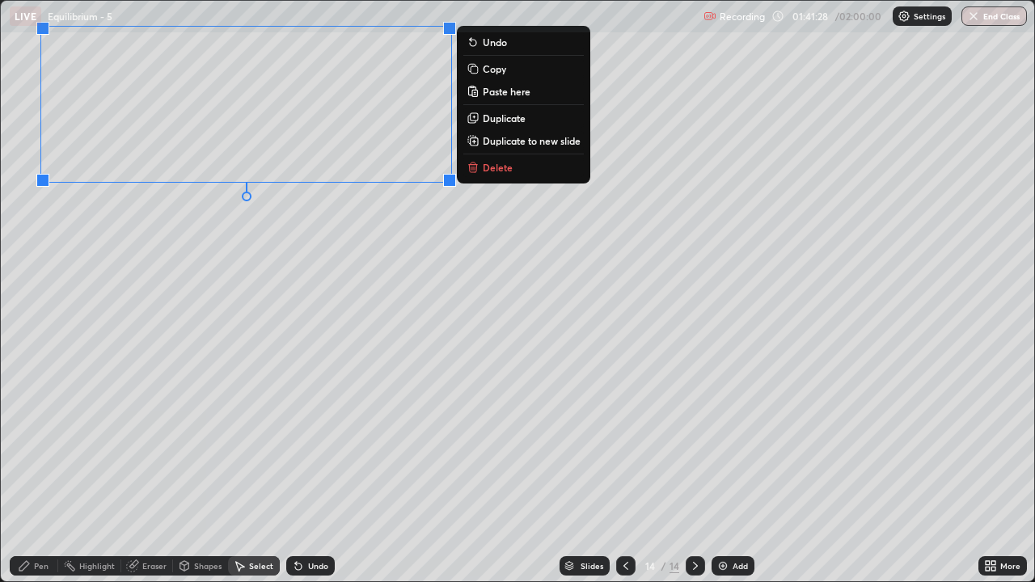
click at [385, 146] on div "0 ° Undo Copy Paste here Duplicate Duplicate to new slide Delete" at bounding box center [517, 291] width 1033 height 580
click at [32, 478] on div "Pen" at bounding box center [34, 565] width 48 height 19
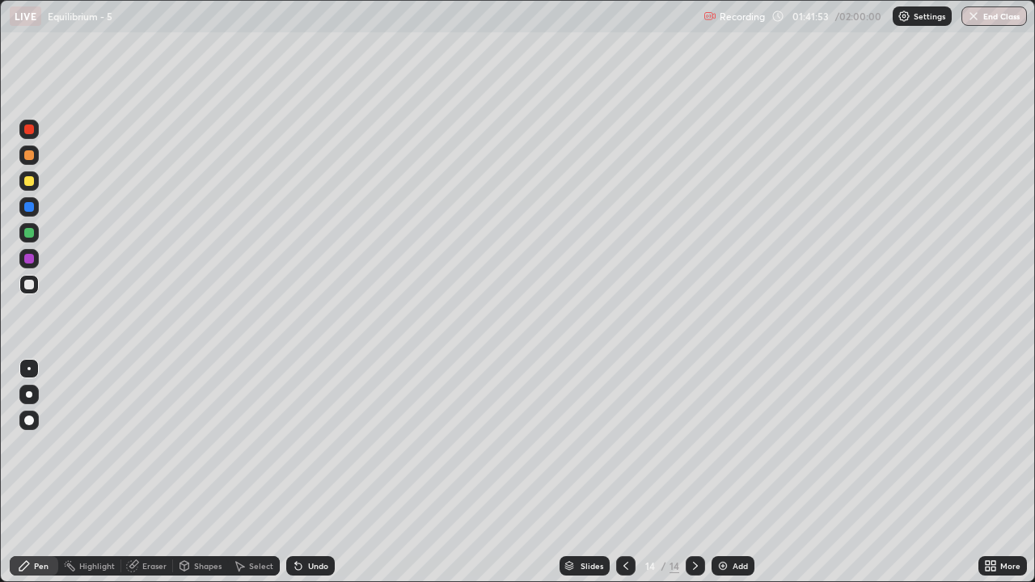
click at [319, 478] on div "Undo" at bounding box center [310, 565] width 48 height 19
click at [30, 183] on div at bounding box center [29, 181] width 10 height 10
click at [30, 283] on div at bounding box center [29, 285] width 10 height 10
click at [29, 284] on div at bounding box center [29, 285] width 10 height 10
click at [31, 283] on div at bounding box center [29, 285] width 10 height 10
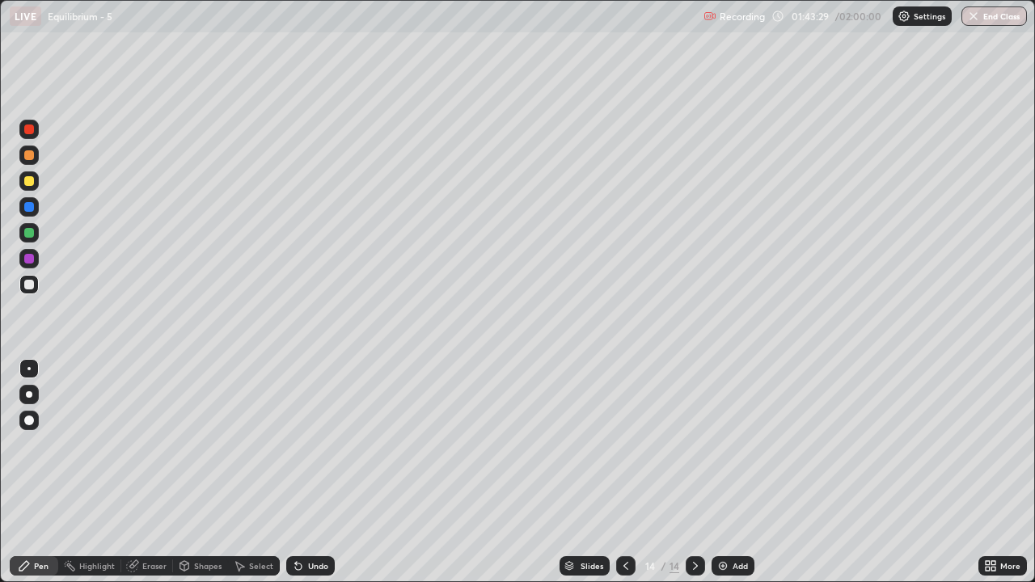
click at [28, 176] on div at bounding box center [29, 181] width 10 height 10
click at [31, 230] on div at bounding box center [29, 233] width 10 height 10
click at [30, 284] on div at bounding box center [29, 285] width 10 height 10
click at [308, 478] on div "Undo" at bounding box center [318, 566] width 20 height 8
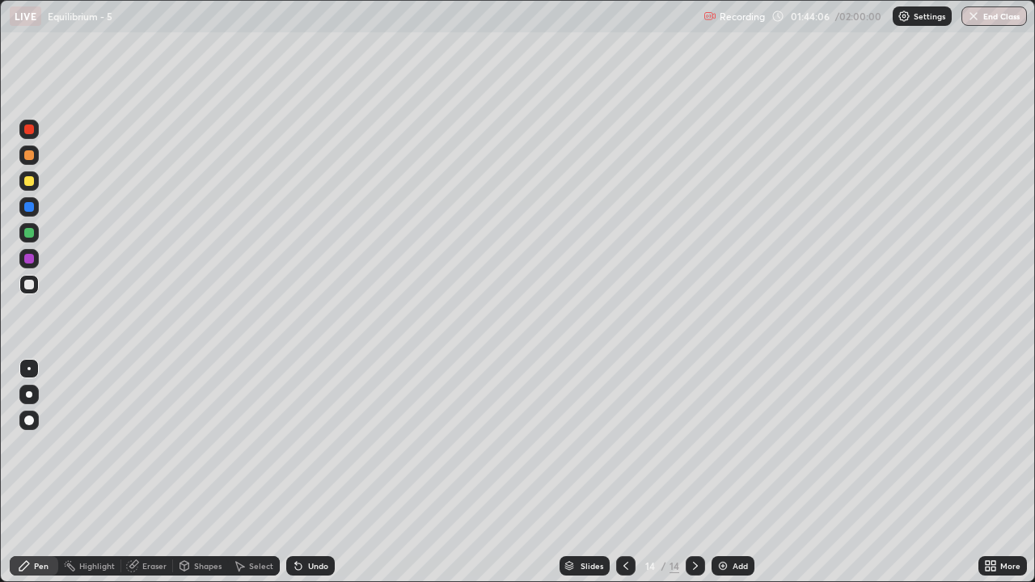
click at [315, 478] on div "Undo" at bounding box center [318, 566] width 20 height 8
click at [36, 256] on div at bounding box center [28, 258] width 19 height 19
click at [36, 286] on div at bounding box center [28, 284] width 19 height 19
click at [310, 478] on div "Undo" at bounding box center [310, 565] width 48 height 19
click at [314, 478] on div "Undo" at bounding box center [318, 566] width 20 height 8
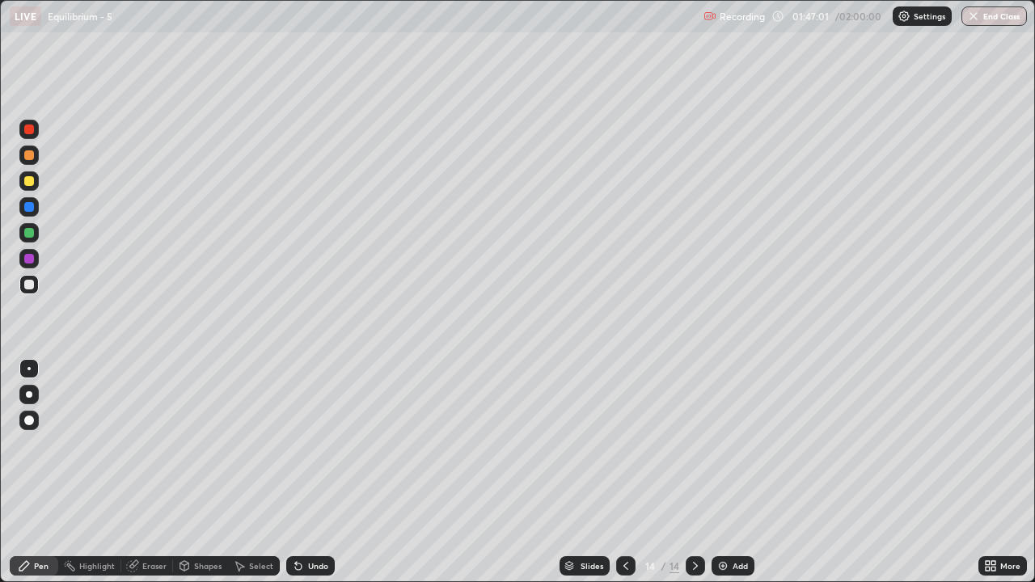
click at [27, 289] on div at bounding box center [29, 285] width 10 height 10
click at [26, 179] on div at bounding box center [29, 181] width 10 height 10
click at [297, 478] on icon at bounding box center [298, 566] width 6 height 6
click at [32, 153] on div at bounding box center [29, 155] width 10 height 10
click at [591, 478] on div "Slides" at bounding box center [591, 566] width 23 height 8
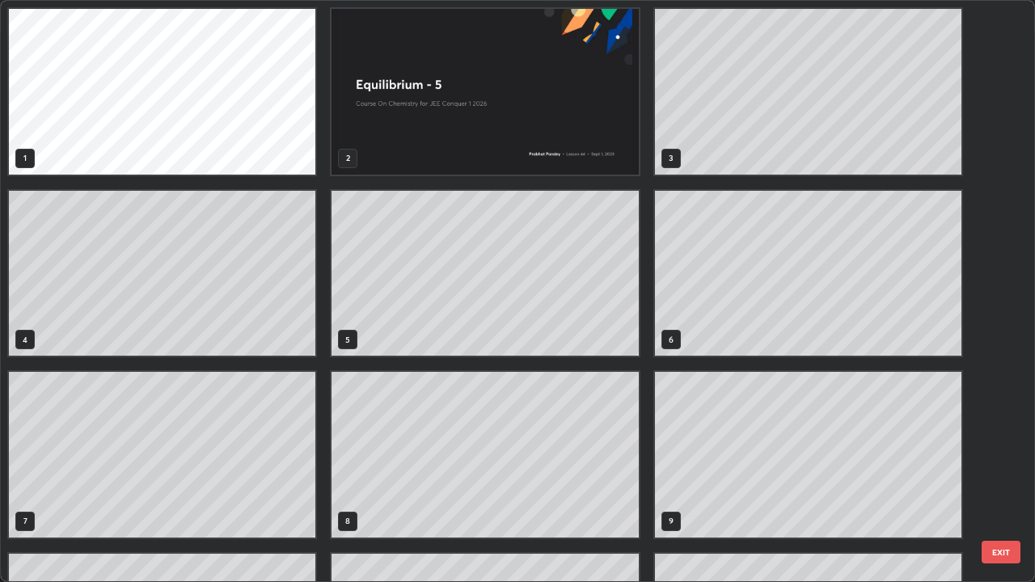
scroll to position [575, 1025]
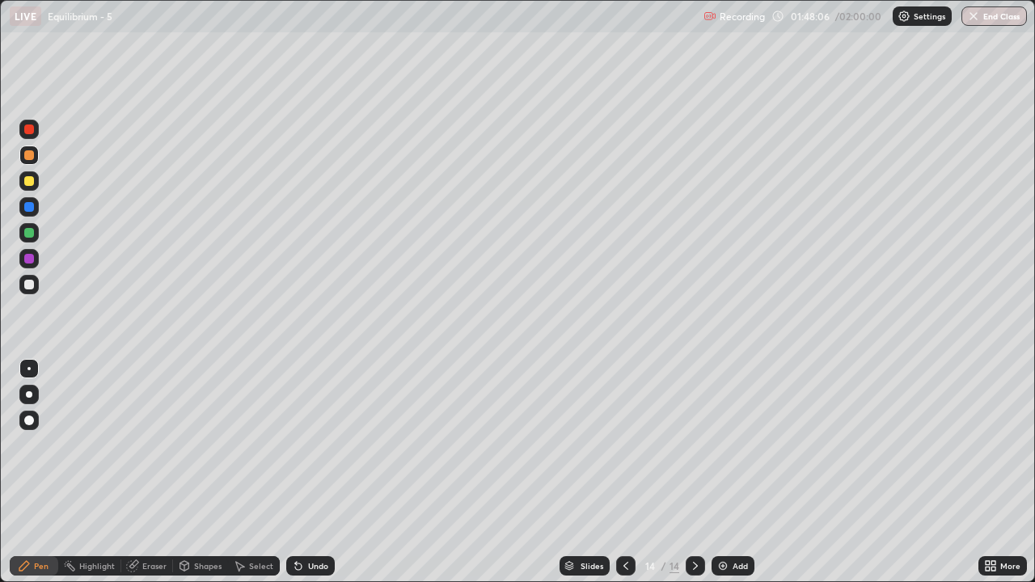
click at [26, 283] on div at bounding box center [29, 285] width 10 height 10
click at [30, 233] on div at bounding box center [29, 233] width 10 height 10
click at [31, 153] on div at bounding box center [29, 155] width 10 height 10
click at [322, 478] on div "Undo" at bounding box center [318, 566] width 20 height 8
click at [312, 478] on div "Undo" at bounding box center [318, 566] width 20 height 8
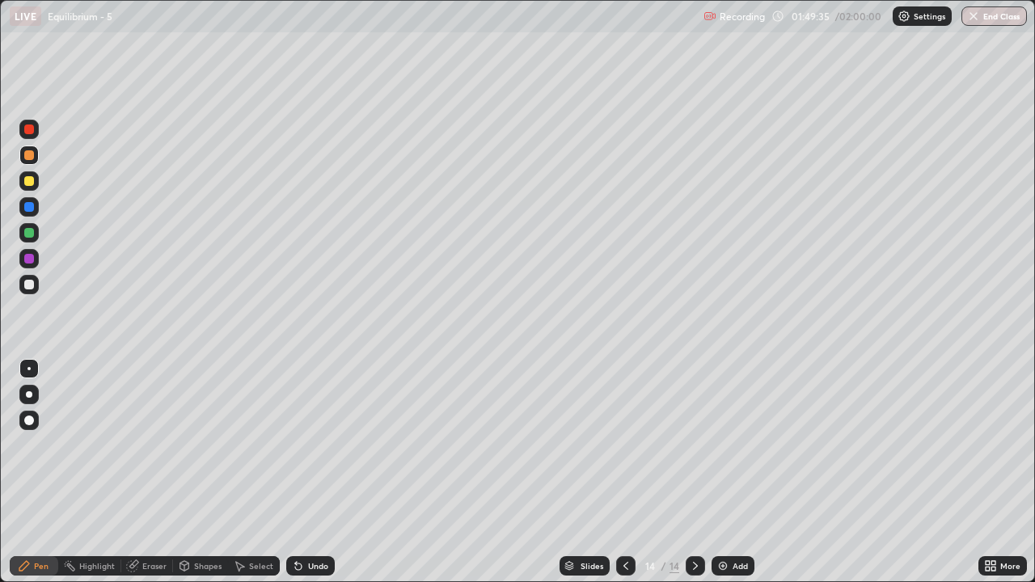
click at [313, 478] on div "Undo" at bounding box center [318, 566] width 20 height 8
click at [308, 478] on div "Undo" at bounding box center [318, 566] width 20 height 8
click at [312, 478] on div "Undo" at bounding box center [318, 566] width 20 height 8
click at [33, 286] on div at bounding box center [29, 285] width 10 height 10
click at [23, 231] on div at bounding box center [28, 232] width 19 height 19
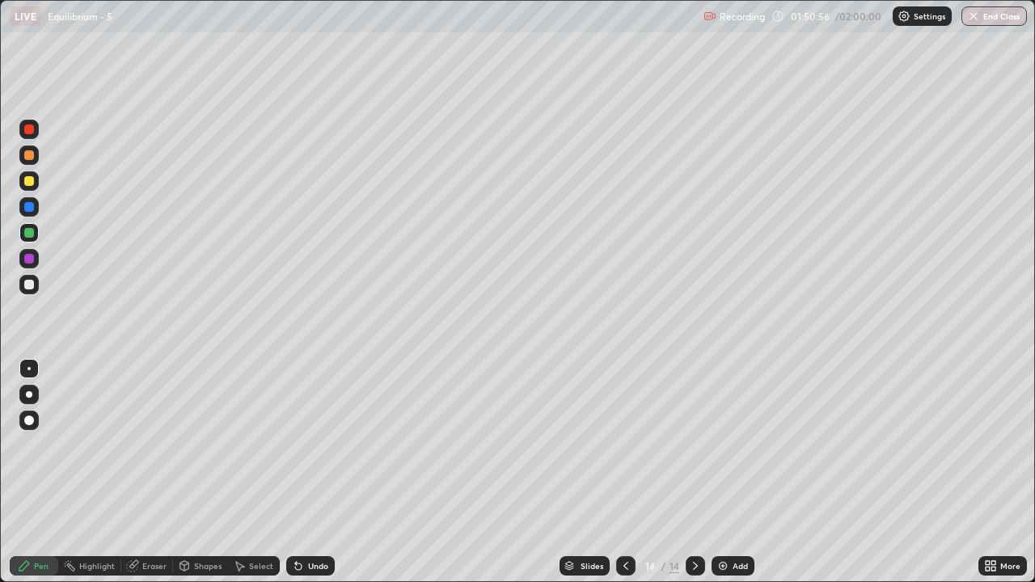
click at [32, 154] on div at bounding box center [29, 155] width 10 height 10
click at [29, 285] on div at bounding box center [29, 285] width 10 height 10
click at [314, 478] on div "Undo" at bounding box center [318, 566] width 20 height 8
click at [306, 478] on div "Undo" at bounding box center [310, 565] width 48 height 19
click at [36, 180] on div at bounding box center [28, 180] width 19 height 19
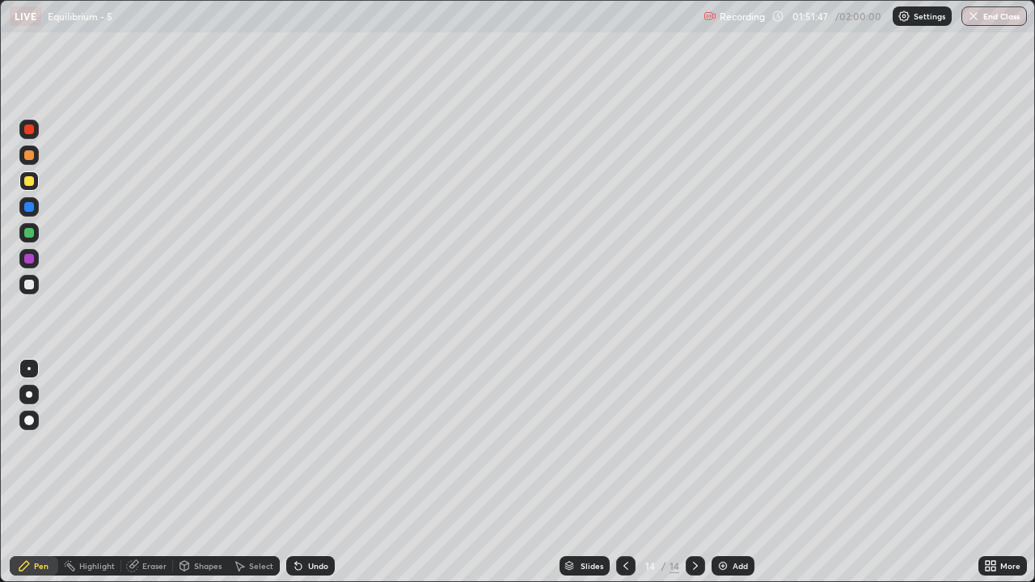
click at [24, 230] on div at bounding box center [29, 233] width 10 height 10
click at [724, 478] on img at bounding box center [722, 565] width 13 height 13
click at [36, 289] on div at bounding box center [28, 284] width 19 height 19
click at [308, 478] on div "Undo" at bounding box center [318, 566] width 20 height 8
click at [197, 478] on div "Shapes" at bounding box center [207, 566] width 27 height 8
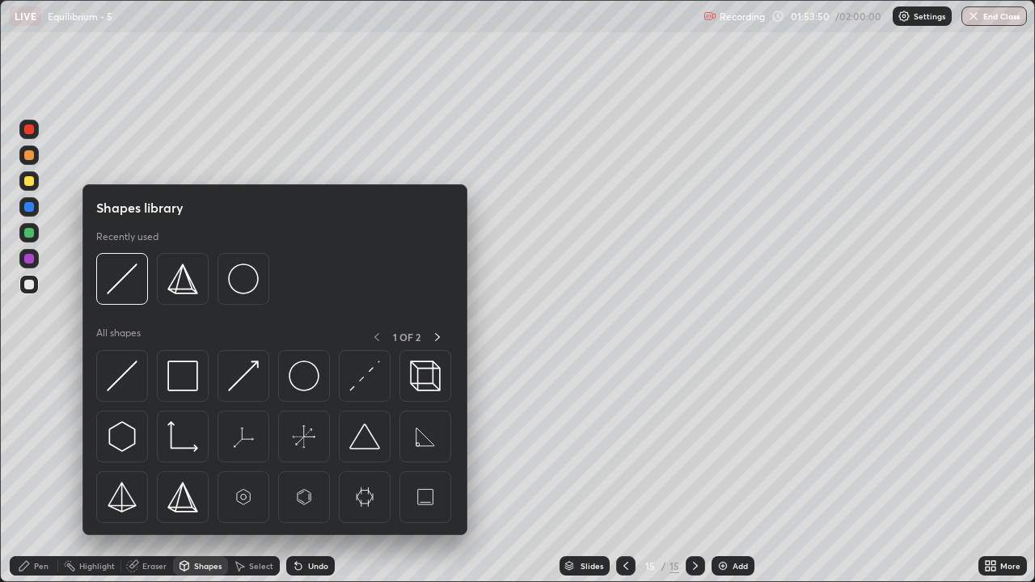
click at [154, 478] on div "Eraser" at bounding box center [154, 566] width 24 height 8
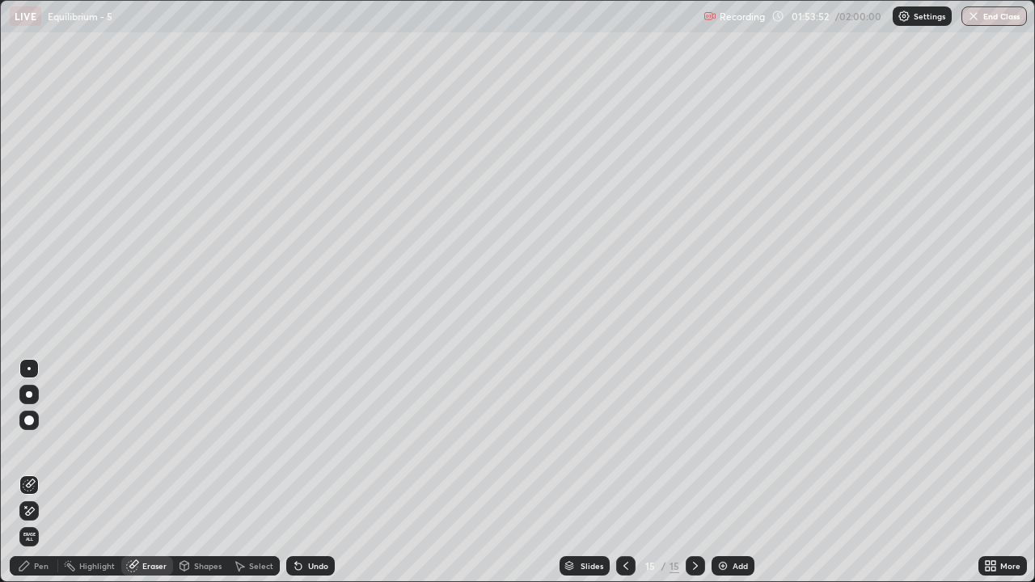
click at [27, 478] on icon at bounding box center [24, 565] width 13 height 13
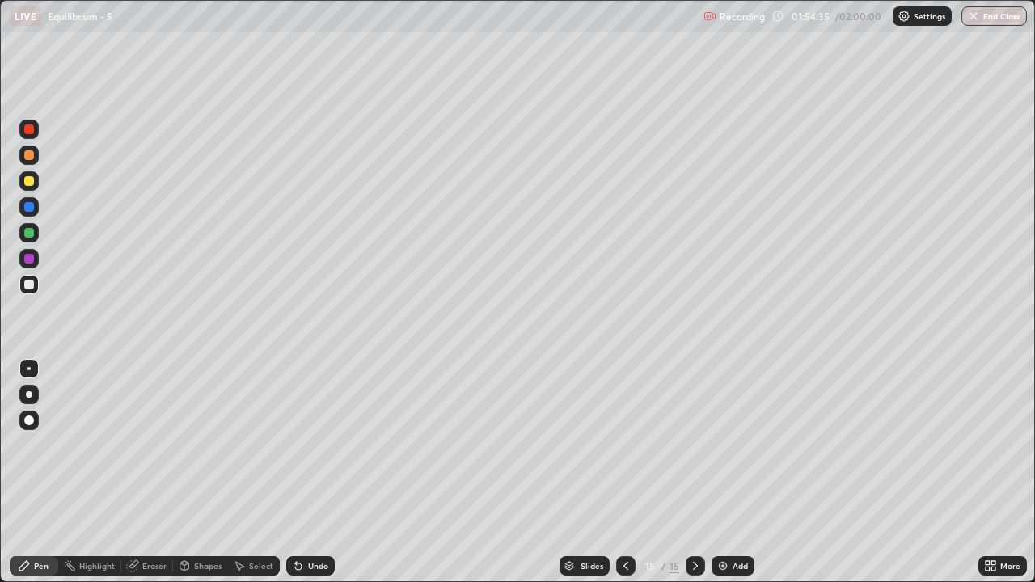
click at [28, 178] on div at bounding box center [29, 181] width 10 height 10
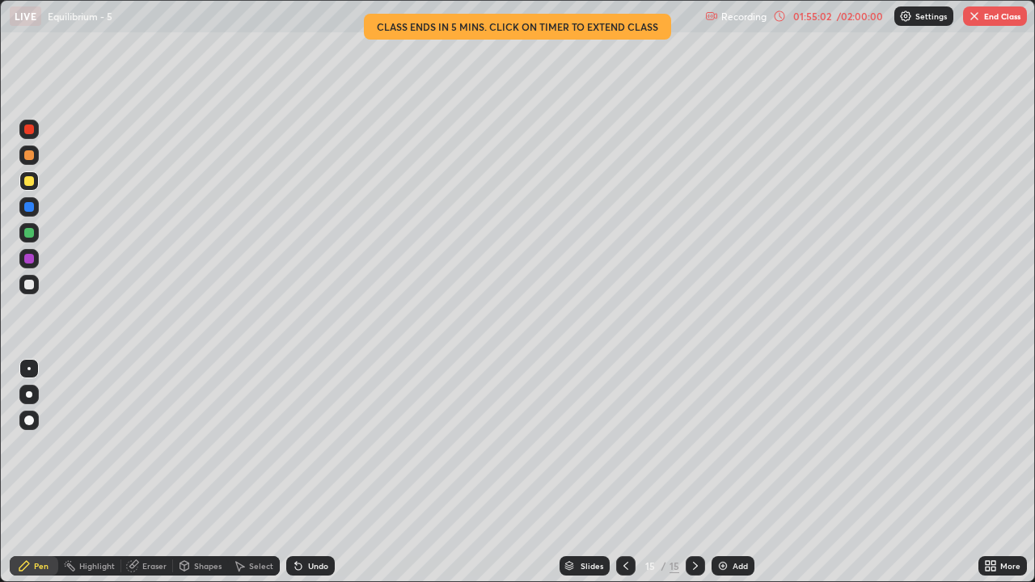
click at [869, 11] on div "/ 02:00:00" at bounding box center [859, 16] width 50 height 10
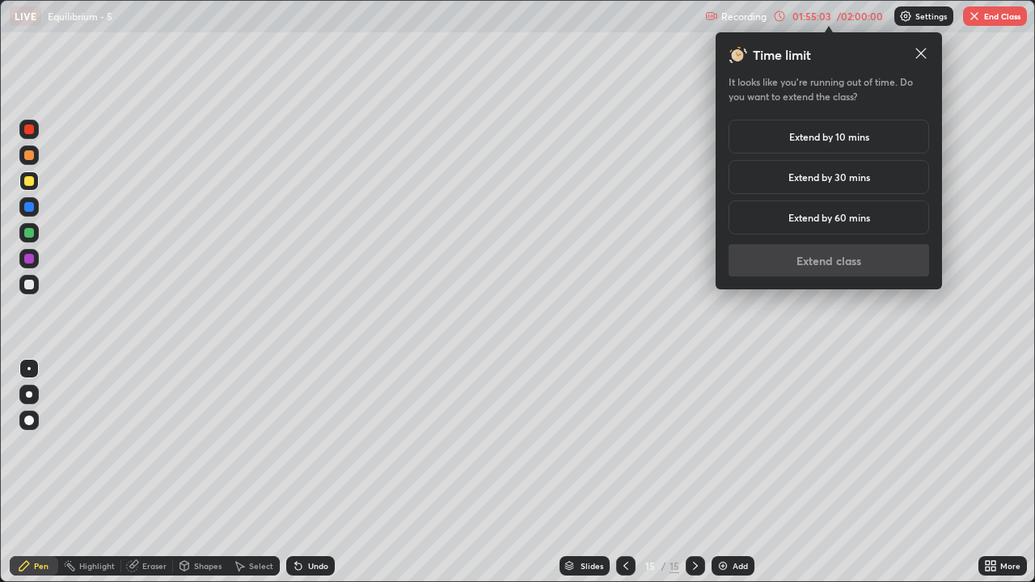
click at [853, 135] on h5 "Extend by 10 mins" at bounding box center [829, 136] width 80 height 15
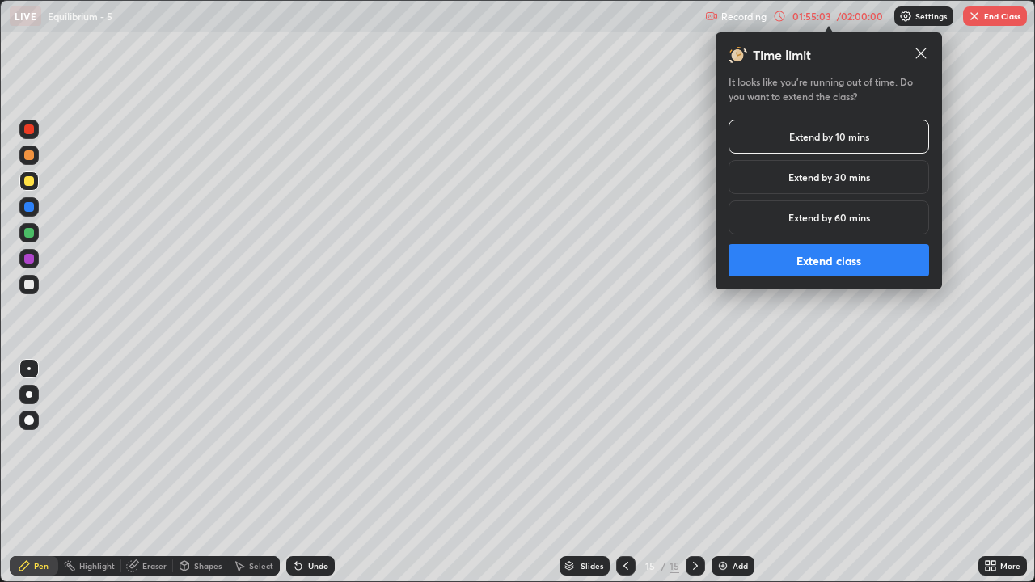
click at [875, 250] on button "Extend class" at bounding box center [828, 260] width 200 height 32
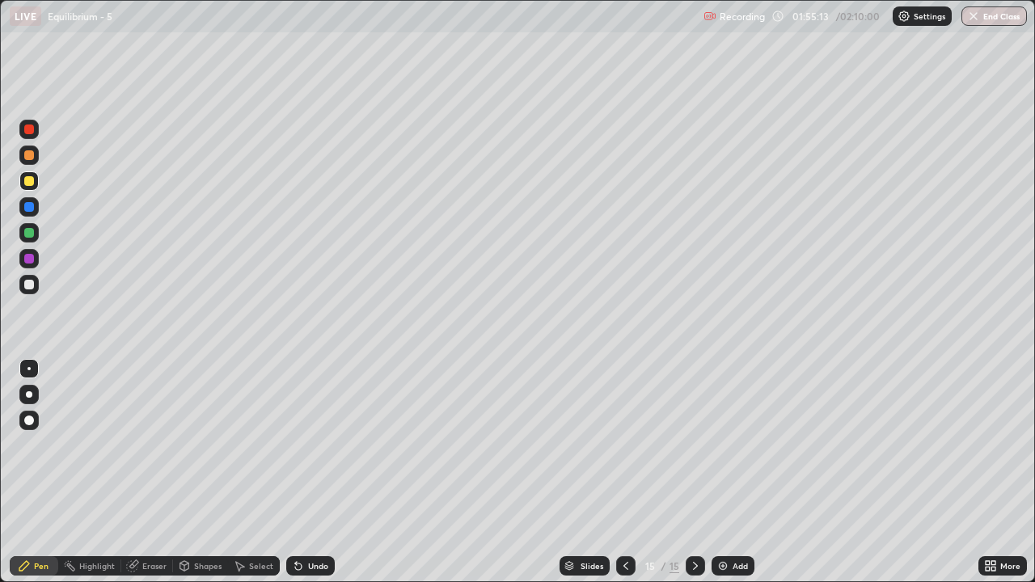
click at [624, 478] on icon at bounding box center [625, 565] width 13 height 13
click at [630, 478] on div at bounding box center [625, 565] width 19 height 19
click at [624, 478] on icon at bounding box center [625, 565] width 13 height 13
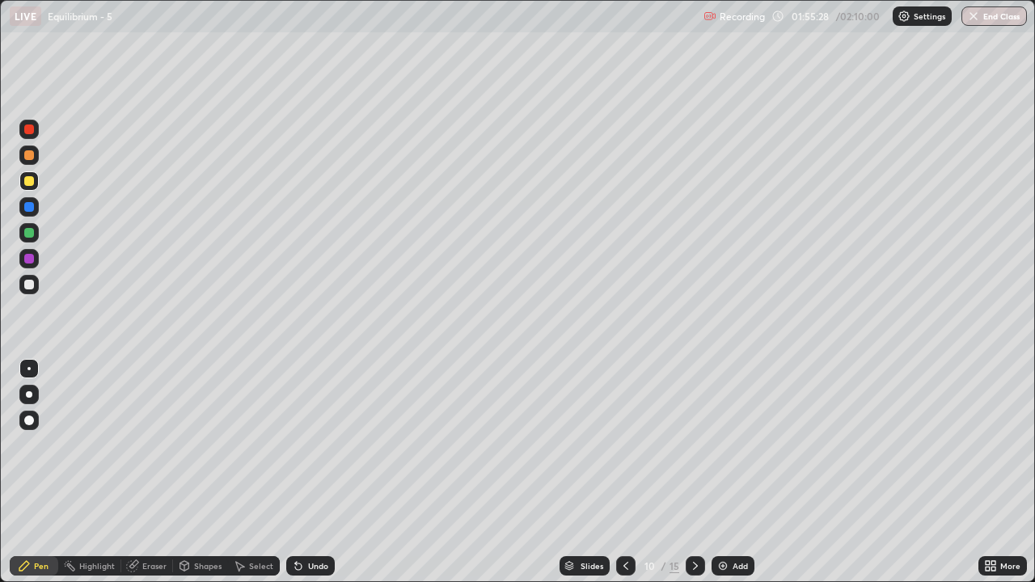
click at [702, 478] on div at bounding box center [694, 565] width 19 height 19
click at [694, 478] on icon at bounding box center [695, 565] width 13 height 13
click at [693, 478] on icon at bounding box center [695, 565] width 13 height 13
click at [700, 478] on div at bounding box center [694, 565] width 19 height 19
click at [712, 478] on div "Add" at bounding box center [732, 565] width 43 height 19
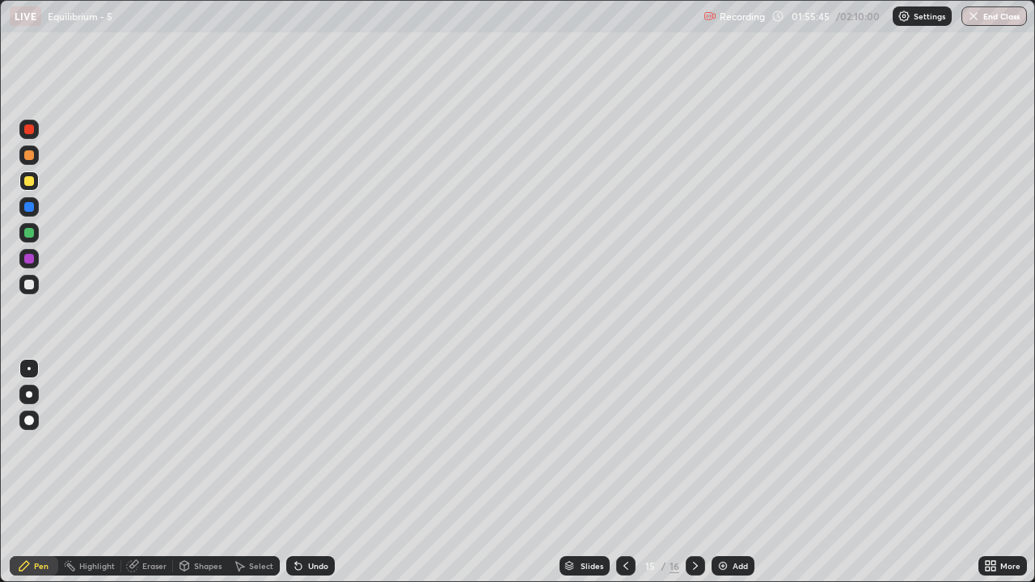
click at [693, 478] on icon at bounding box center [695, 565] width 13 height 13
click at [38, 233] on div at bounding box center [28, 232] width 19 height 19
click at [32, 179] on div at bounding box center [29, 181] width 10 height 10
click at [308, 478] on div "Undo" at bounding box center [318, 566] width 20 height 8
click at [36, 207] on div at bounding box center [28, 206] width 19 height 19
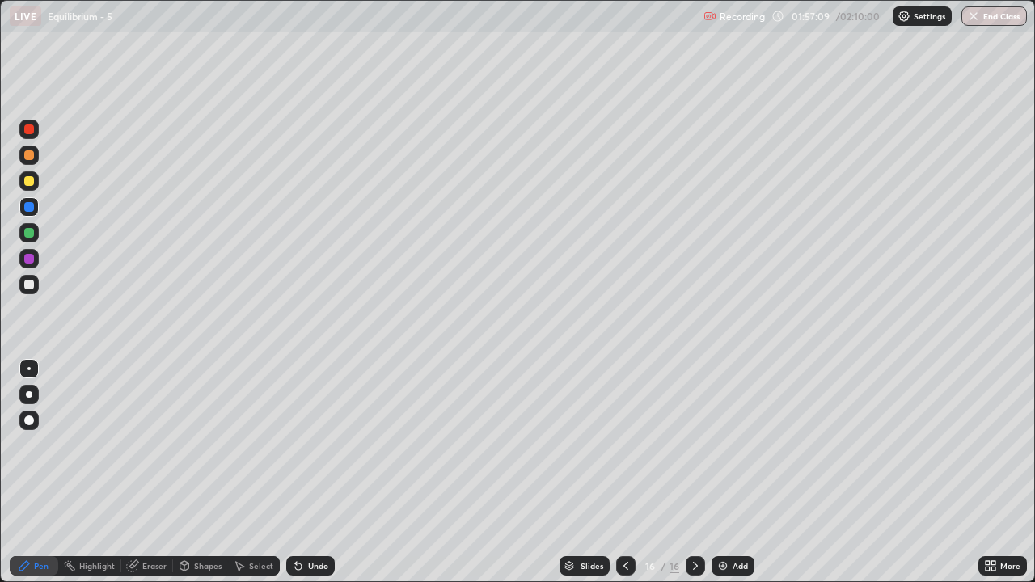
click at [26, 179] on div at bounding box center [29, 181] width 10 height 10
click at [35, 421] on div at bounding box center [28, 420] width 19 height 19
click at [27, 204] on div at bounding box center [29, 207] width 10 height 10
click at [30, 368] on div at bounding box center [28, 368] width 3 height 3
click at [26, 183] on div at bounding box center [29, 181] width 10 height 10
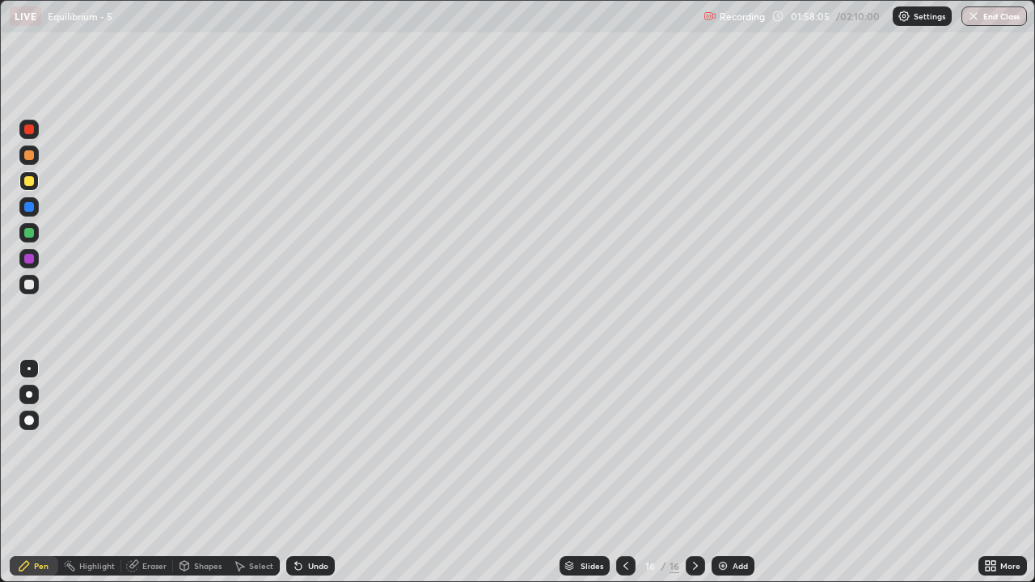
click at [35, 233] on div at bounding box center [28, 232] width 19 height 19
click at [26, 179] on div at bounding box center [29, 181] width 10 height 10
click at [32, 156] on div at bounding box center [29, 155] width 10 height 10
click at [300, 478] on icon at bounding box center [298, 565] width 13 height 13
click at [309, 478] on div "Undo" at bounding box center [310, 565] width 48 height 19
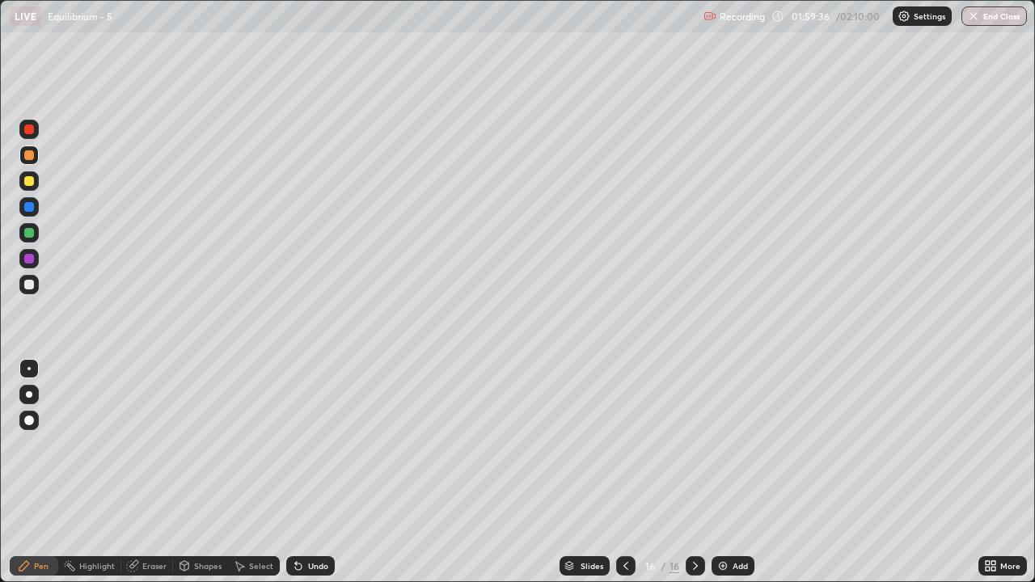
click at [632, 478] on div at bounding box center [625, 565] width 19 height 19
click at [624, 478] on icon at bounding box center [625, 565] width 13 height 13
click at [693, 478] on icon at bounding box center [695, 566] width 5 height 8
click at [35, 209] on div at bounding box center [28, 206] width 19 height 19
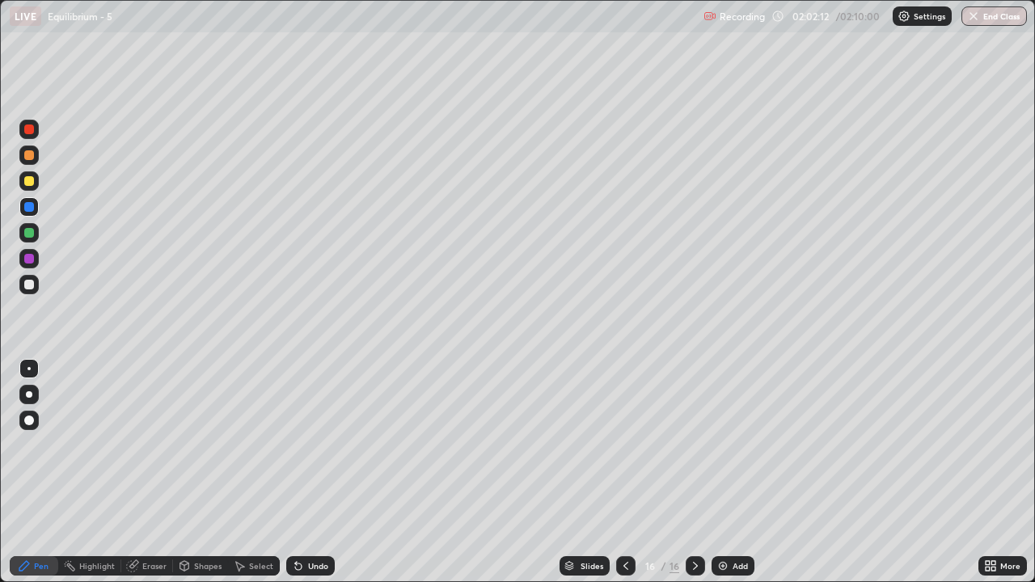
click at [584, 478] on div "Slides" at bounding box center [591, 566] width 23 height 8
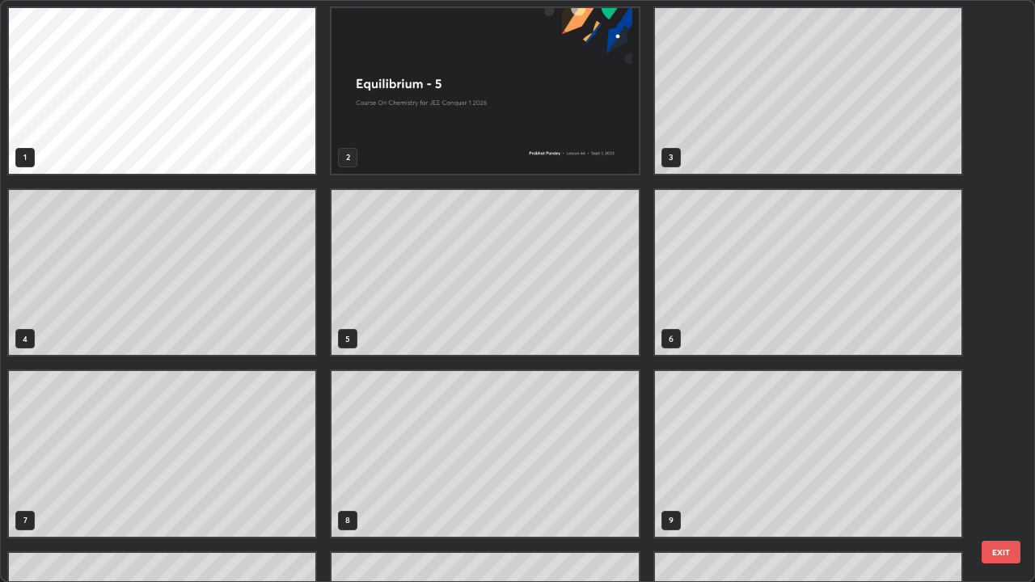
scroll to position [0, 0]
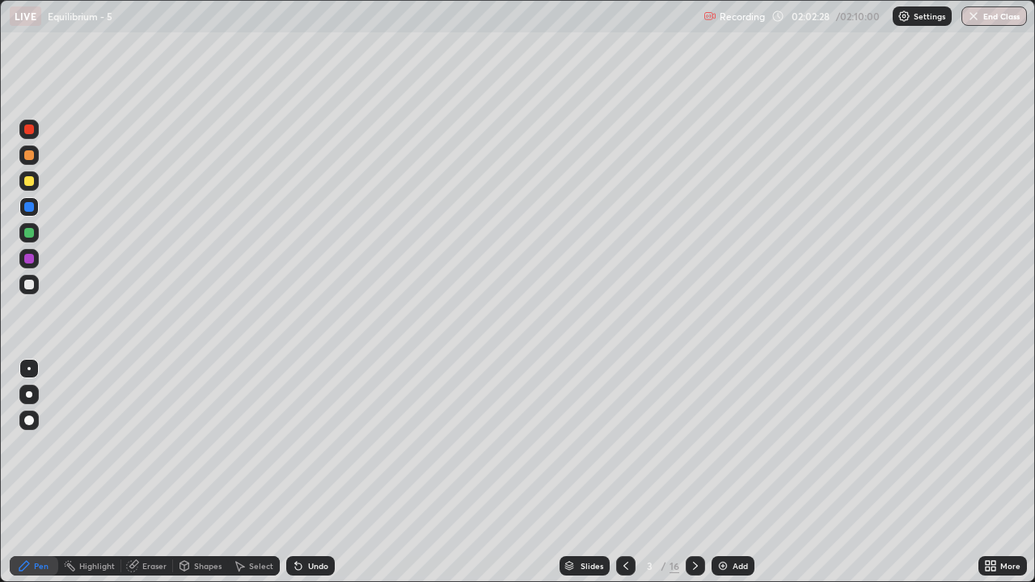
click at [697, 478] on div at bounding box center [694, 565] width 19 height 19
click at [695, 478] on icon at bounding box center [695, 565] width 13 height 13
click at [693, 478] on icon at bounding box center [695, 565] width 13 height 13
click at [694, 478] on icon at bounding box center [695, 566] width 5 height 8
click at [692, 478] on icon at bounding box center [695, 565] width 13 height 13
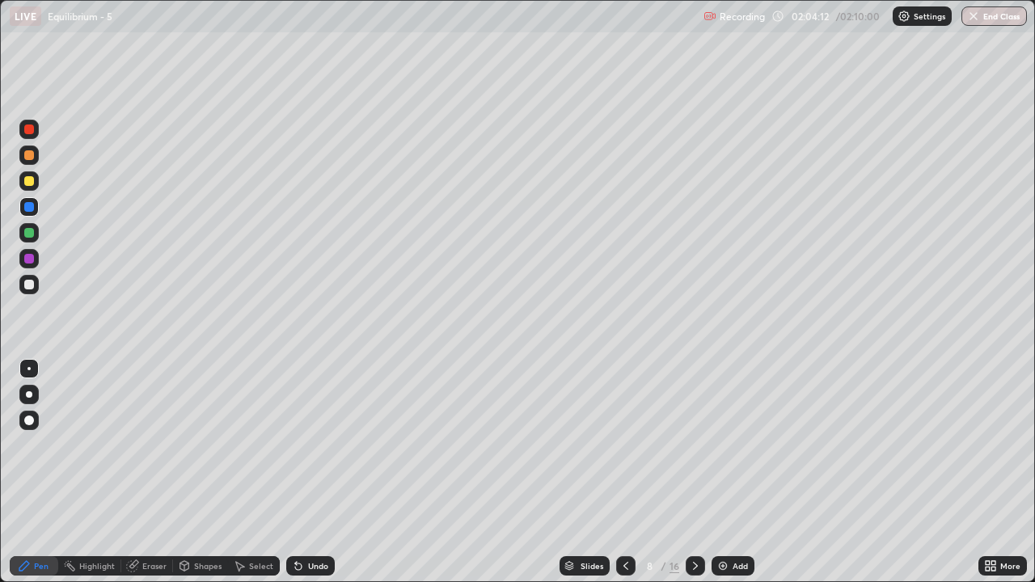
click at [696, 478] on div at bounding box center [694, 565] width 19 height 19
click at [694, 478] on icon at bounding box center [695, 565] width 13 height 13
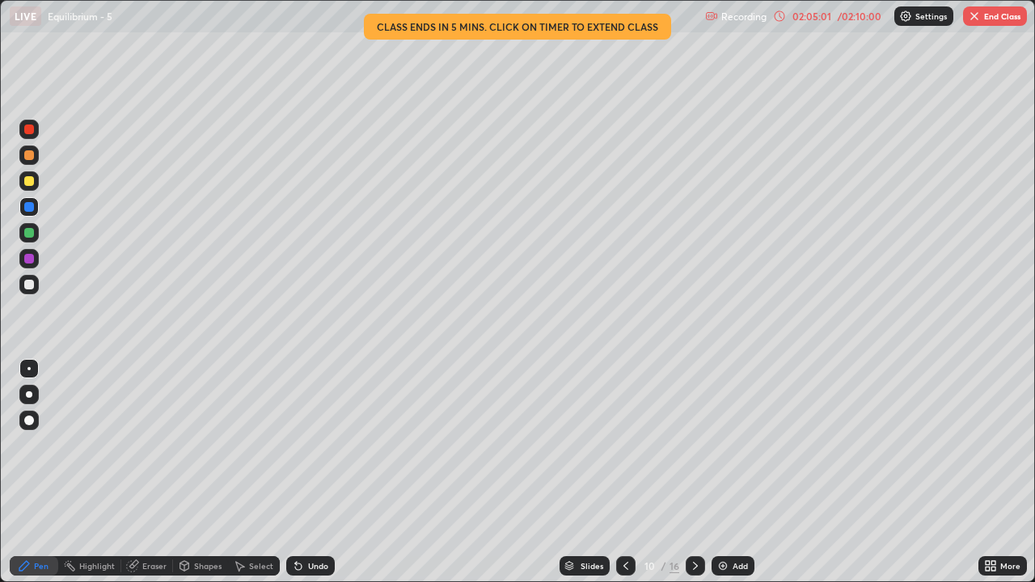
click at [693, 478] on icon at bounding box center [695, 566] width 5 height 8
click at [699, 478] on icon at bounding box center [695, 565] width 13 height 13
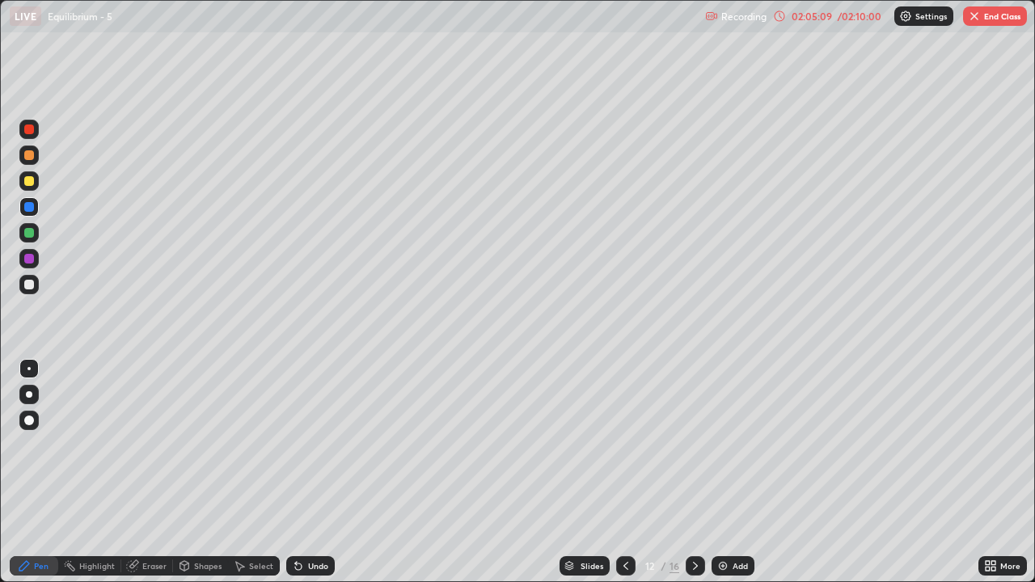
click at [626, 478] on div at bounding box center [625, 565] width 19 height 19
click at [693, 478] on icon at bounding box center [695, 565] width 13 height 13
click at [700, 478] on div at bounding box center [694, 565] width 19 height 19
click at [631, 478] on div at bounding box center [625, 565] width 19 height 19
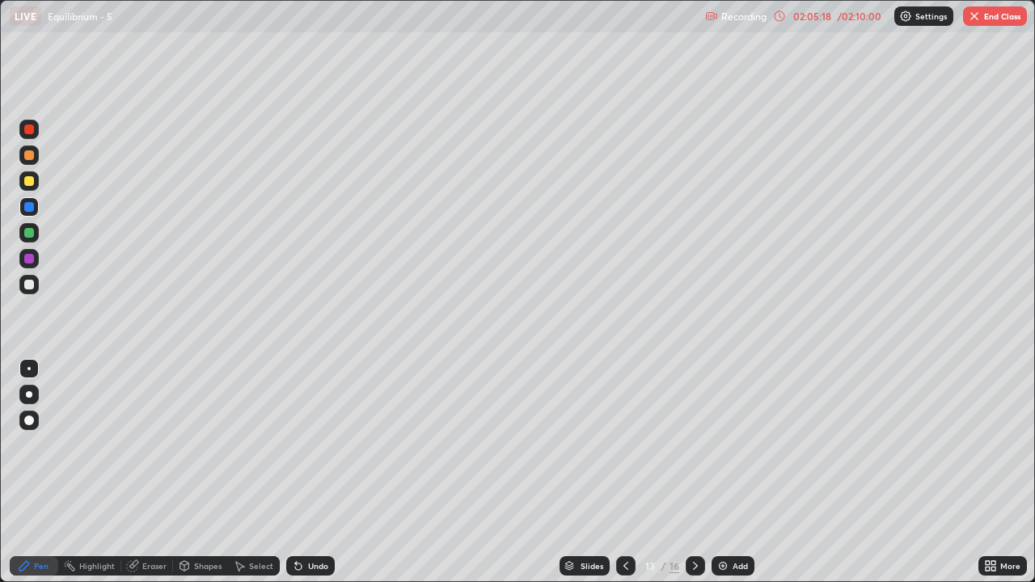
click at [698, 478] on icon at bounding box center [695, 565] width 13 height 13
click at [695, 478] on icon at bounding box center [695, 565] width 13 height 13
click at [693, 478] on icon at bounding box center [695, 565] width 13 height 13
click at [1005, 12] on button "End Class" at bounding box center [995, 15] width 64 height 19
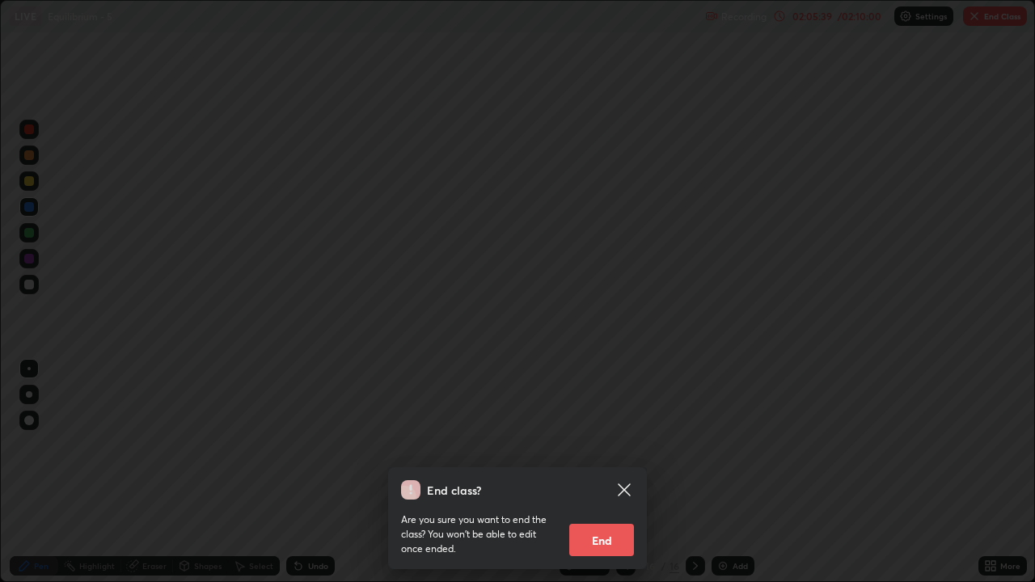
click at [620, 478] on button "End" at bounding box center [601, 540] width 65 height 32
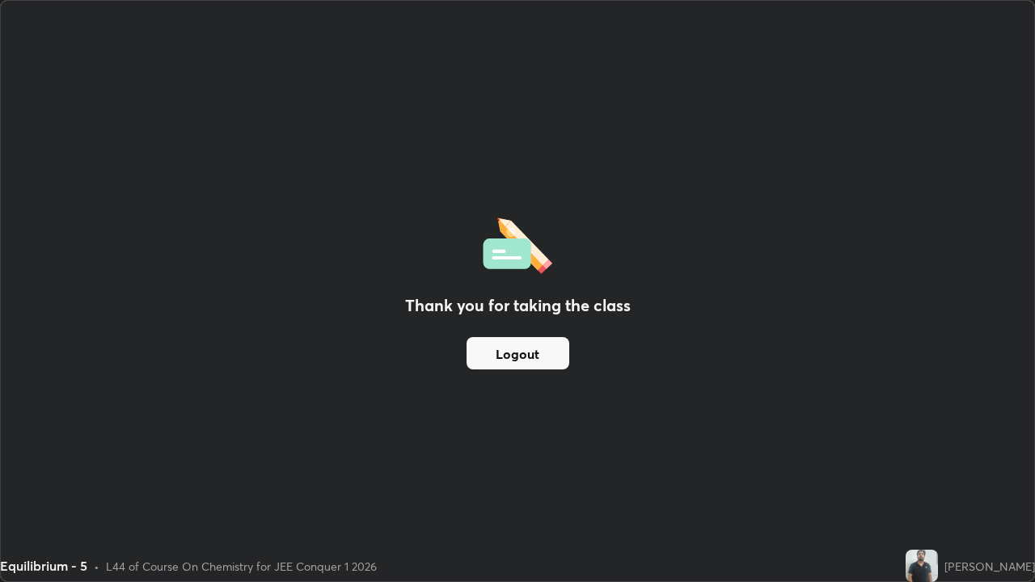
click at [533, 353] on button "Logout" at bounding box center [517, 353] width 103 height 32
